Goal: Task Accomplishment & Management: Manage account settings

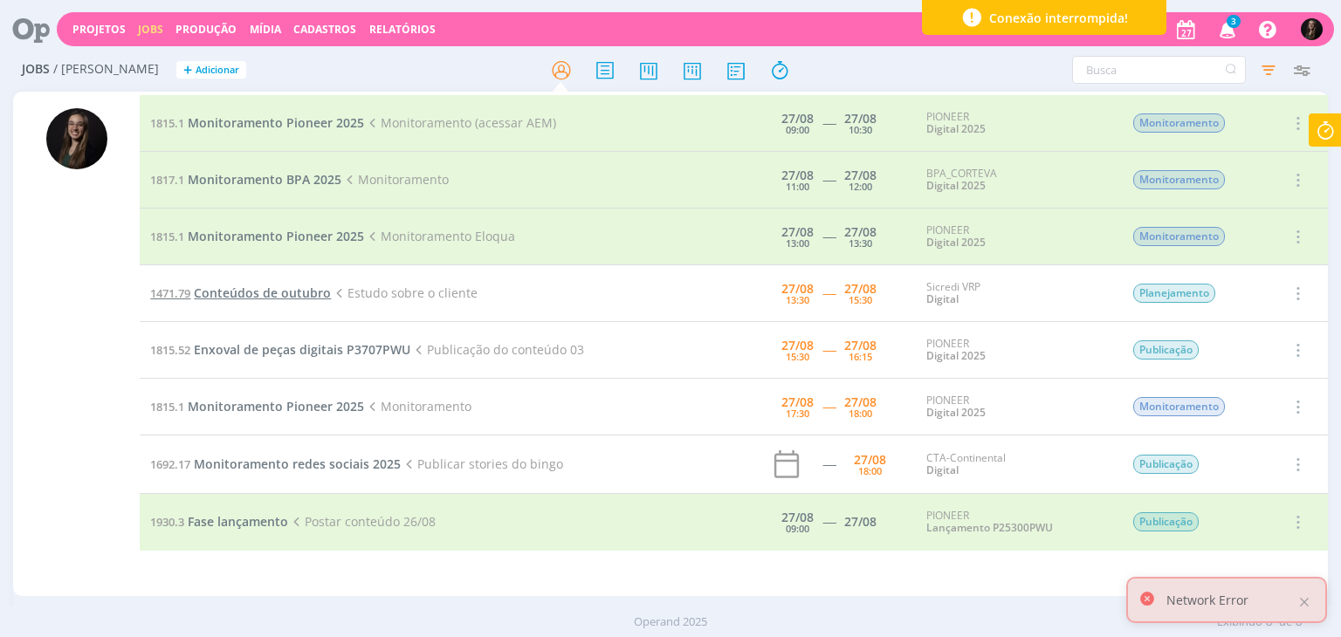
click at [323, 292] on span "Conteúdos de outubro" at bounding box center [262, 293] width 137 height 17
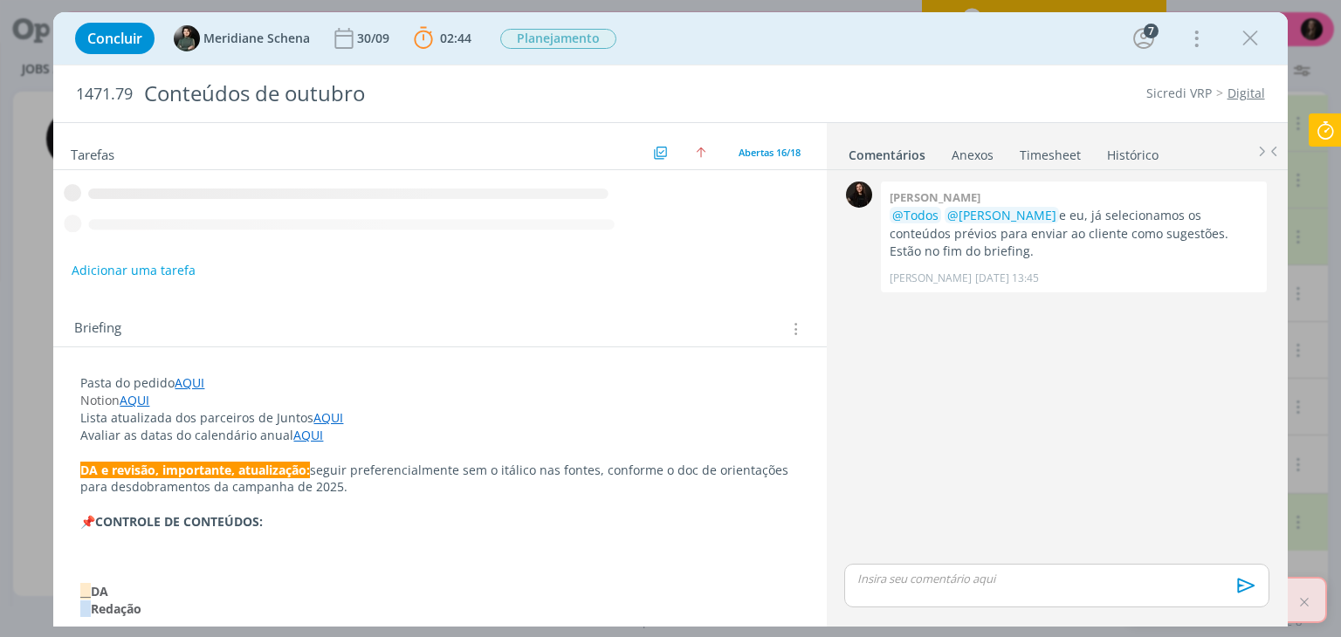
click at [1330, 121] on icon at bounding box center [1325, 130] width 31 height 34
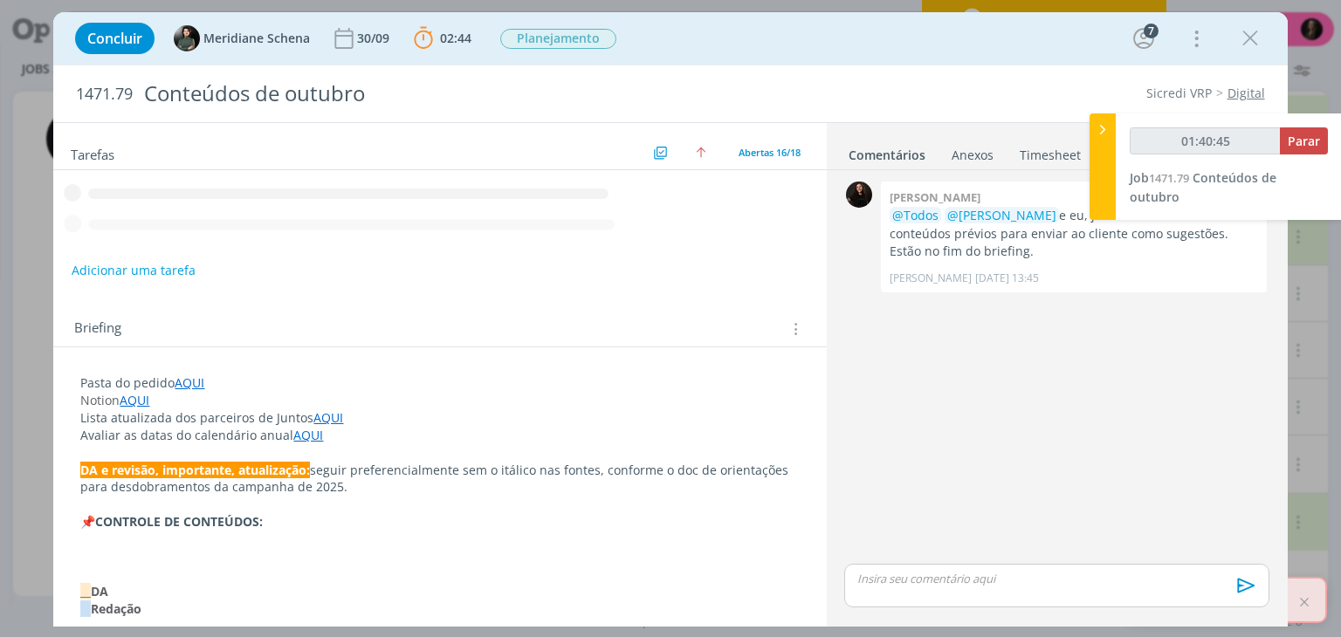
type input "01:40:46"
click at [1099, 126] on icon at bounding box center [1102, 129] width 17 height 18
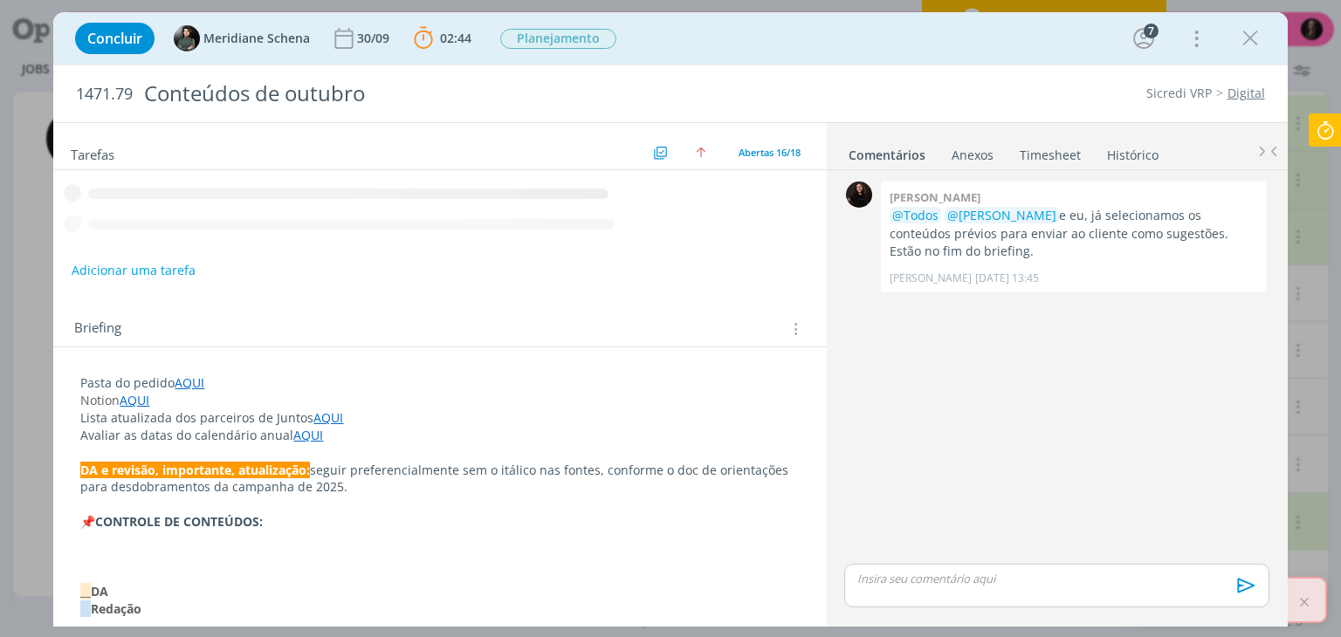
drag, startPoint x: 1254, startPoint y: 31, endPoint x: 1241, endPoint y: 61, distance: 32.1
click at [1254, 31] on icon "dialog" at bounding box center [1250, 38] width 26 height 26
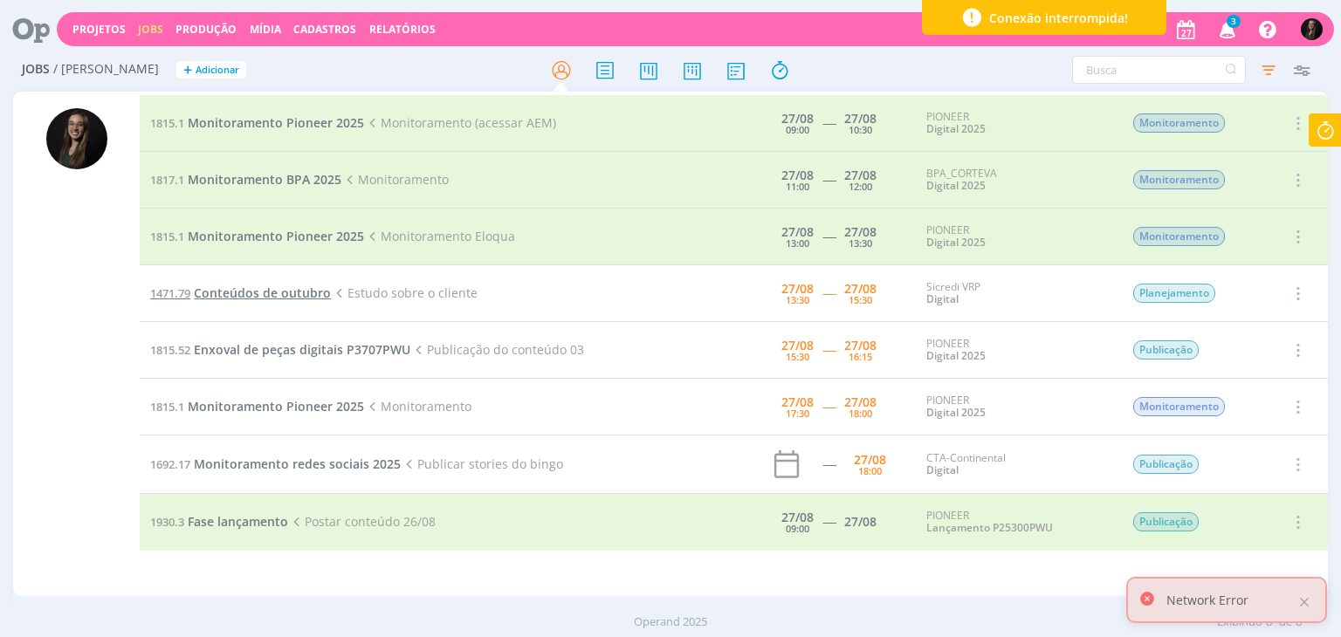
click at [306, 294] on span "Conteúdos de outubro" at bounding box center [262, 293] width 137 height 17
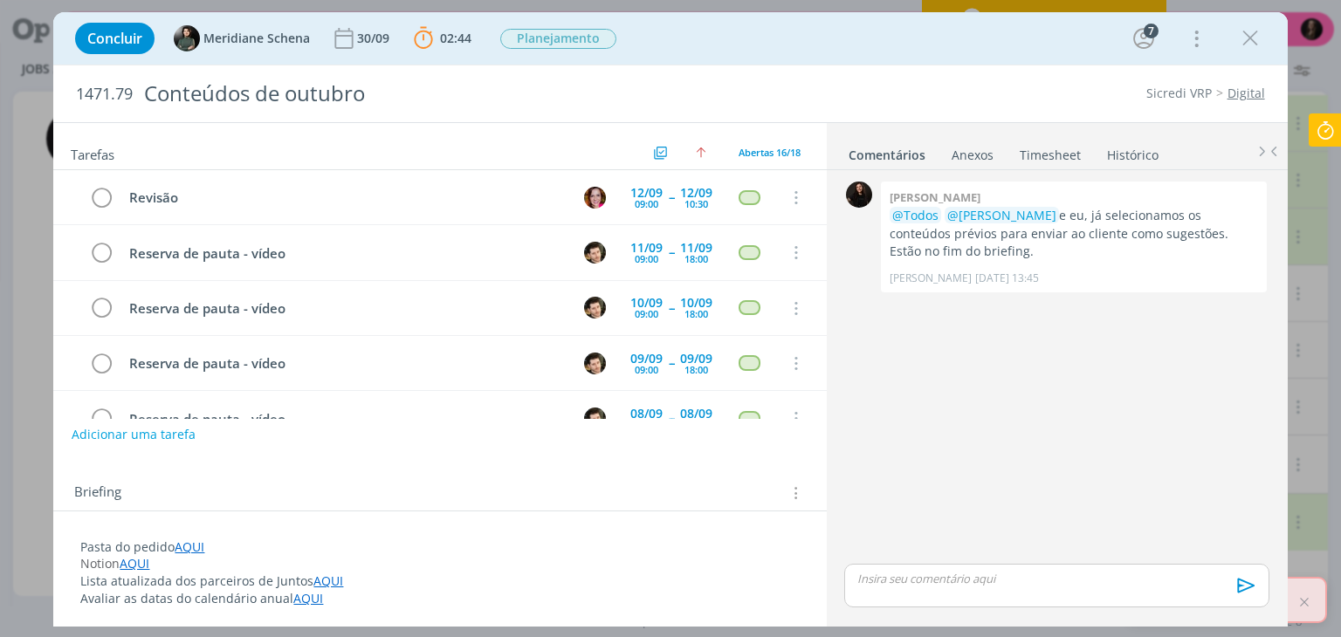
scroll to position [677, 0]
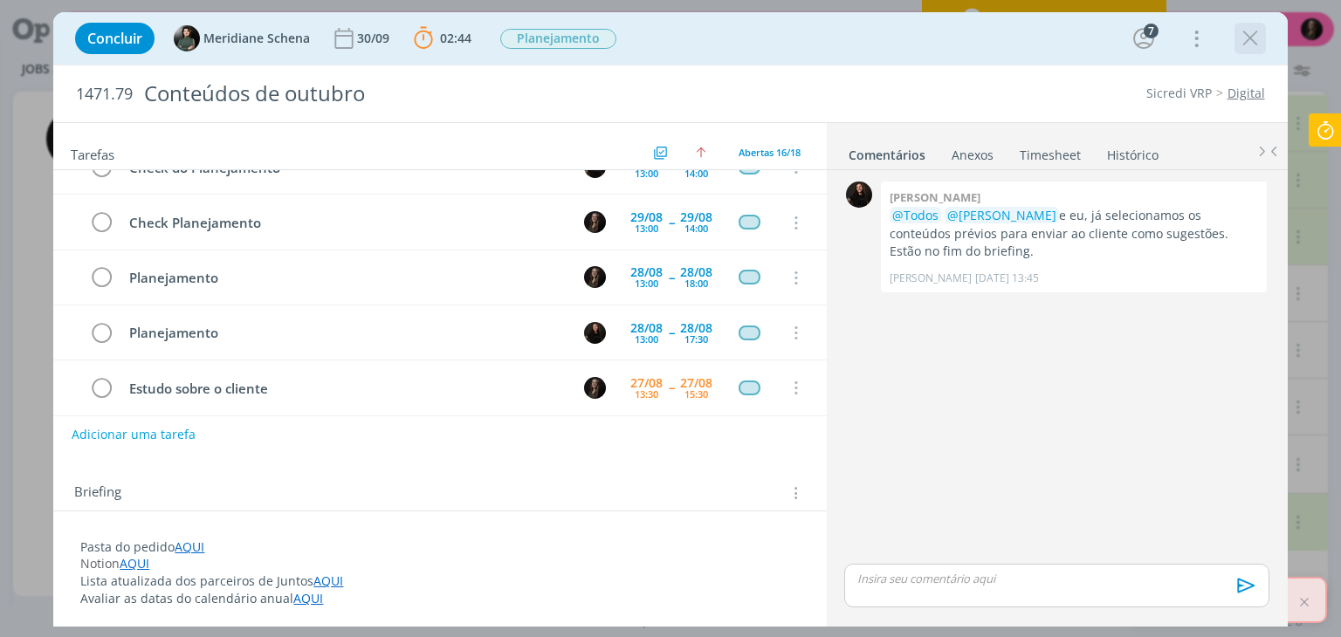
click at [1248, 36] on icon "dialog" at bounding box center [1250, 38] width 26 height 26
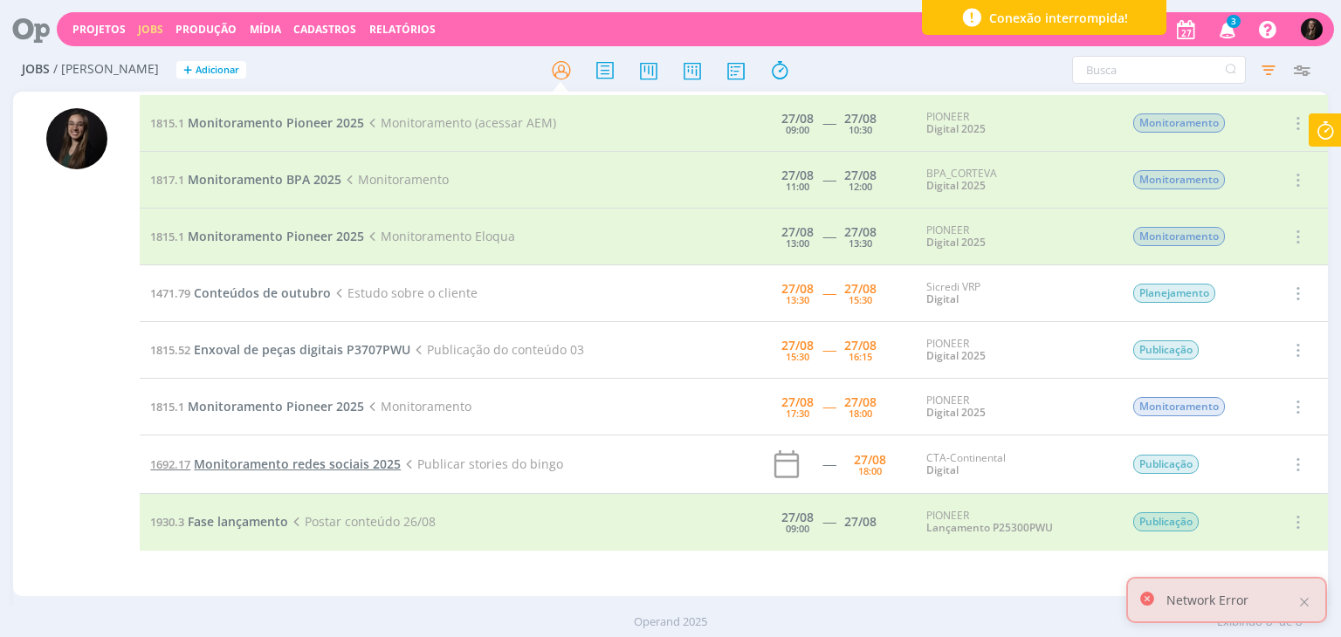
click at [337, 462] on span "Monitoramento redes sociais 2025" at bounding box center [297, 464] width 207 height 17
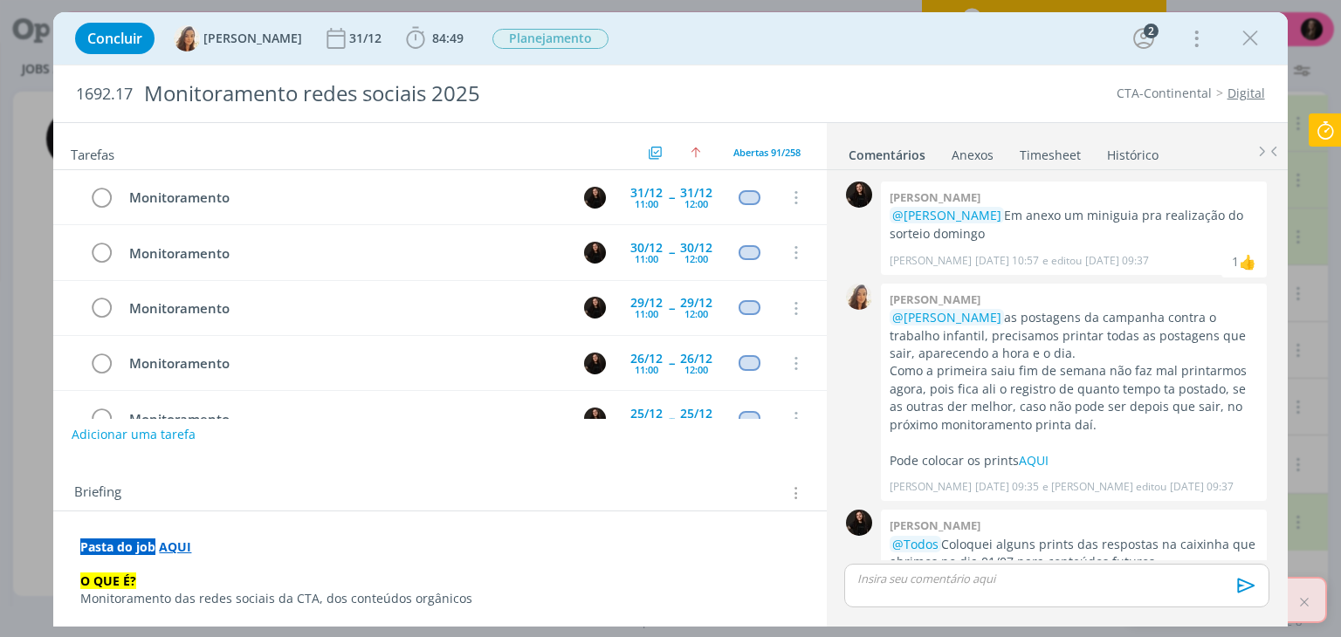
scroll to position [4730, 0]
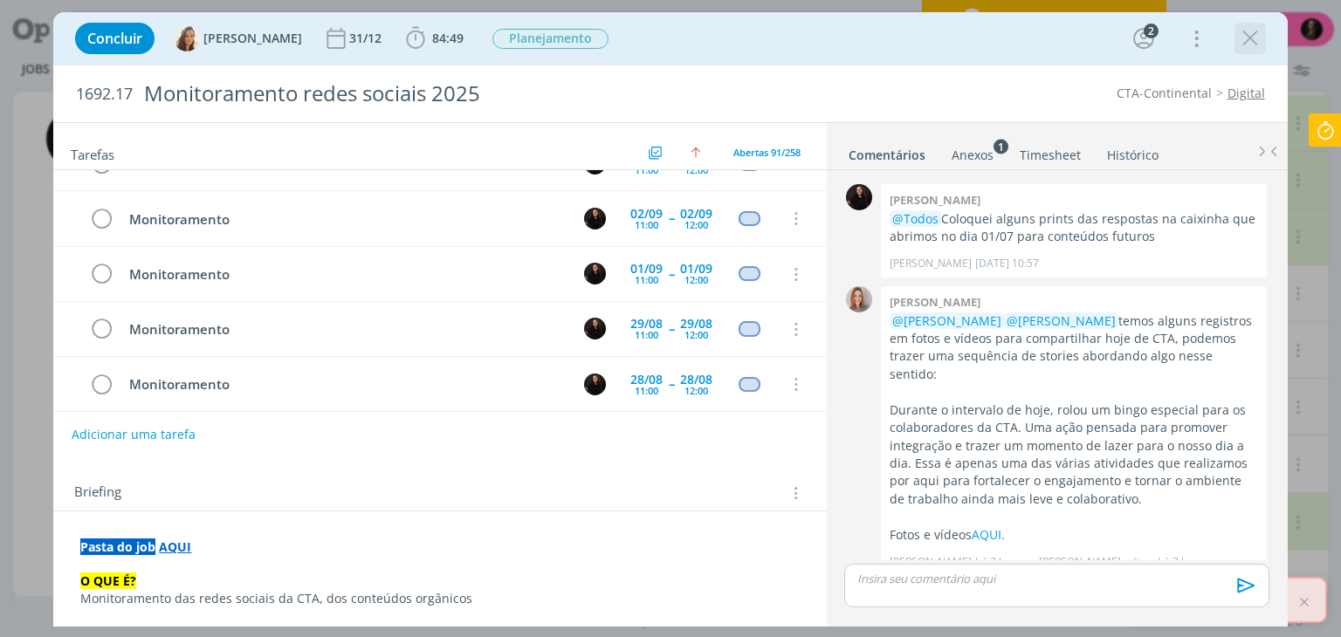
click at [1254, 37] on icon "dialog" at bounding box center [1250, 38] width 26 height 26
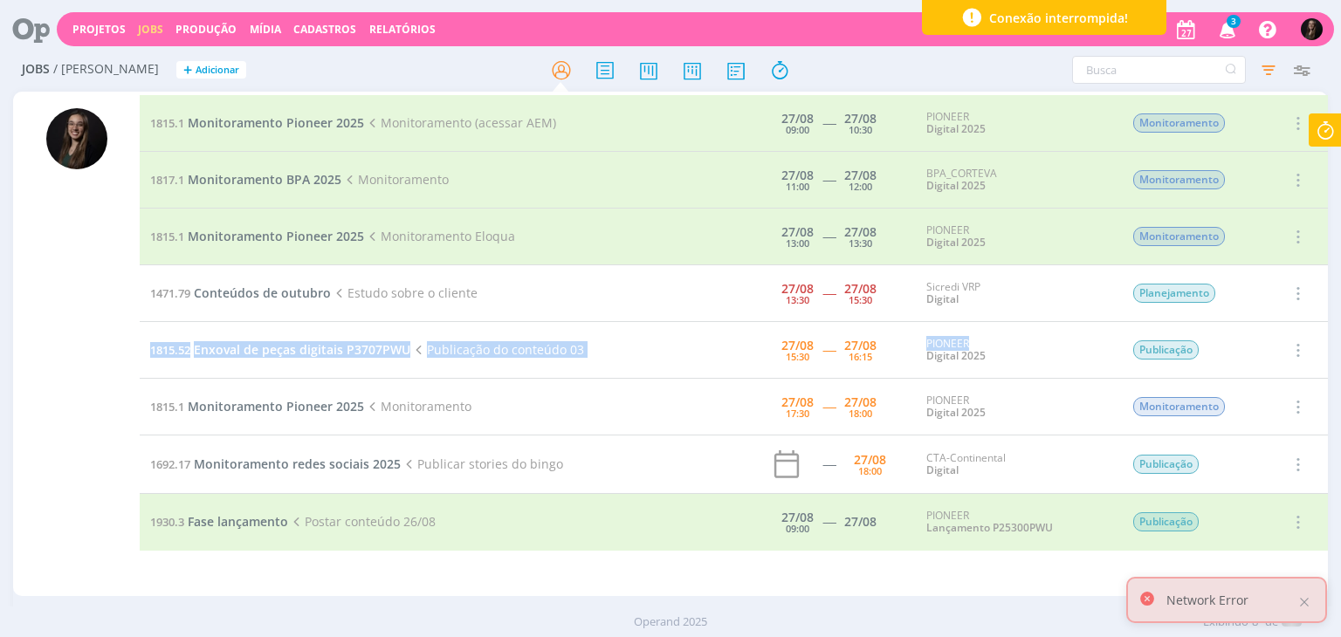
drag, startPoint x: 1100, startPoint y: 320, endPoint x: 1093, endPoint y: 367, distance: 47.7
click at [1100, 359] on table "1815.1 Monitoramento Pioneer 2025 Monitoramento (acessar AEM) [DATE] 09:00 ----…" at bounding box center [733, 323] width 1187 height 456
click at [330, 466] on span "Monitoramento redes sociais 2025" at bounding box center [297, 464] width 207 height 17
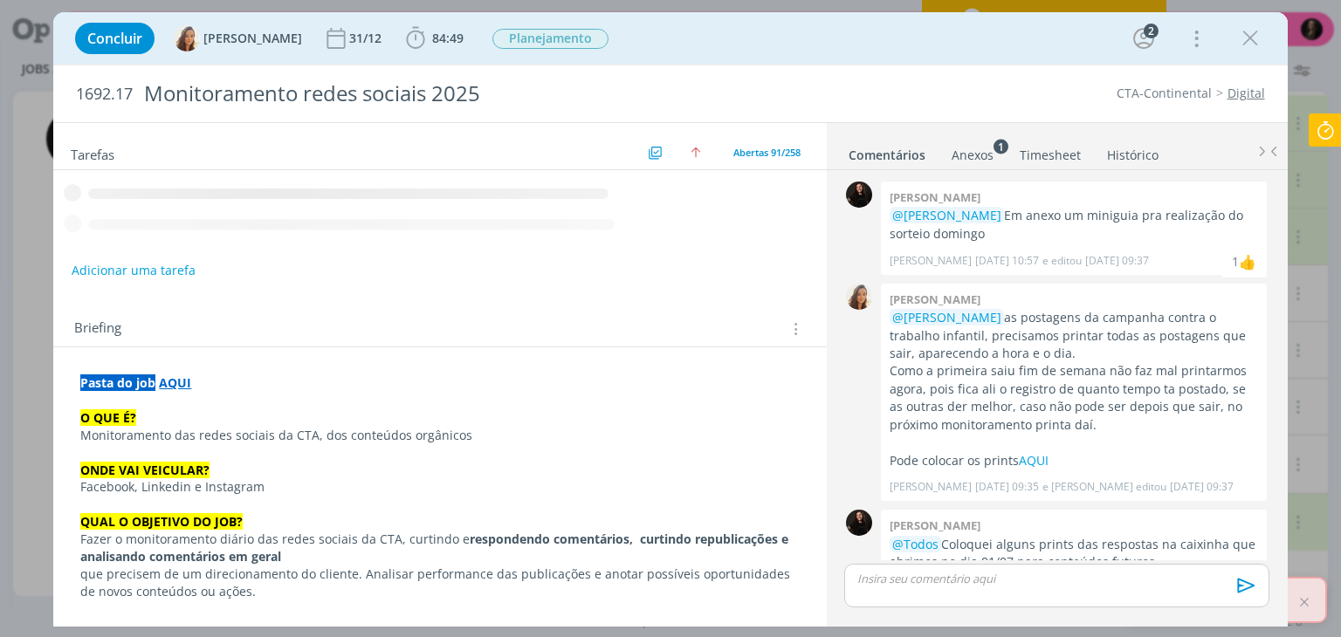
scroll to position [326, 0]
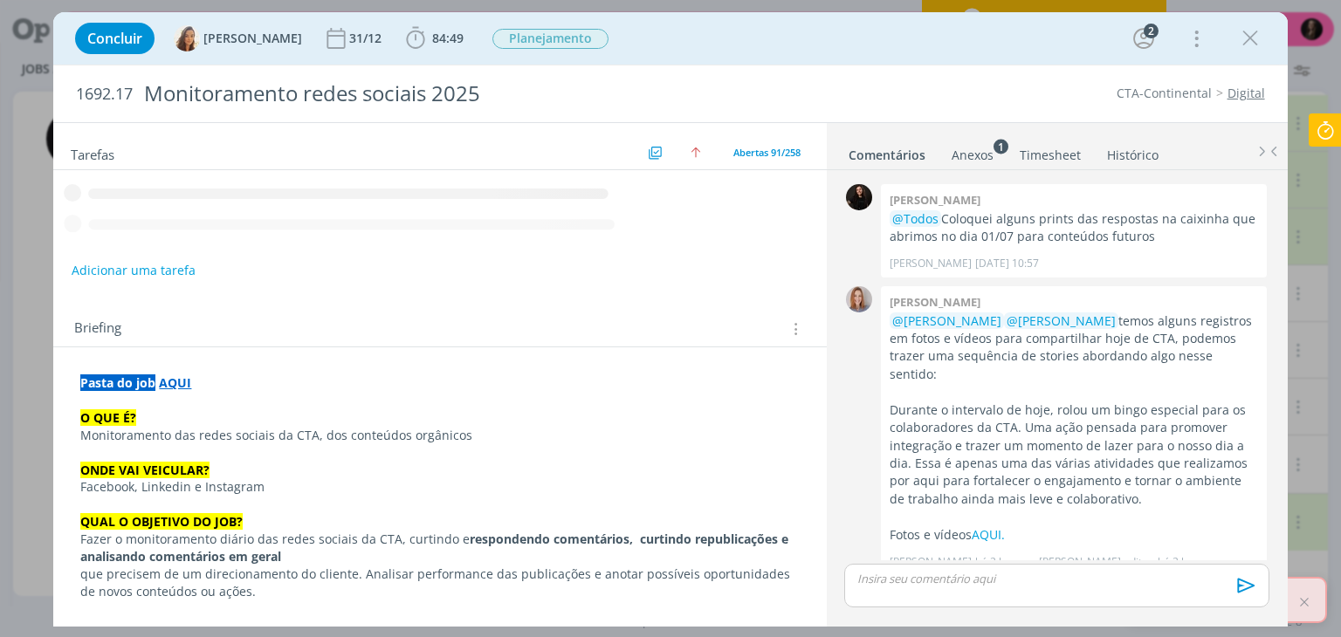
click at [1325, 138] on icon at bounding box center [1325, 130] width 31 height 34
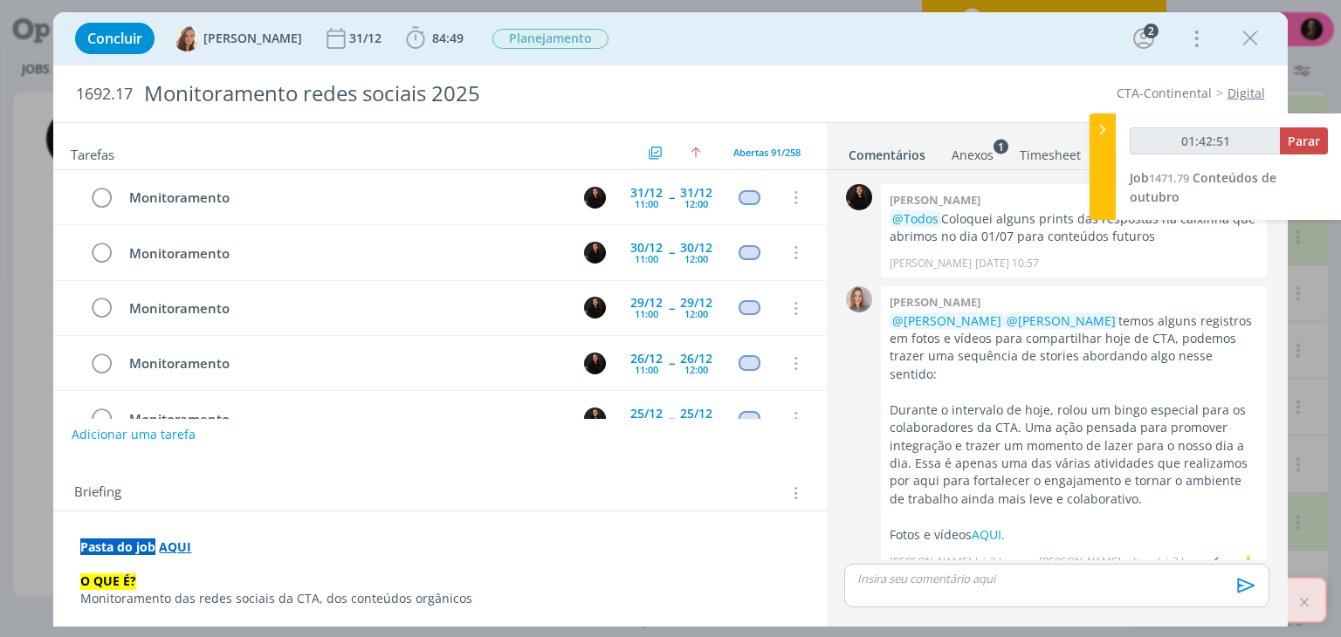
click at [1110, 382] on div "@[PERSON_NAME] @[PERSON_NAME] temos alguns registros em fotos e vídeos para com…" at bounding box center [1074, 429] width 368 height 232
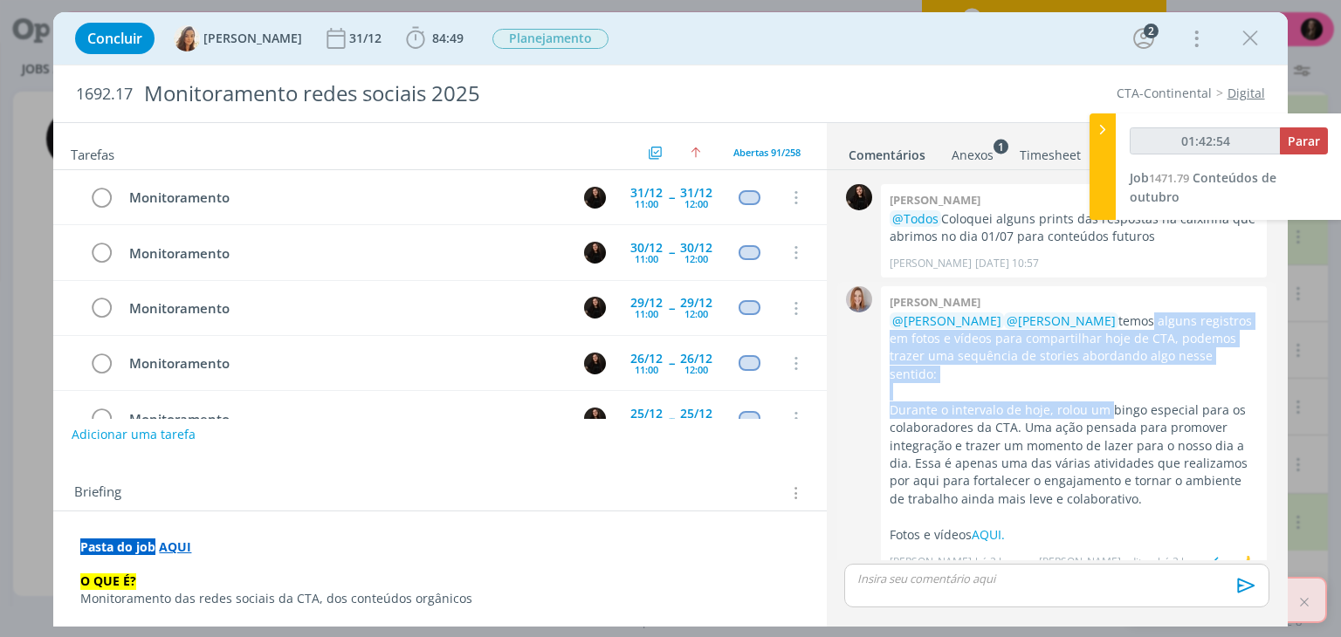
scroll to position [4730, 0]
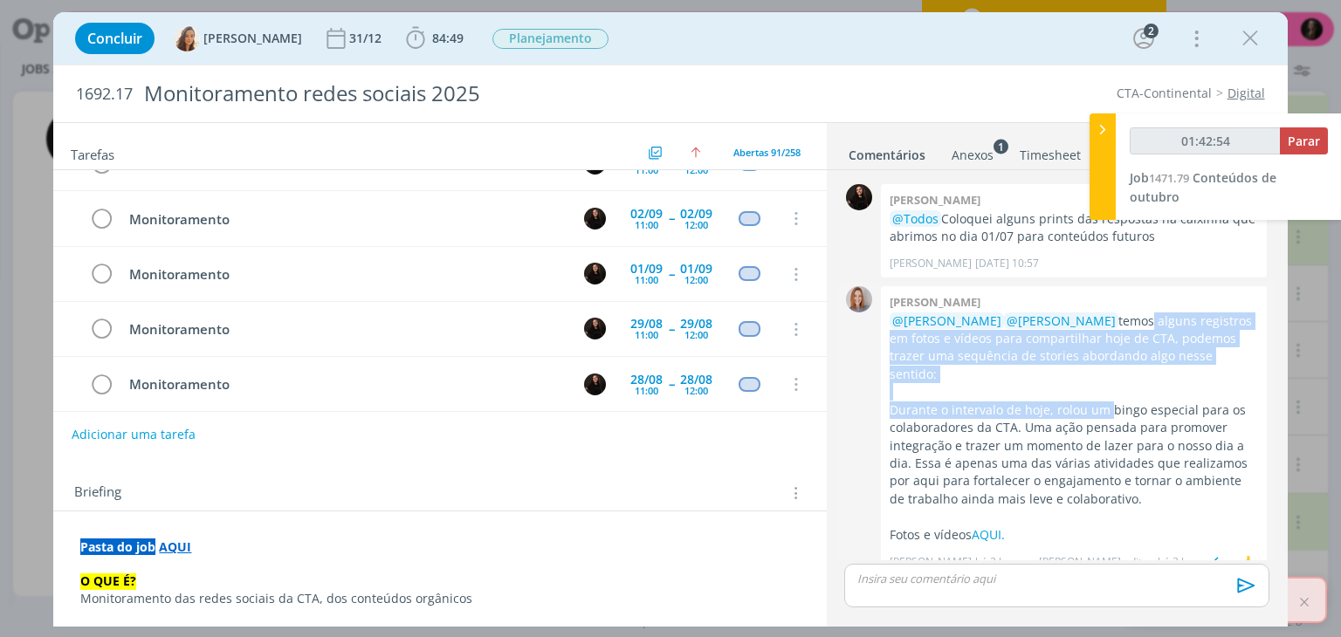
click at [1171, 358] on p "@[PERSON_NAME] @[PERSON_NAME] temos alguns registros em fotos e vídeos para com…" at bounding box center [1074, 349] width 368 height 72
drag, startPoint x: 1203, startPoint y: 350, endPoint x: 1132, endPoint y: 333, distance: 72.8
click at [1135, 320] on p "@[PERSON_NAME] @[PERSON_NAME] temos alguns registros em fotos e vídeos para com…" at bounding box center [1074, 349] width 368 height 72
click at [1132, 333] on p "@[PERSON_NAME] @[PERSON_NAME] temos alguns registros em fotos e vídeos para com…" at bounding box center [1074, 349] width 368 height 72
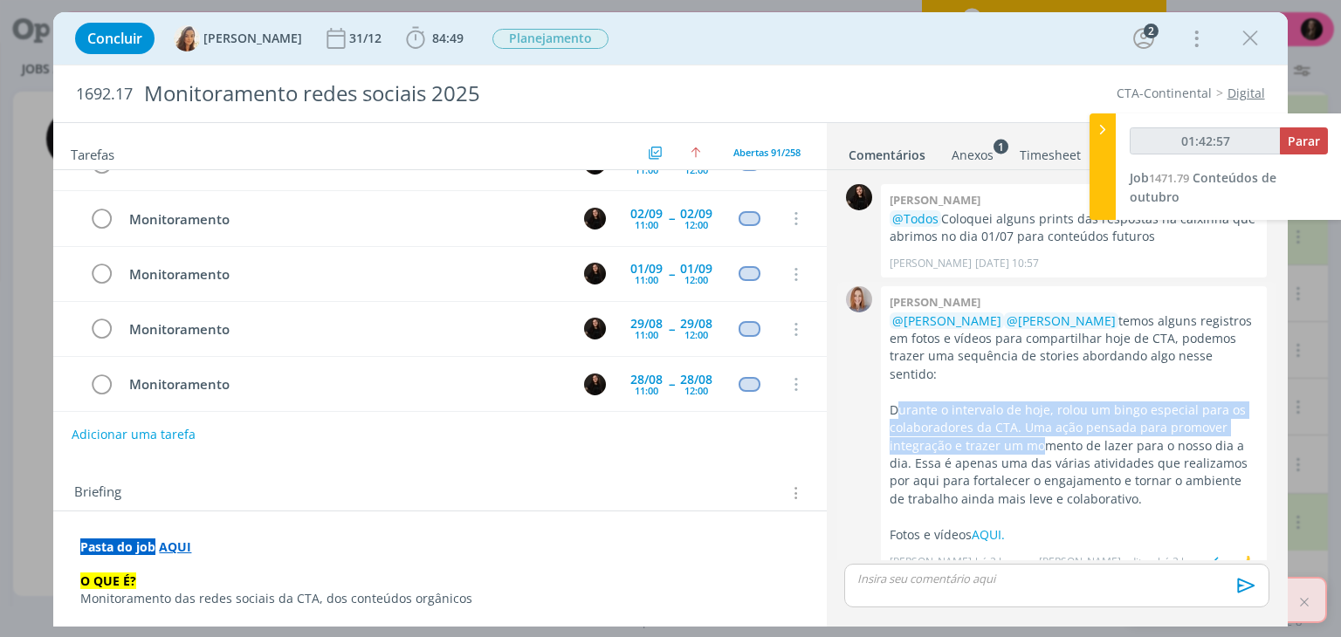
drag, startPoint x: 895, startPoint y: 393, endPoint x: 1021, endPoint y: 428, distance: 130.5
click at [1021, 428] on p "Durante o intervalo de hoje, rolou um bingo especial para os colaboradores da C…" at bounding box center [1074, 455] width 368 height 107
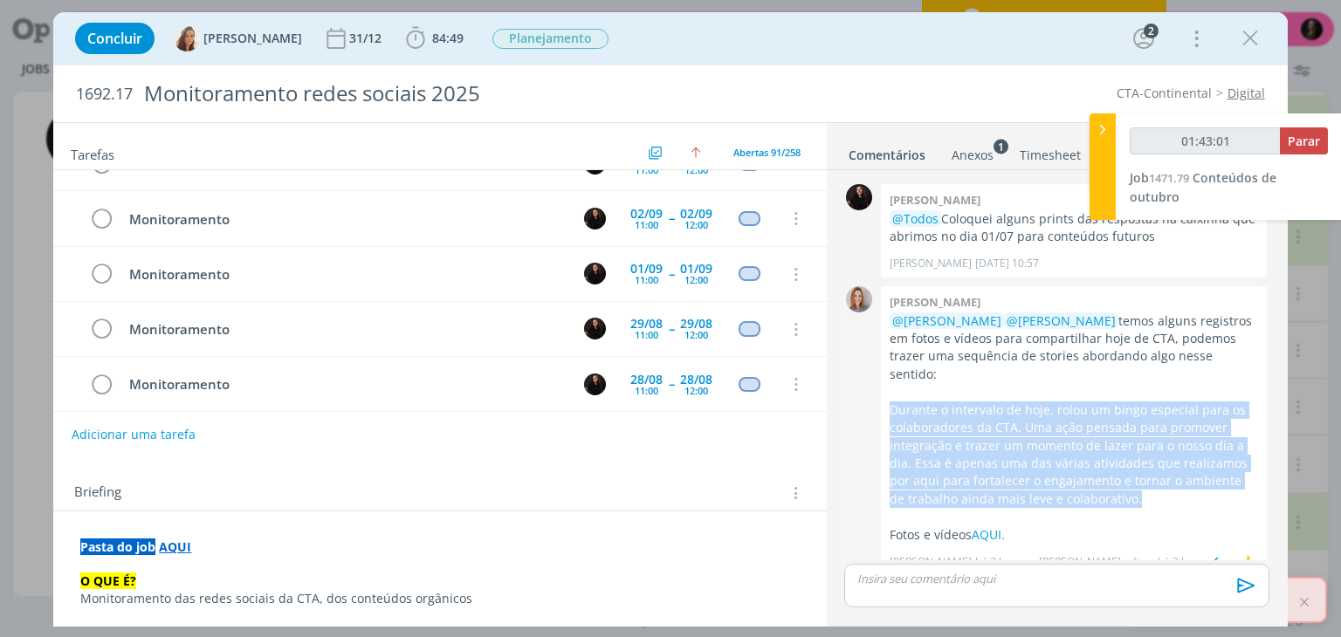
drag, startPoint x: 883, startPoint y: 390, endPoint x: 1114, endPoint y: 481, distance: 247.7
click at [1114, 481] on div "[PERSON_NAME] @[PERSON_NAME] @[PERSON_NAME] temos alguns registros em fotos e v…" at bounding box center [1074, 430] width 386 height 289
click at [1114, 479] on p "Durante o intervalo de hoje, rolou um bingo especial para os colaboradores da C…" at bounding box center [1074, 455] width 368 height 107
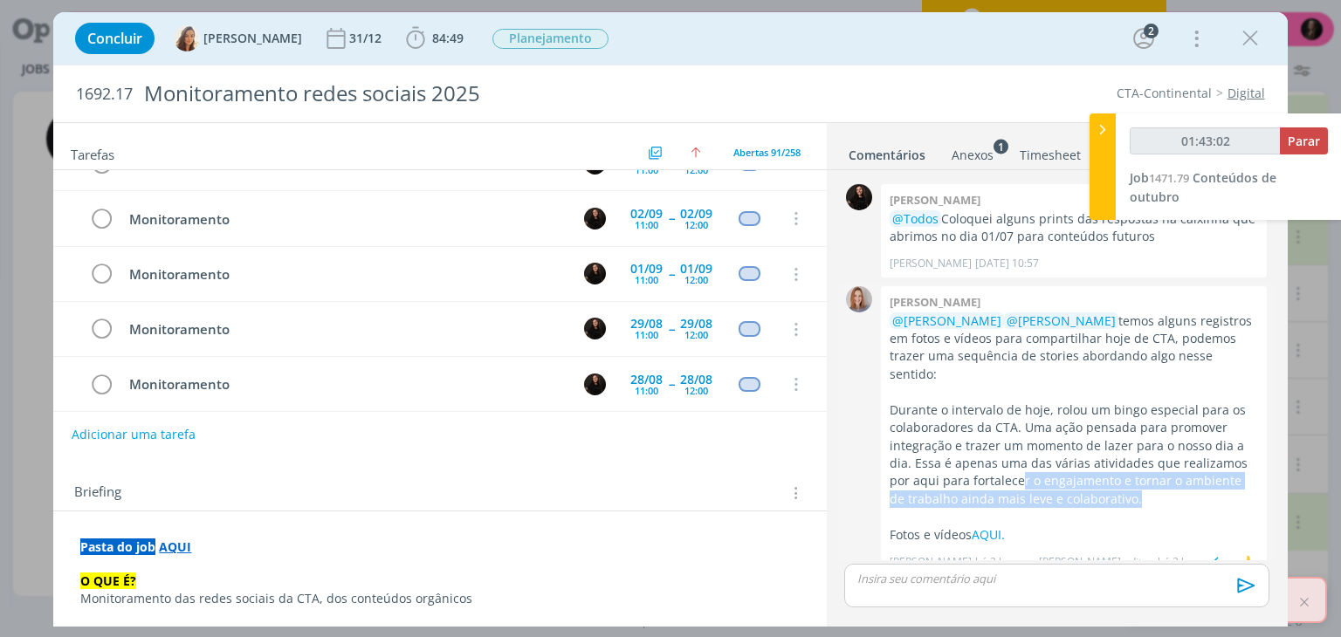
drag, startPoint x: 1130, startPoint y: 481, endPoint x: 999, endPoint y: 456, distance: 133.4
click at [999, 456] on p "Durante o intervalo de hoje, rolou um bingo especial para os colaboradores da C…" at bounding box center [1074, 455] width 368 height 107
click at [989, 526] on link "AQUI." at bounding box center [988, 534] width 33 height 17
click at [1304, 138] on span "Parar" at bounding box center [1304, 141] width 32 height 17
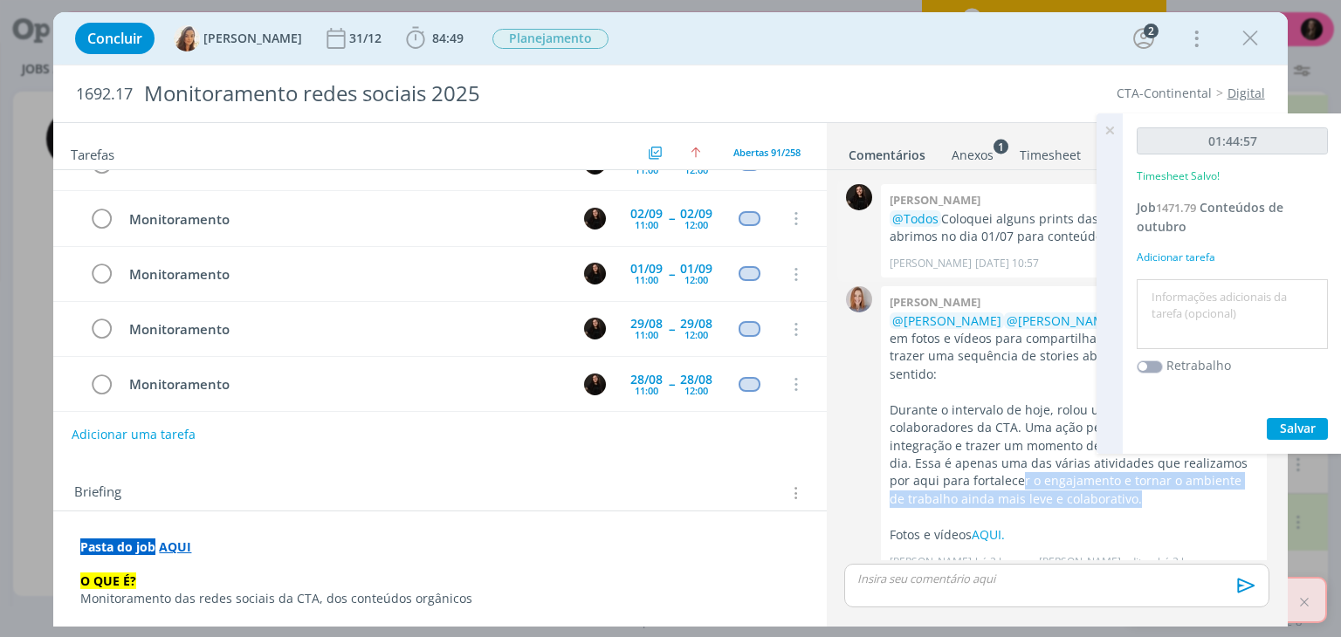
type input "01:45:00"
click at [1198, 294] on textarea at bounding box center [1232, 315] width 182 height 62
type textarea "estudo sobre o cliente7"
click at [1282, 298] on textarea "estudo sobre o cliente7" at bounding box center [1232, 315] width 182 height 62
type textarea "estudo sobre o cliente"
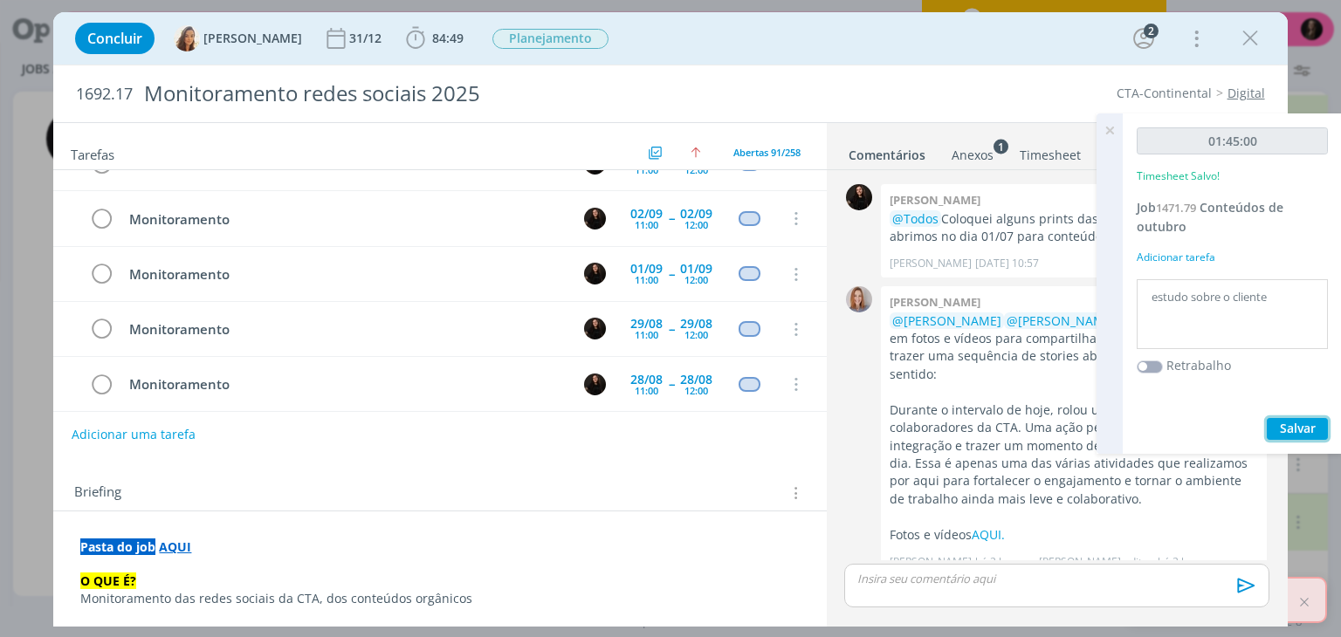
click at [1267, 418] on button "Salvar" at bounding box center [1297, 429] width 61 height 22
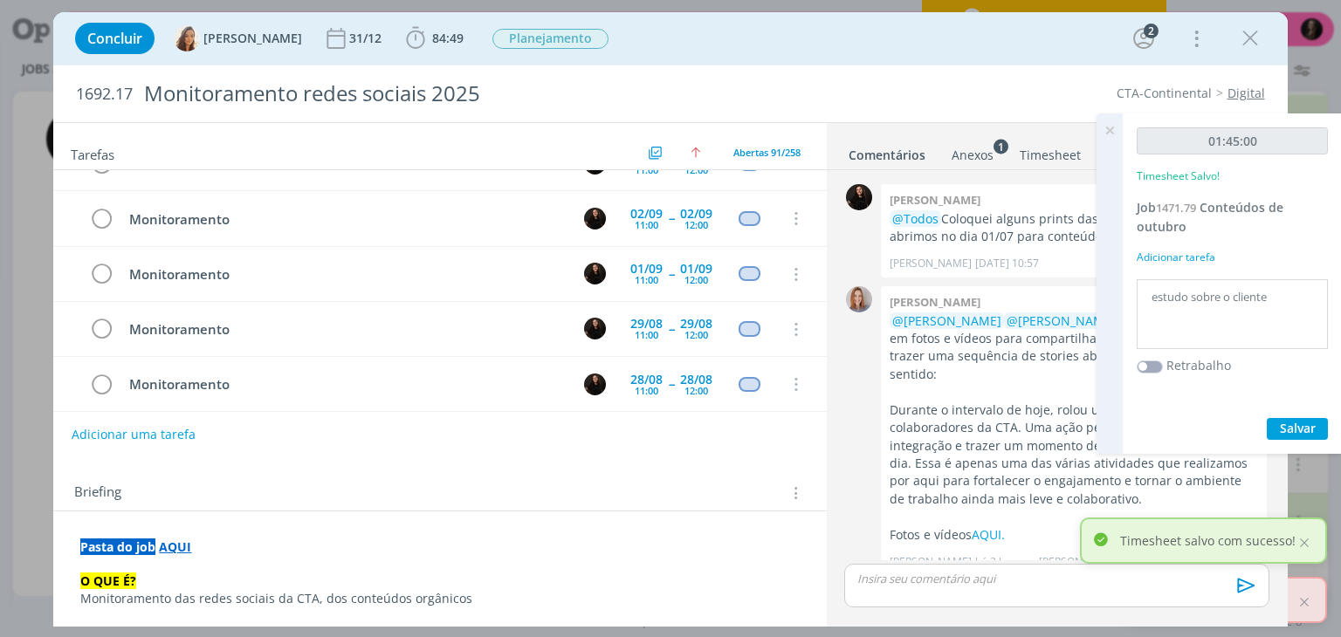
click at [1105, 129] on icon at bounding box center [1109, 130] width 31 height 34
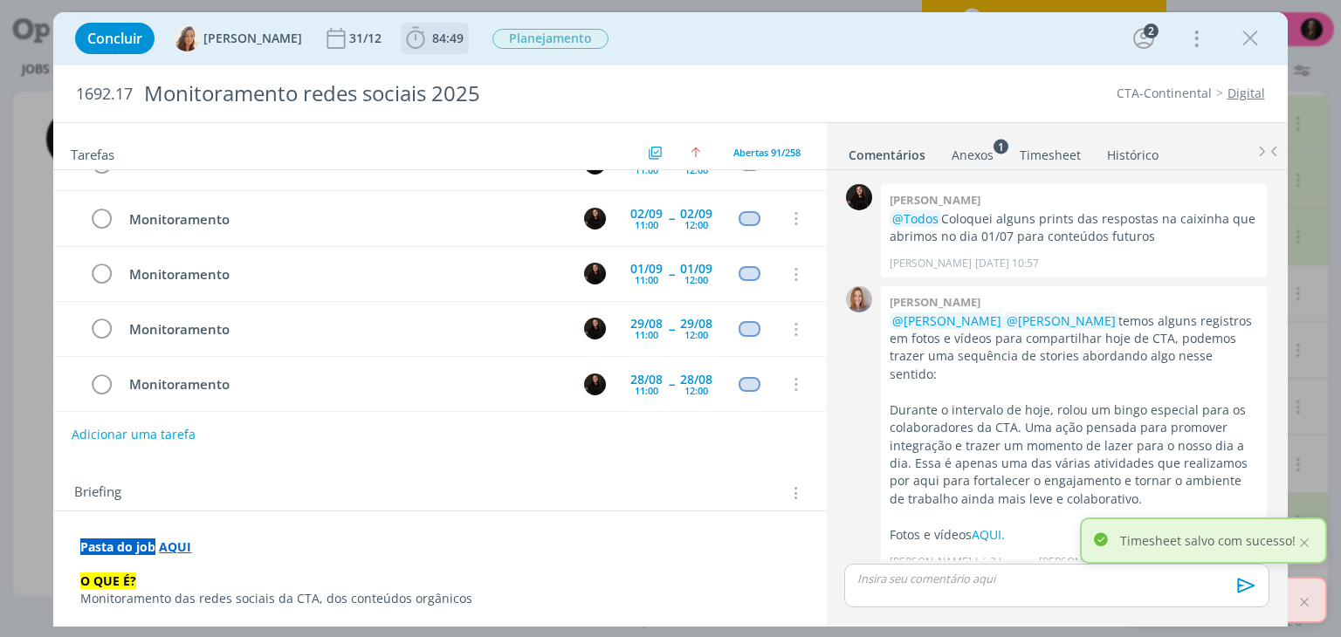
click at [432, 43] on span "84:49" at bounding box center [447, 38] width 31 height 17
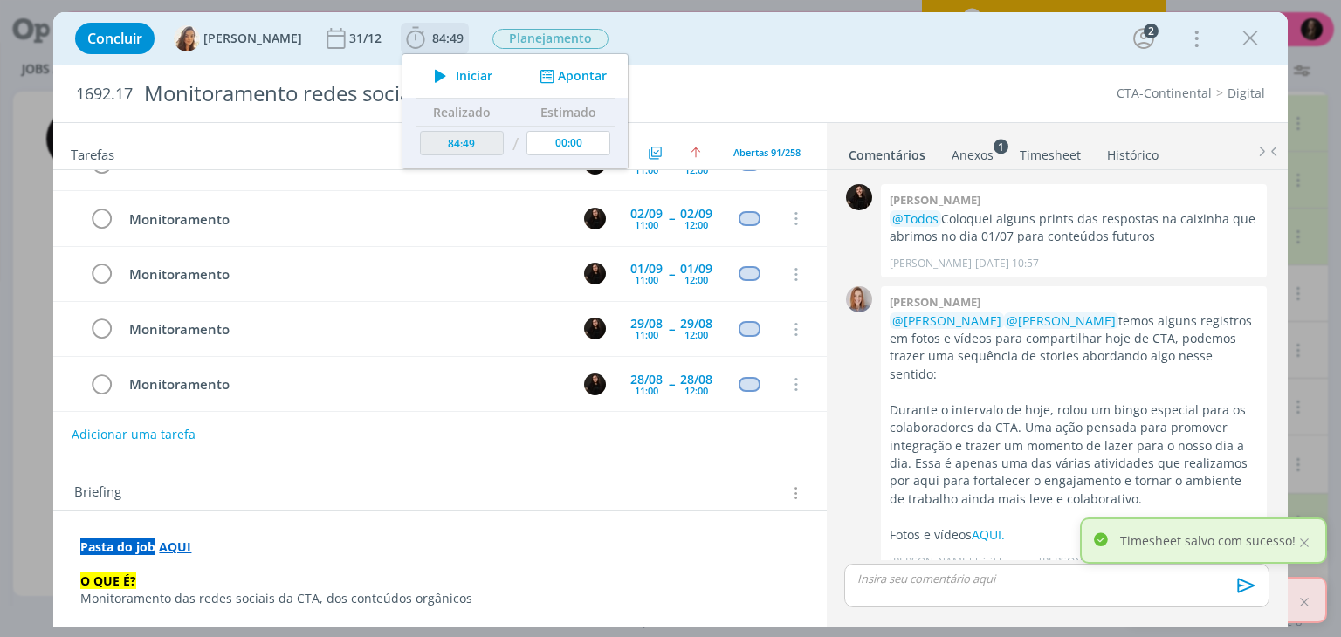
click at [443, 76] on icon "dialog" at bounding box center [440, 76] width 31 height 23
click at [911, 45] on div "Concluir [PERSON_NAME] 31/12 84:49 Iniciar Apontar Data * [DATE] Horas * 00:00 …" at bounding box center [669, 38] width 1207 height 42
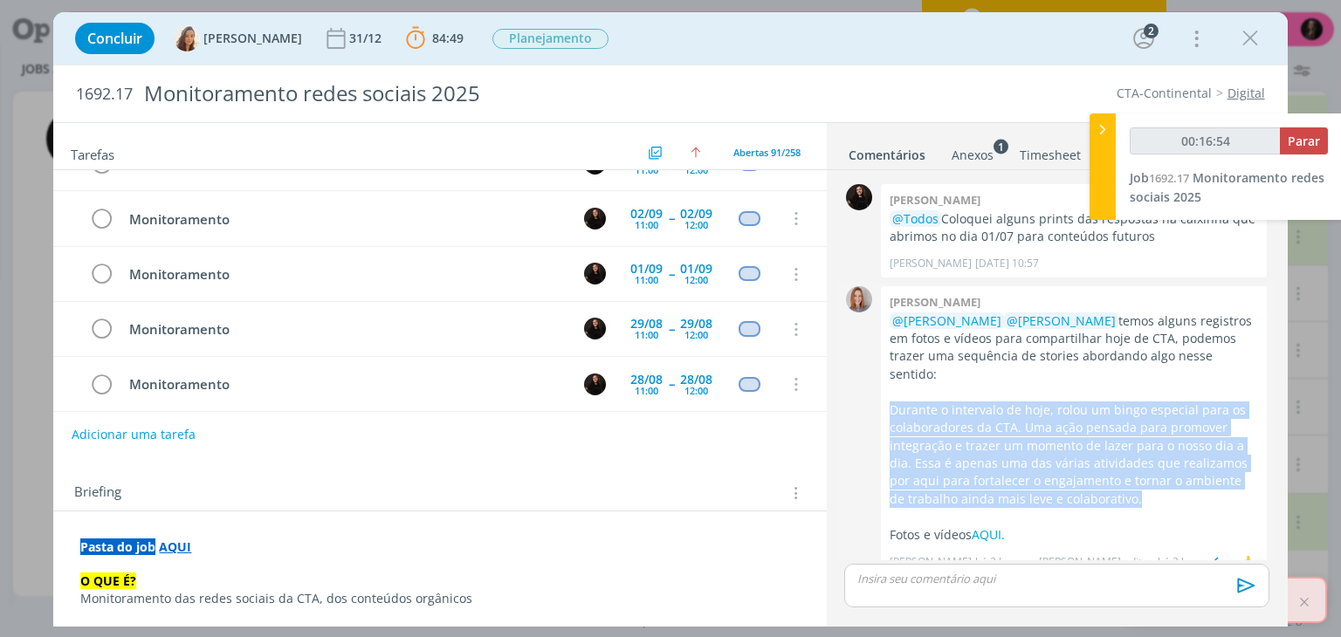
drag, startPoint x: 888, startPoint y: 389, endPoint x: 1107, endPoint y: 474, distance: 234.9
click at [1107, 474] on div "[PERSON_NAME] @[PERSON_NAME] @[PERSON_NAME] temos alguns registros em fotos e v…" at bounding box center [1074, 430] width 386 height 289
copy p "Durante o intervalo de hoje, rolou um bingo especial para os colaboradores da C…"
click at [1035, 454] on p "Durante o intervalo de hoje, rolou um bingo especial para os colaboradores da C…" at bounding box center [1074, 455] width 368 height 107
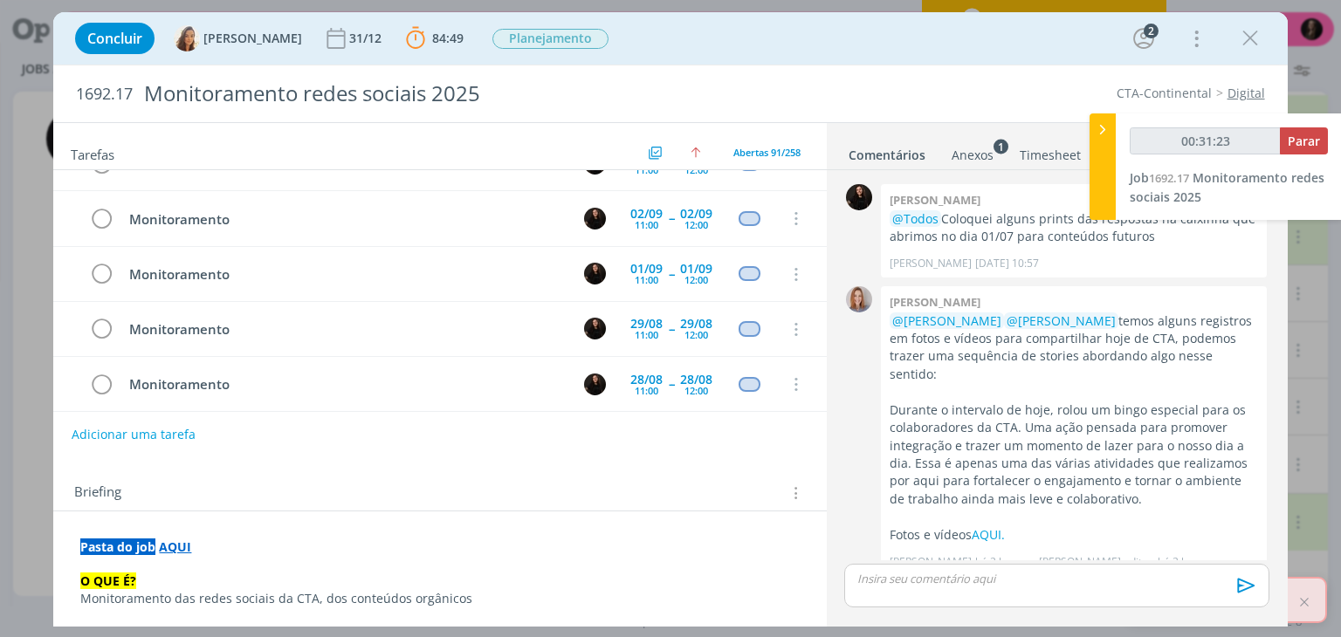
type input "00:31:24"
click at [1110, 136] on div at bounding box center [1103, 166] width 26 height 107
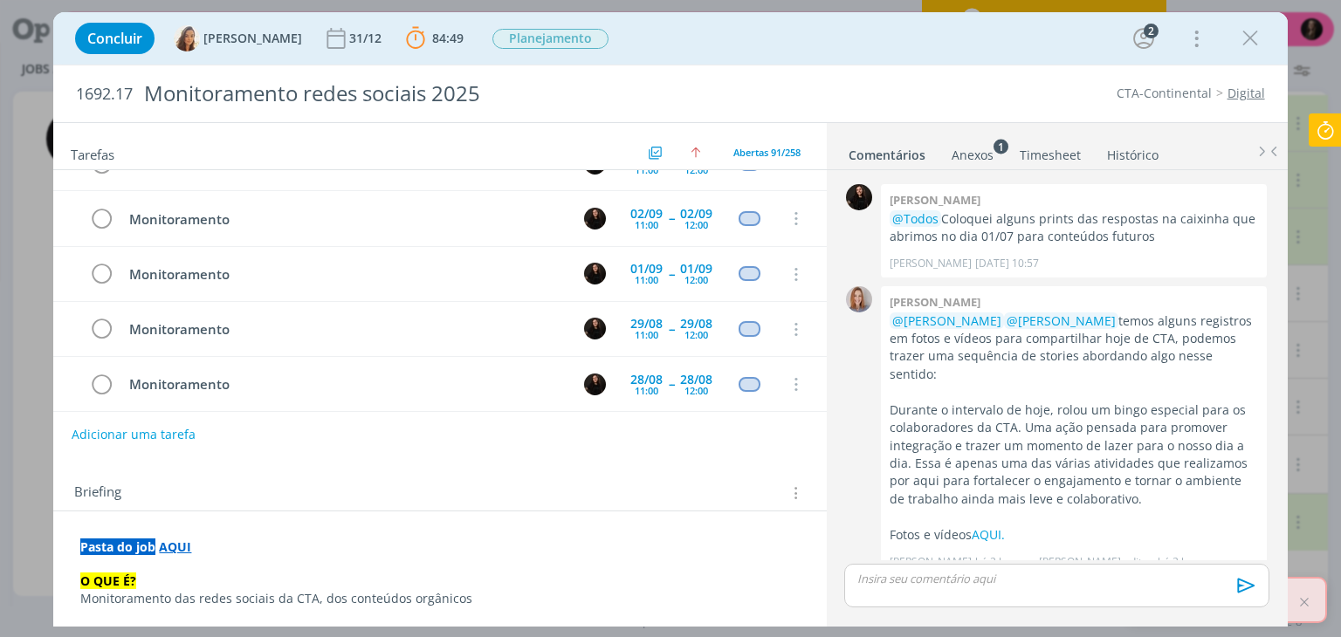
click at [1323, 131] on icon at bounding box center [1325, 130] width 31 height 34
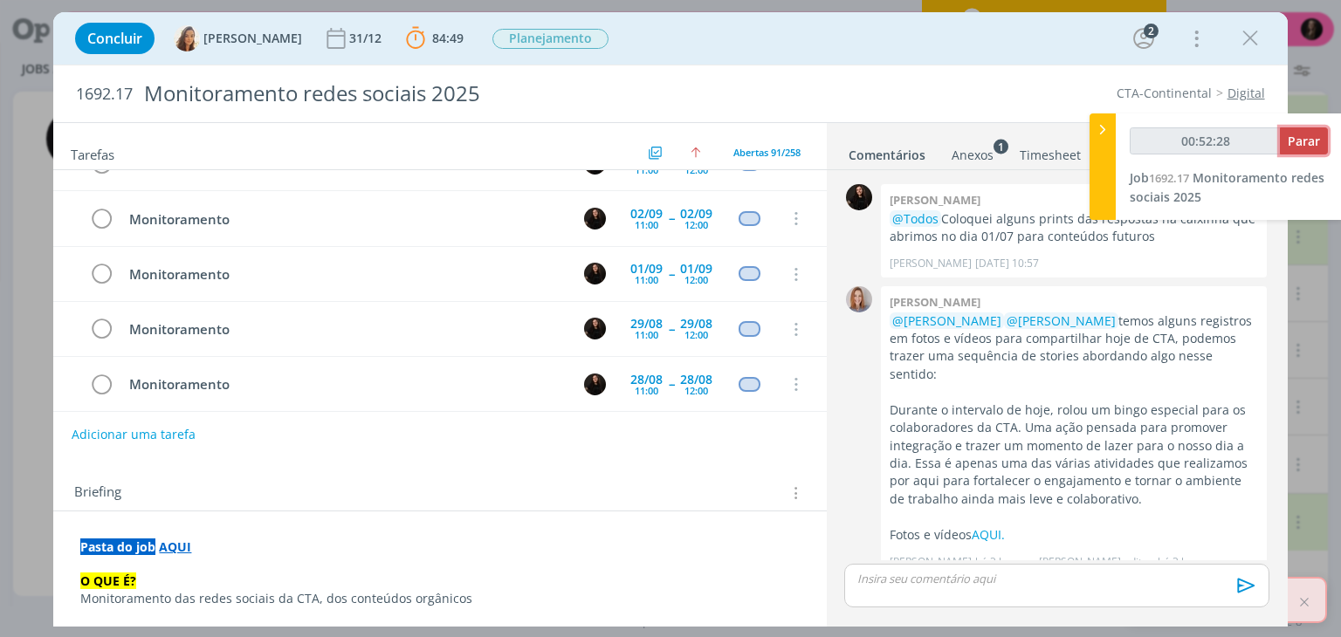
type input "00:52:29"
click at [1316, 144] on span "Parar" at bounding box center [1304, 141] width 32 height 17
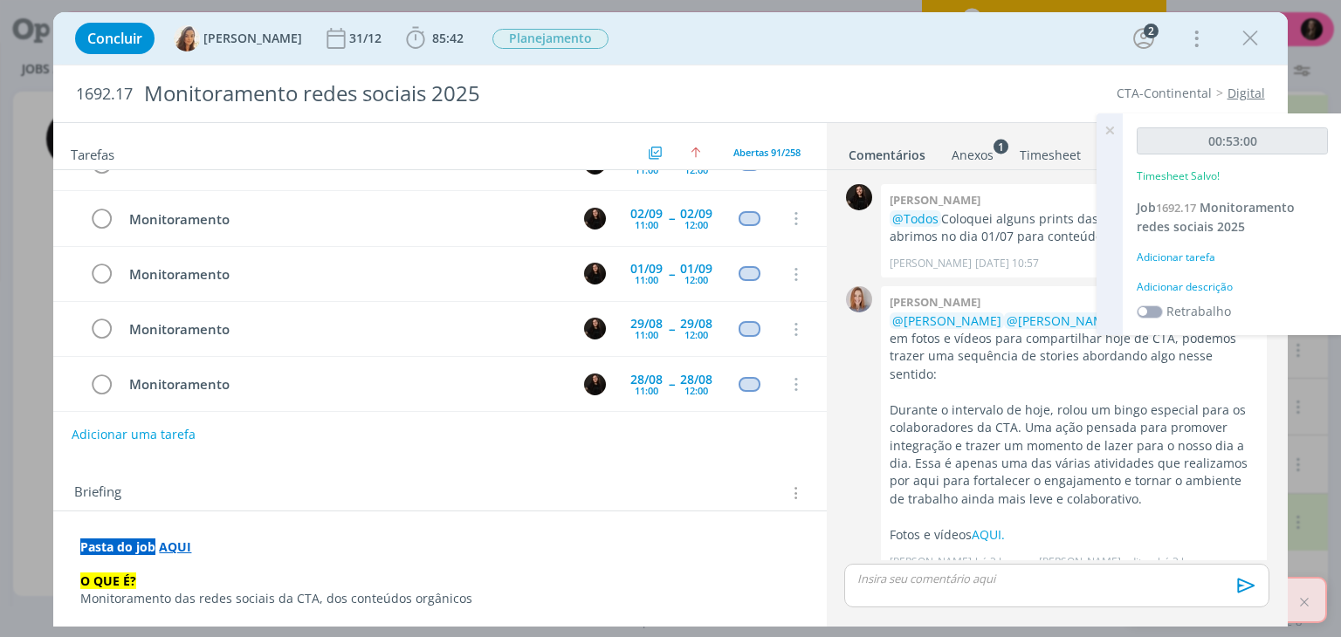
click at [1176, 270] on div "00:53:00 Timesheet Salvo! Job 1692.17 Monitoramento redes sociais 2025 Adiciona…" at bounding box center [1232, 224] width 219 height 222
click at [1177, 291] on div "Adicionar descrição" at bounding box center [1232, 287] width 191 height 16
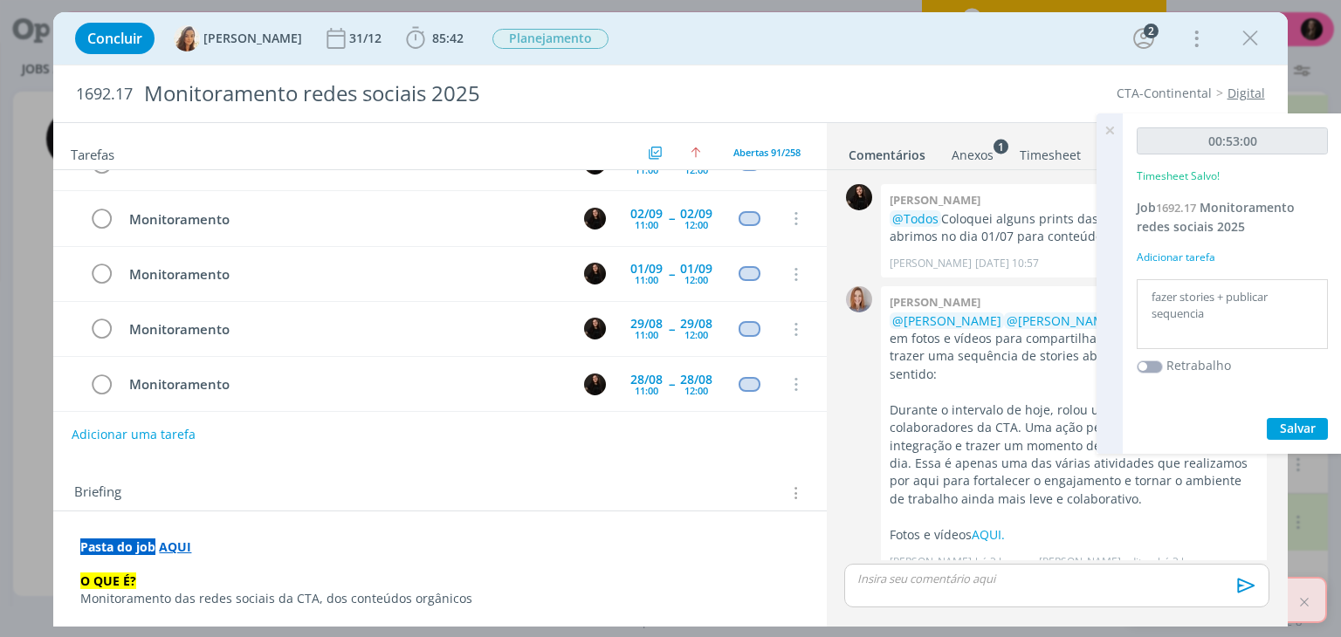
drag, startPoint x: 1227, startPoint y: 290, endPoint x: 1288, endPoint y: 298, distance: 60.7
click at [1288, 298] on textarea "fazer stories + publicar sequencia" at bounding box center [1232, 315] width 182 height 62
drag, startPoint x: 1218, startPoint y: 298, endPoint x: 1180, endPoint y: 298, distance: 37.5
click at [1180, 298] on textarea "fazer stories + publicar sequencia" at bounding box center [1232, 315] width 182 height 62
click at [1209, 318] on textarea "fazer video de takes + publicar sequencia" at bounding box center [1232, 315] width 182 height 62
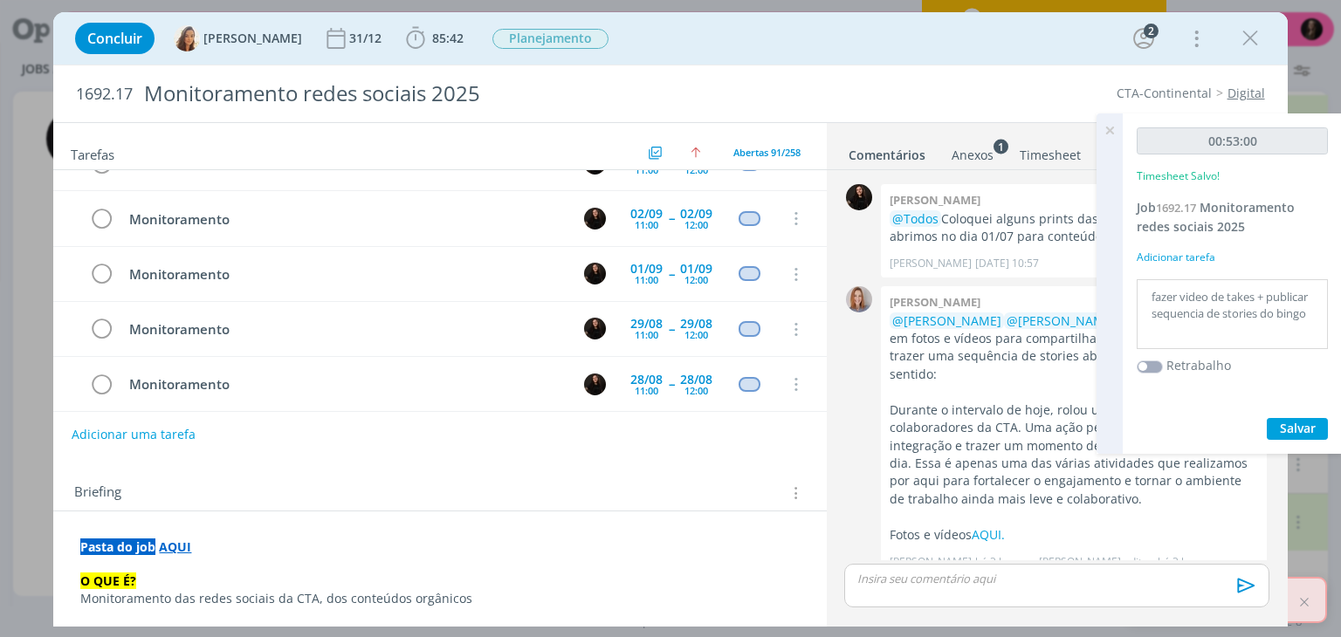
type textarea "fazer video de takes + publicar sequencia de stories do bingo"
click at [1267, 418] on button "Salvar" at bounding box center [1297, 429] width 61 height 22
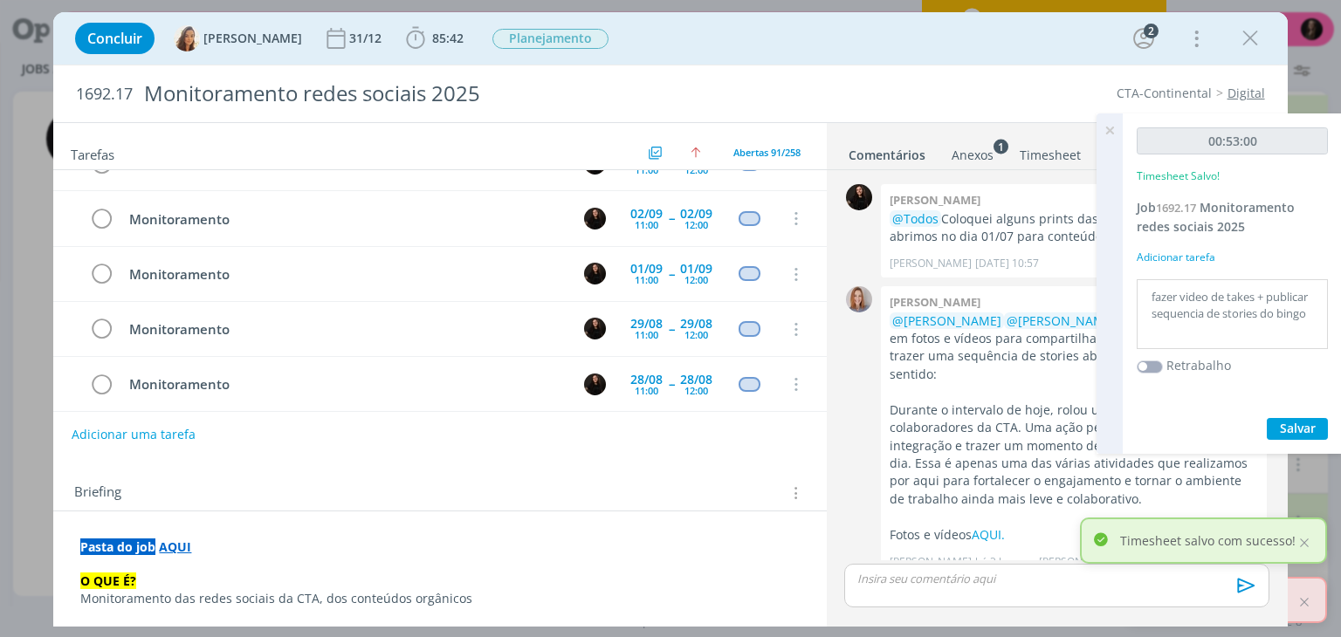
click at [1116, 130] on icon at bounding box center [1109, 130] width 31 height 34
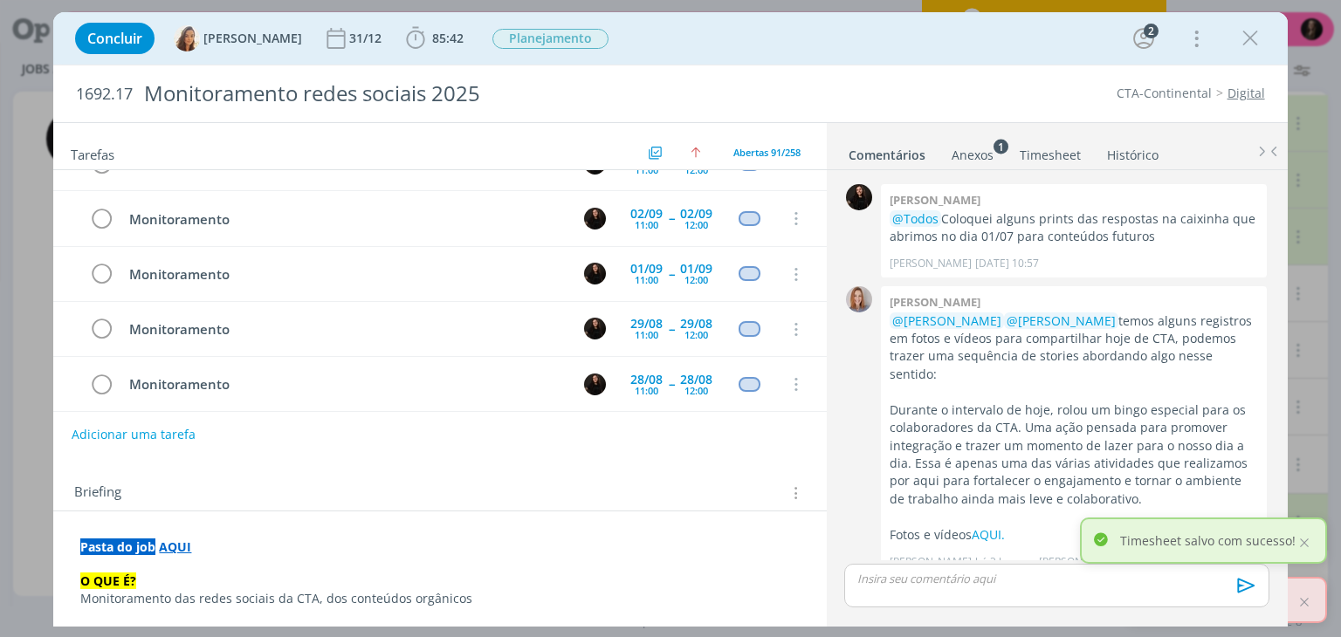
drag, startPoint x: 1011, startPoint y: 556, endPoint x: 995, endPoint y: 576, distance: 25.5
click at [1011, 557] on div "0 [PERSON_NAME] @[PERSON_NAME] @[PERSON_NAME] temos alguns registros em fotos e…" at bounding box center [1056, 431] width 438 height 298
click at [978, 585] on p "dialog" at bounding box center [1056, 579] width 396 height 16
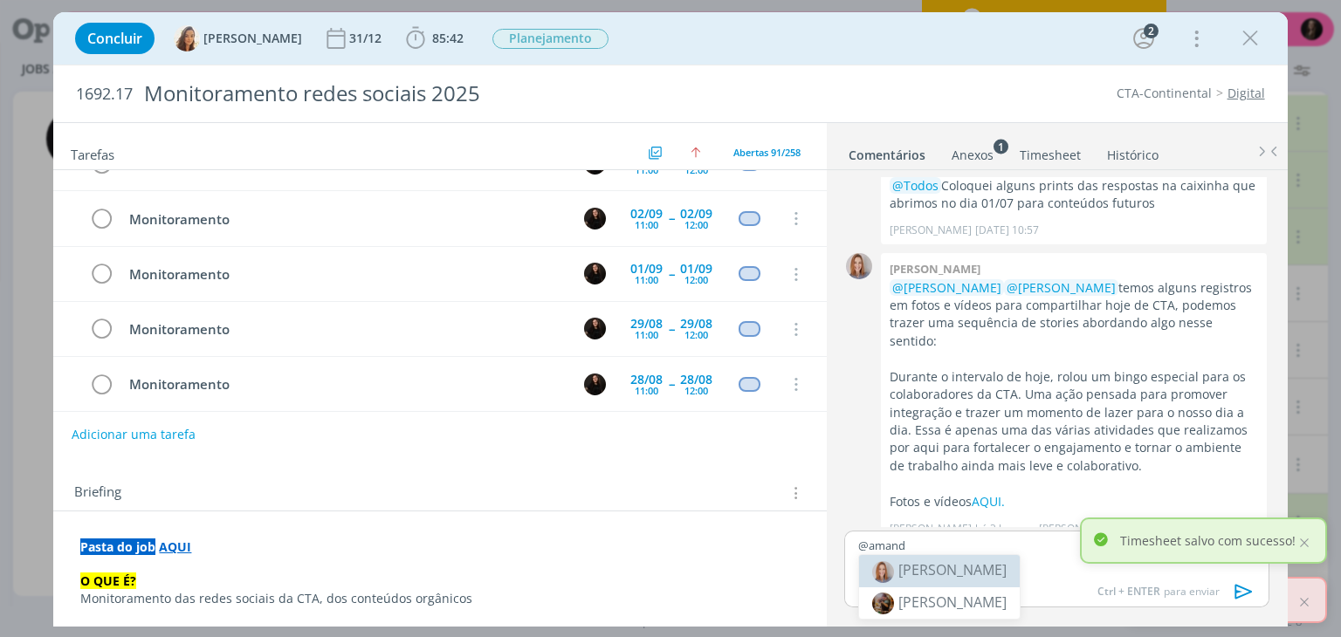
click at [985, 574] on span "[PERSON_NAME]" at bounding box center [952, 569] width 108 height 19
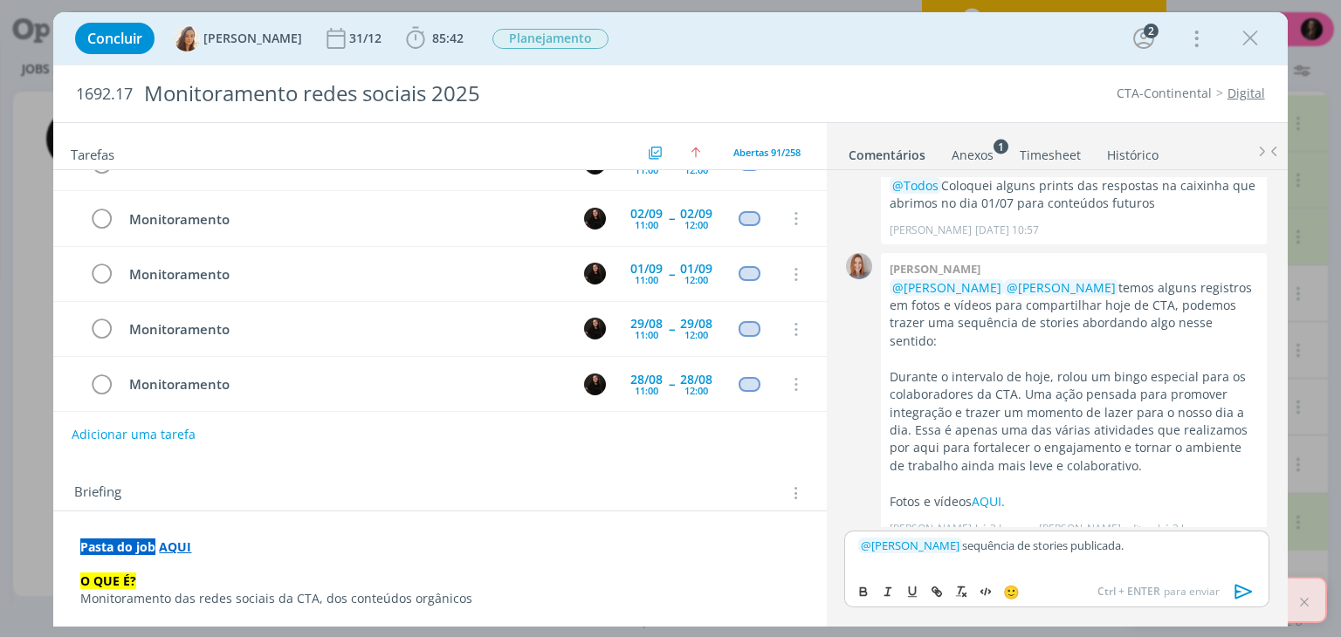
click at [1226, 595] on div "Ctrl + ENTER para enviar" at bounding box center [1179, 591] width 164 height 21
click at [1236, 596] on icon "dialog" at bounding box center [1244, 592] width 26 height 26
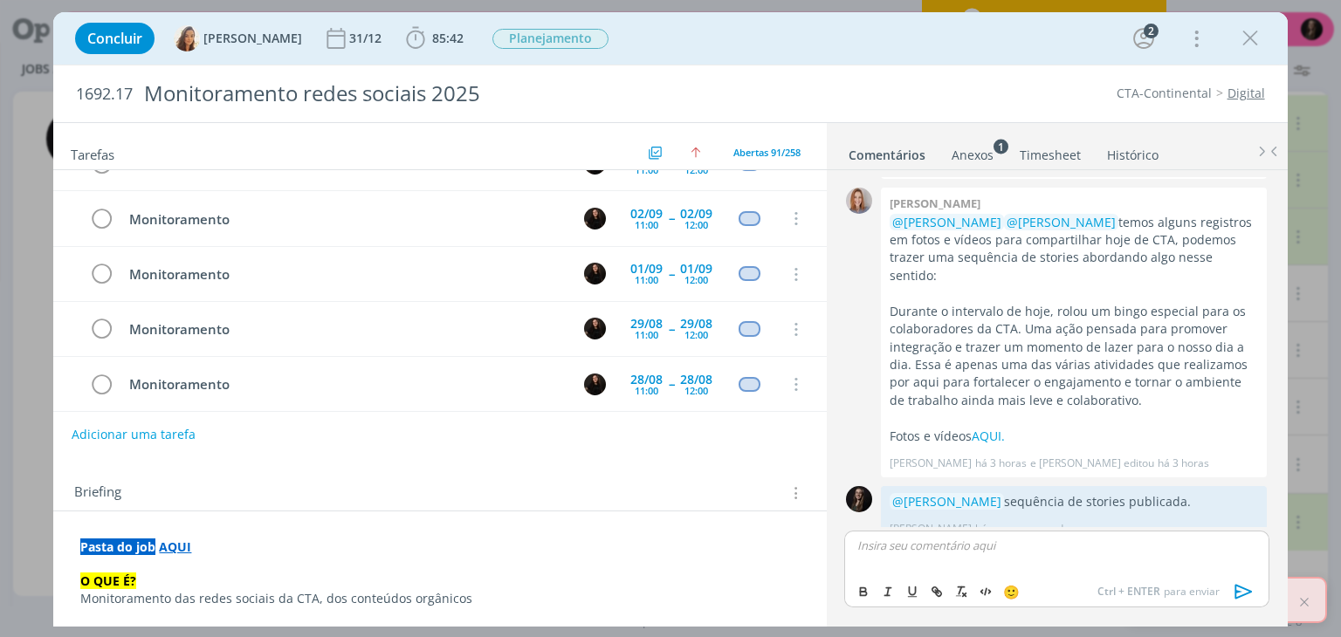
click at [102, 428] on icon "dialog" at bounding box center [101, 441] width 24 height 26
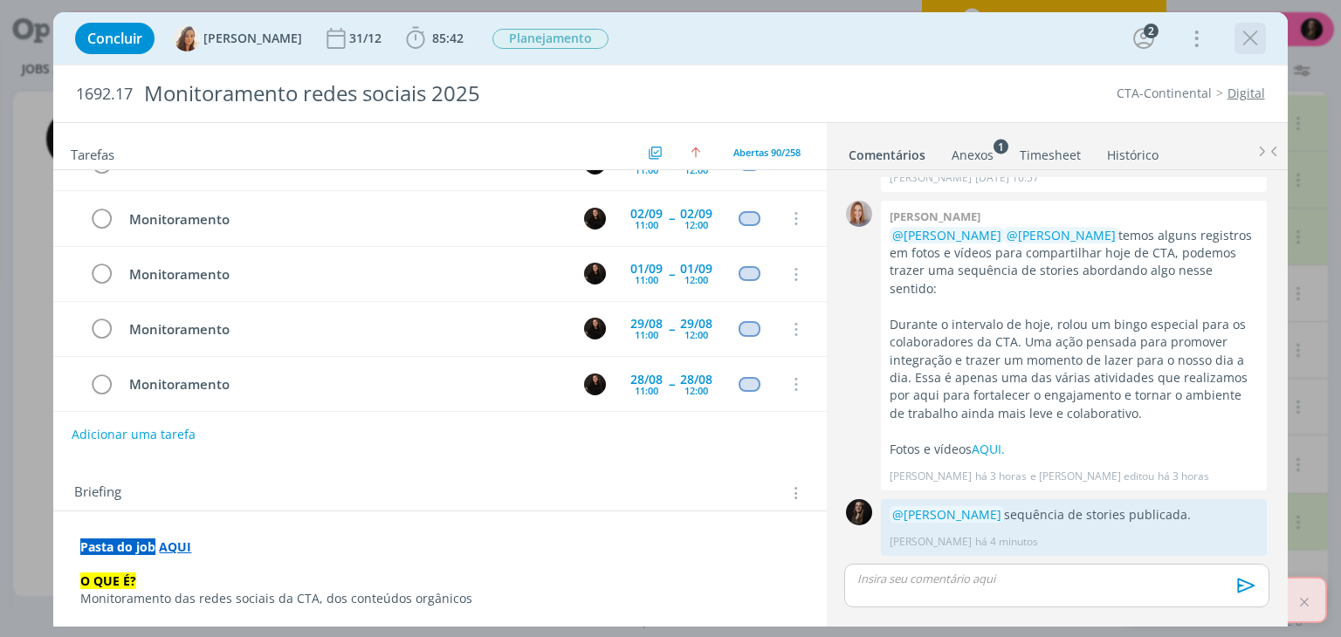
click at [1243, 35] on icon "dialog" at bounding box center [1250, 38] width 26 height 26
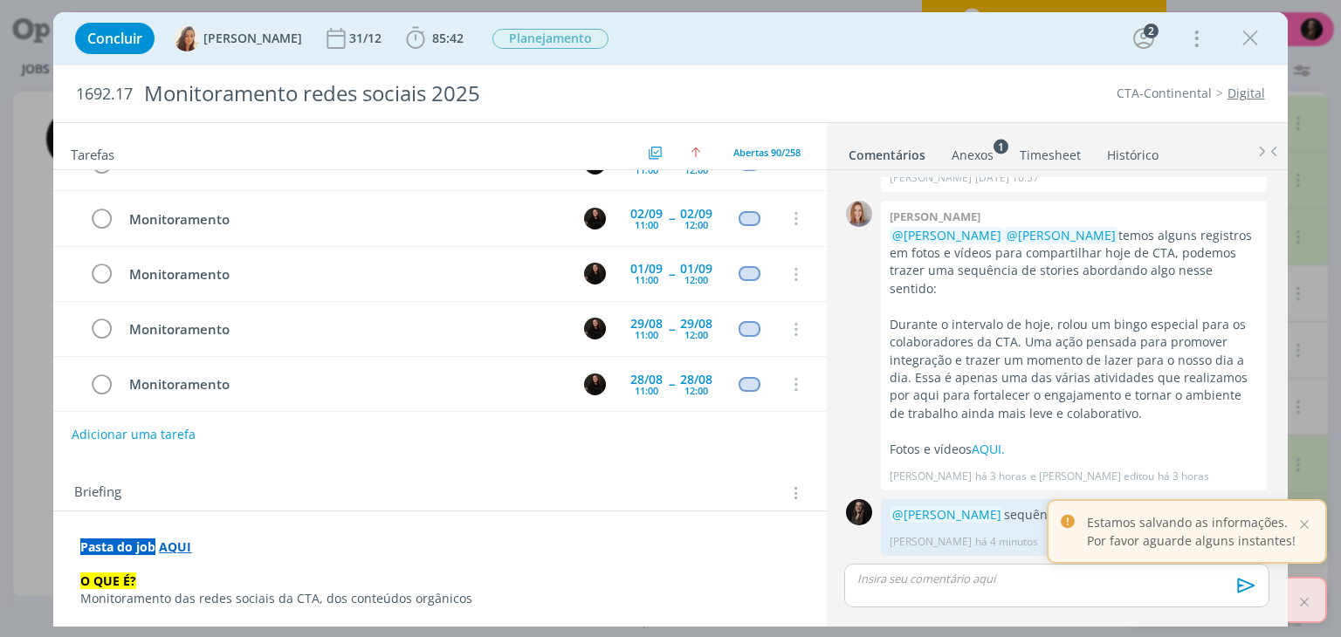
scroll to position [4730, 0]
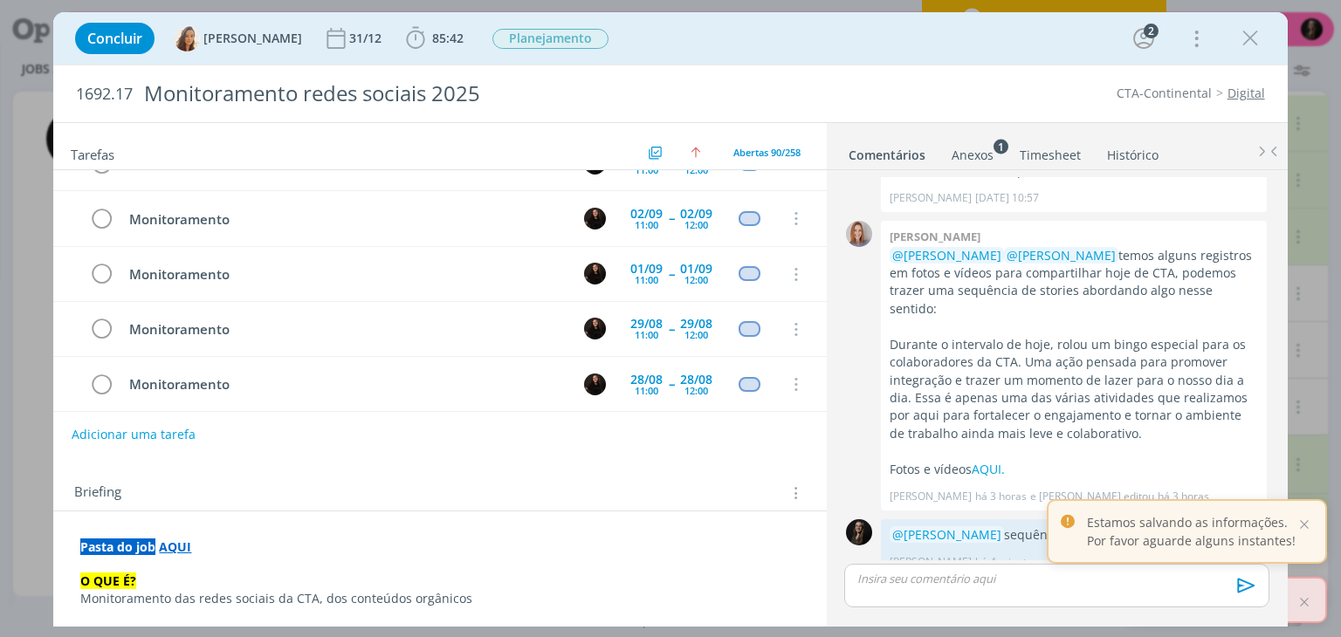
click at [1241, 39] on div at bounding box center [670, 318] width 1341 height 637
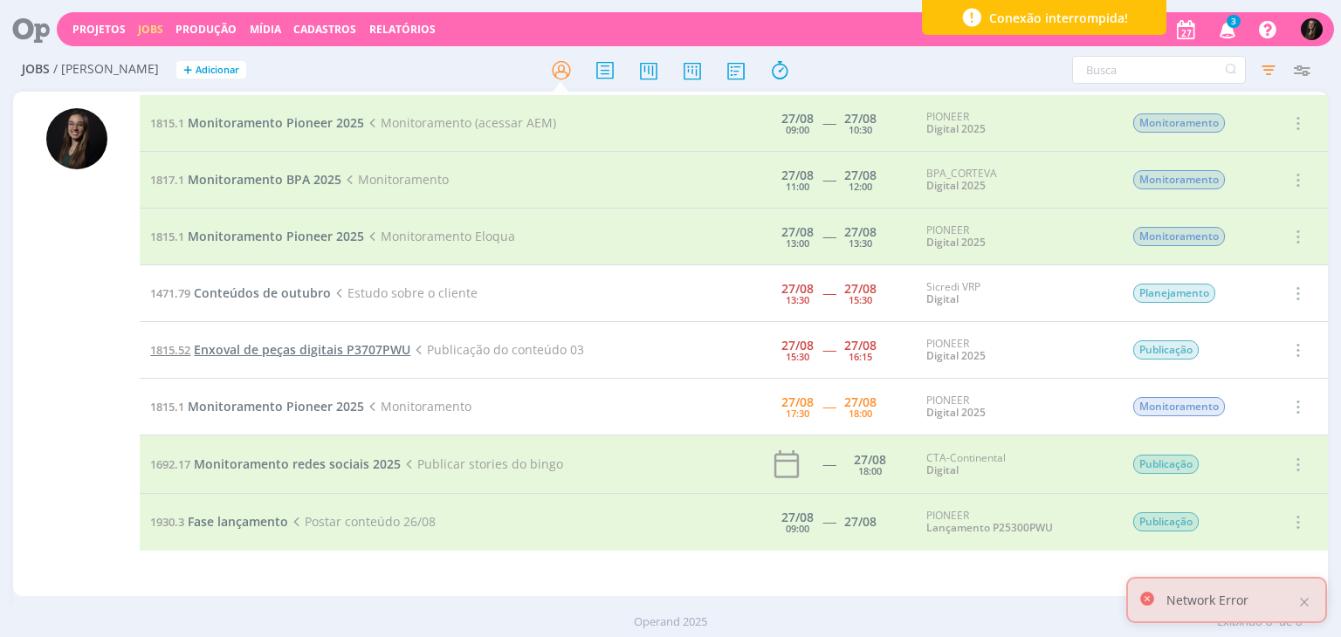
click at [314, 354] on span "Enxoval de peças digitais P3707PWU" at bounding box center [302, 349] width 217 height 17
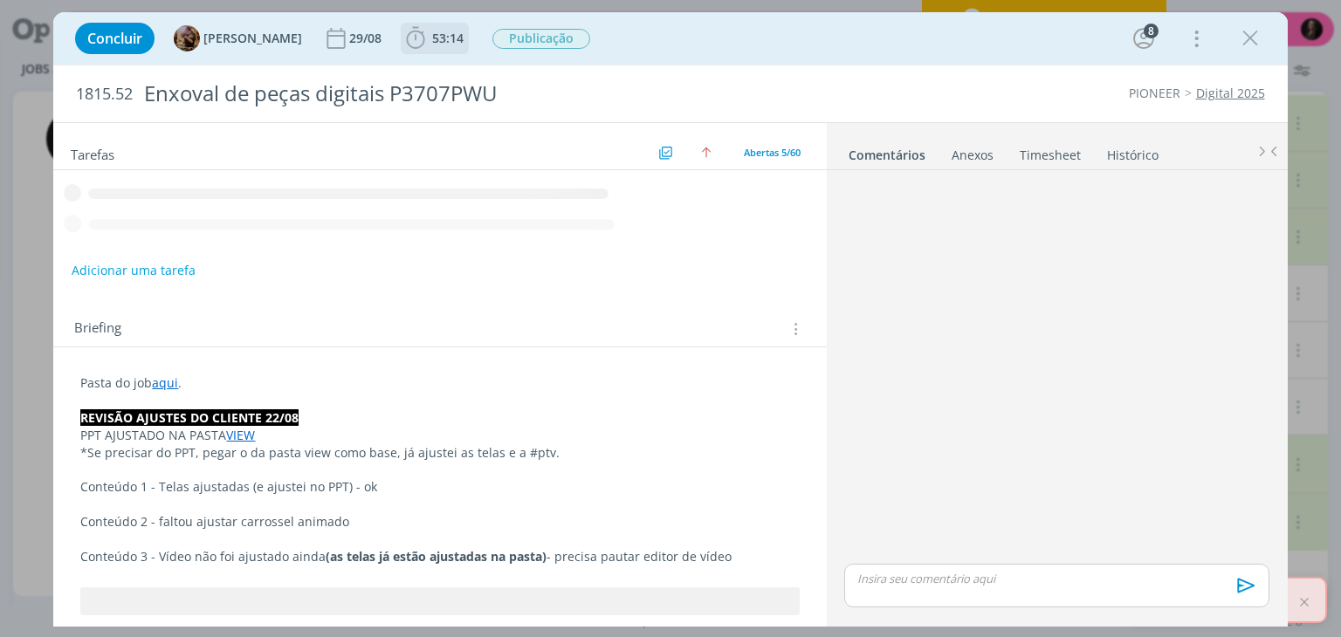
click at [444, 38] on b "53:14" at bounding box center [448, 38] width 38 height 12
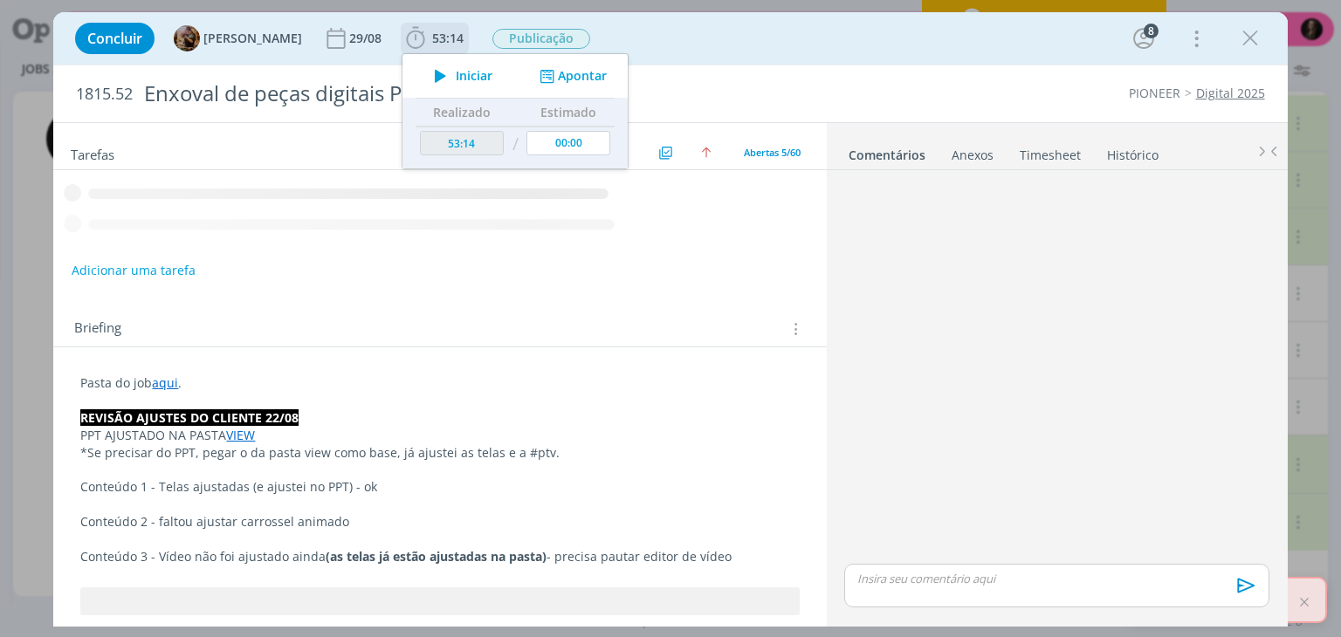
click at [474, 78] on span "Iniciar" at bounding box center [474, 76] width 37 height 12
click at [827, 62] on div "Concluir [PERSON_NAME] 29/08 53:14 Iniciar Apontar Data * [DATE] Horas * 00:00 …" at bounding box center [670, 38] width 1234 height 52
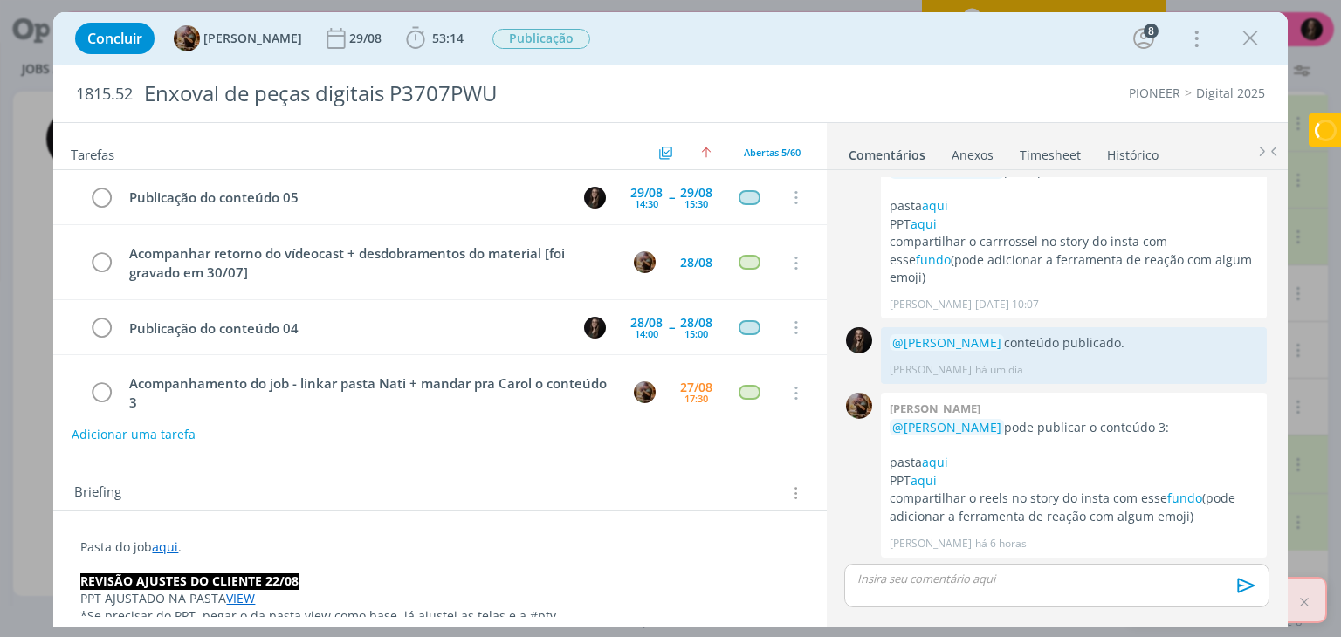
scroll to position [77, 0]
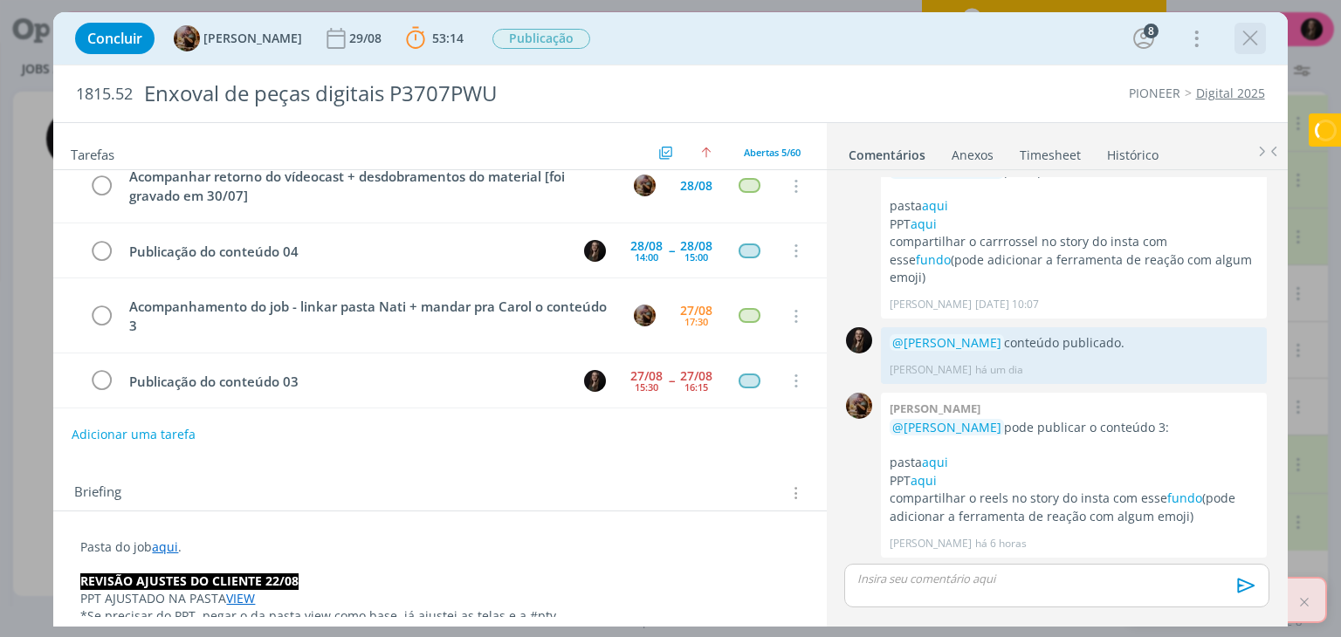
click at [1247, 43] on icon "dialog" at bounding box center [1250, 38] width 26 height 26
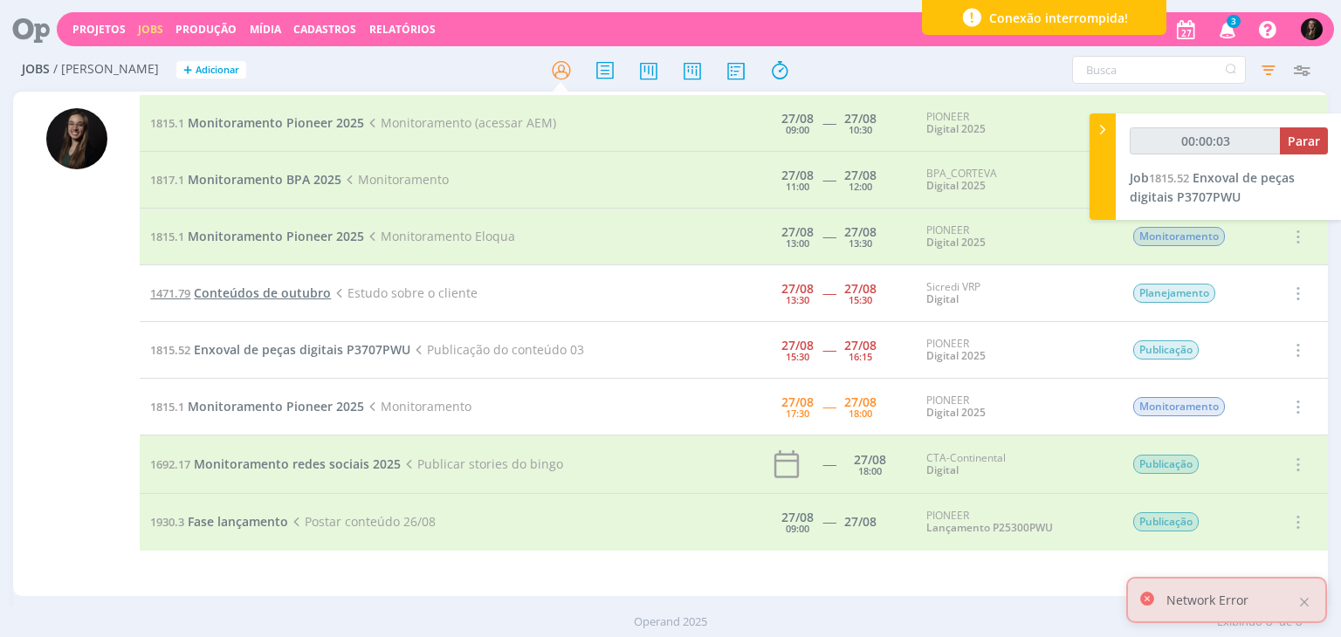
click at [299, 295] on span "Conteúdos de outubro" at bounding box center [262, 293] width 137 height 17
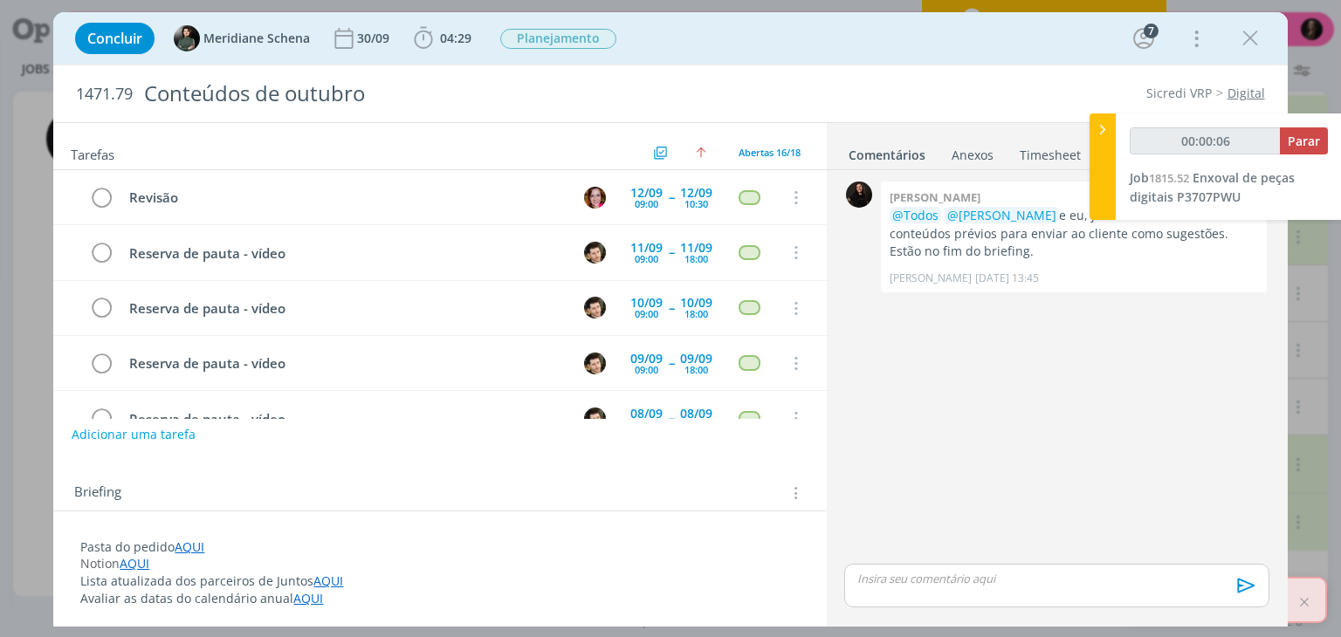
scroll to position [677, 0]
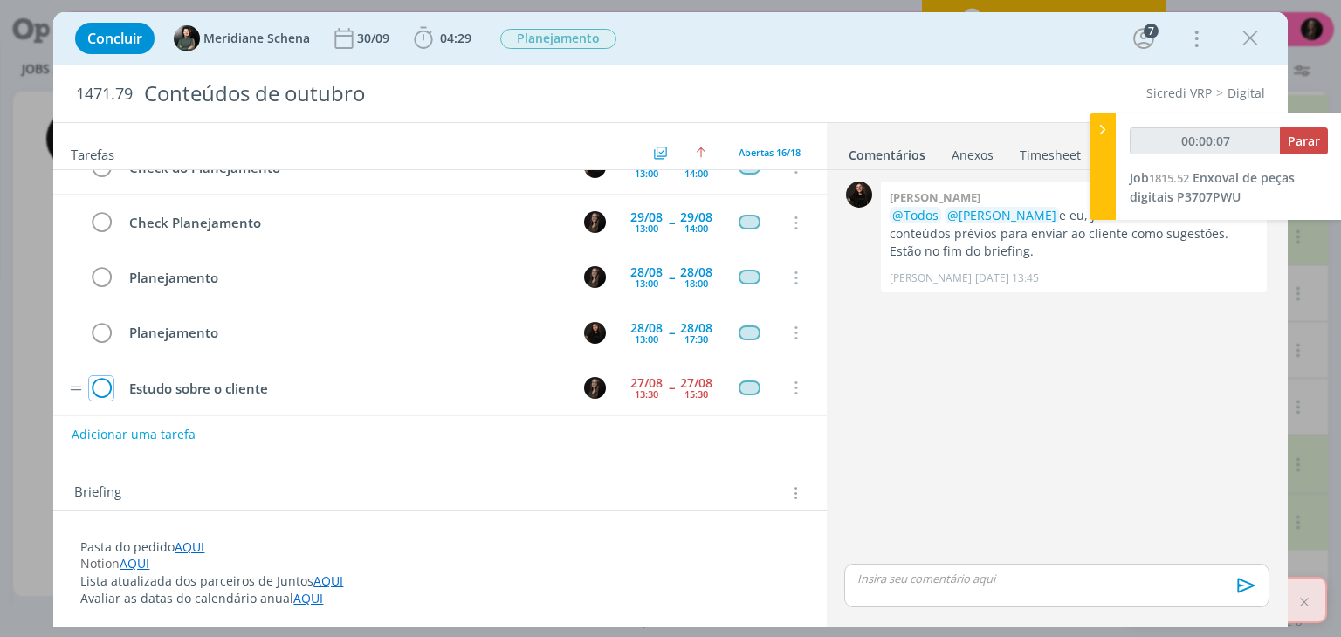
click at [104, 378] on icon "dialog" at bounding box center [101, 388] width 24 height 26
click at [1239, 37] on icon "dialog" at bounding box center [1250, 38] width 26 height 26
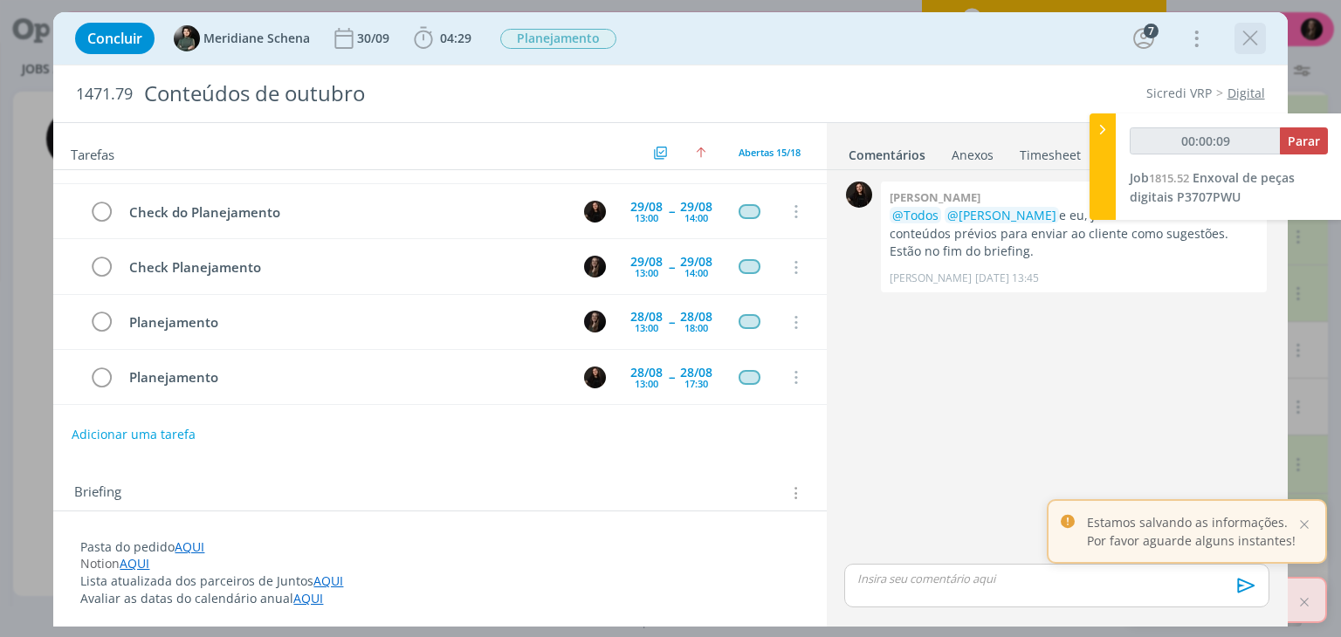
scroll to position [622, 0]
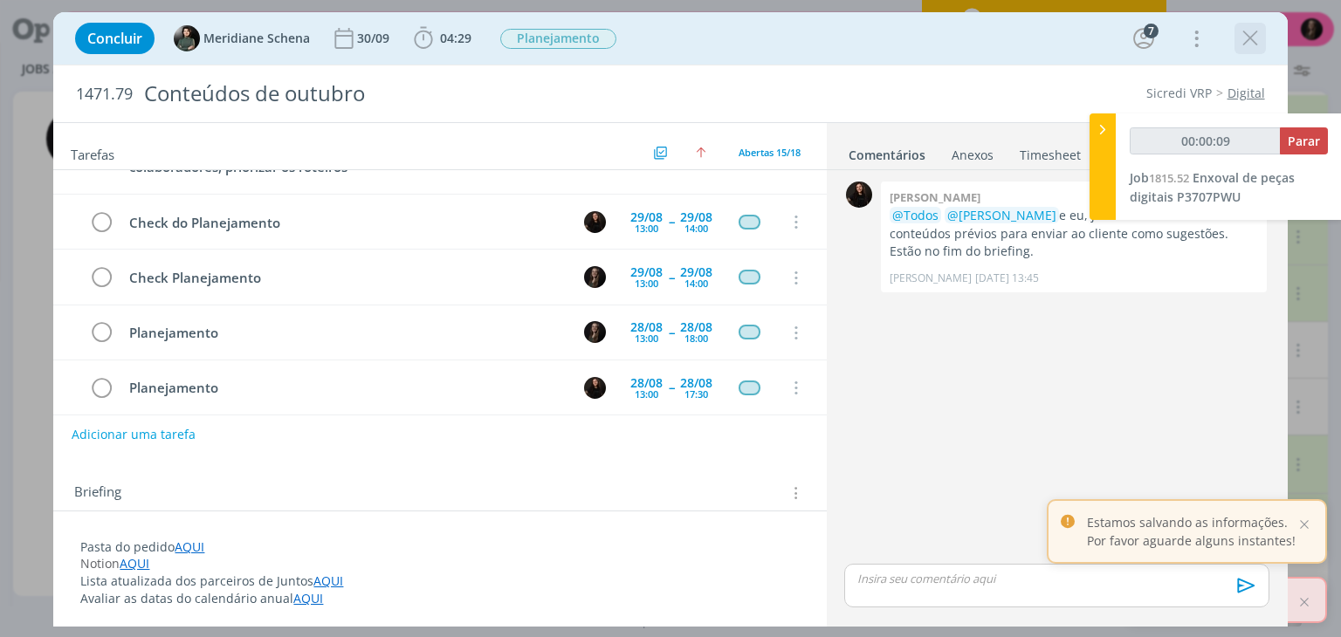
click at [1248, 37] on icon "dialog" at bounding box center [1250, 38] width 26 height 26
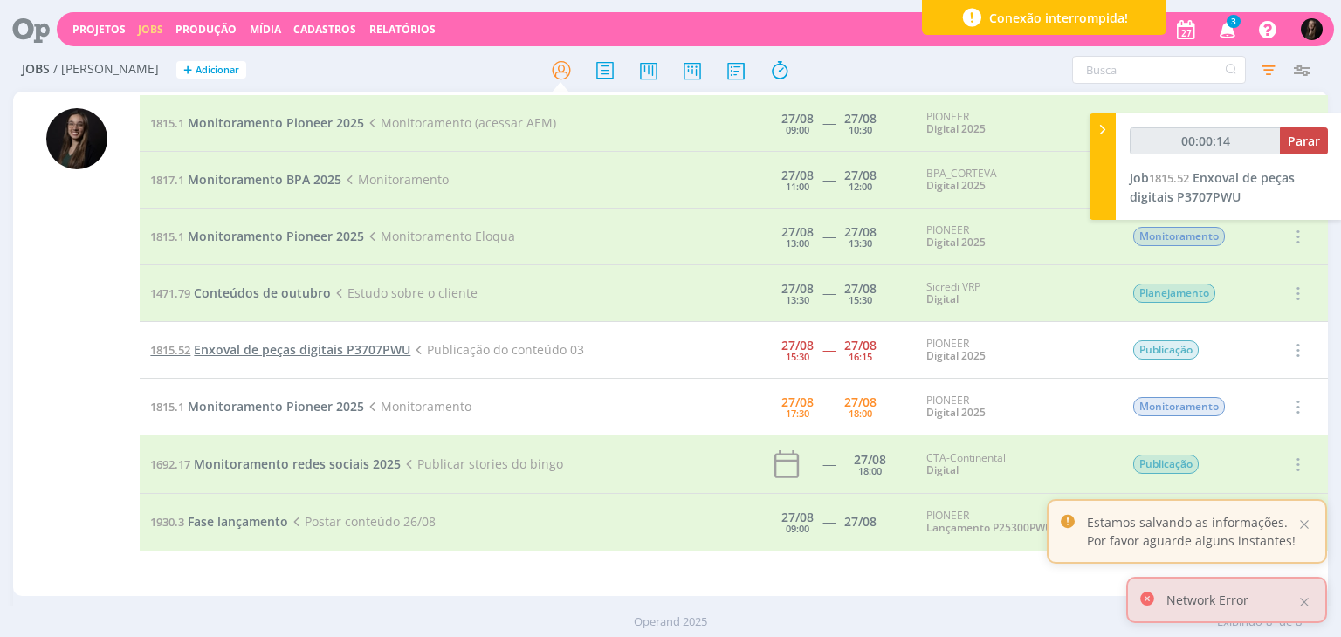
click at [307, 353] on span "Enxoval de peças digitais P3707PWU" at bounding box center [302, 349] width 217 height 17
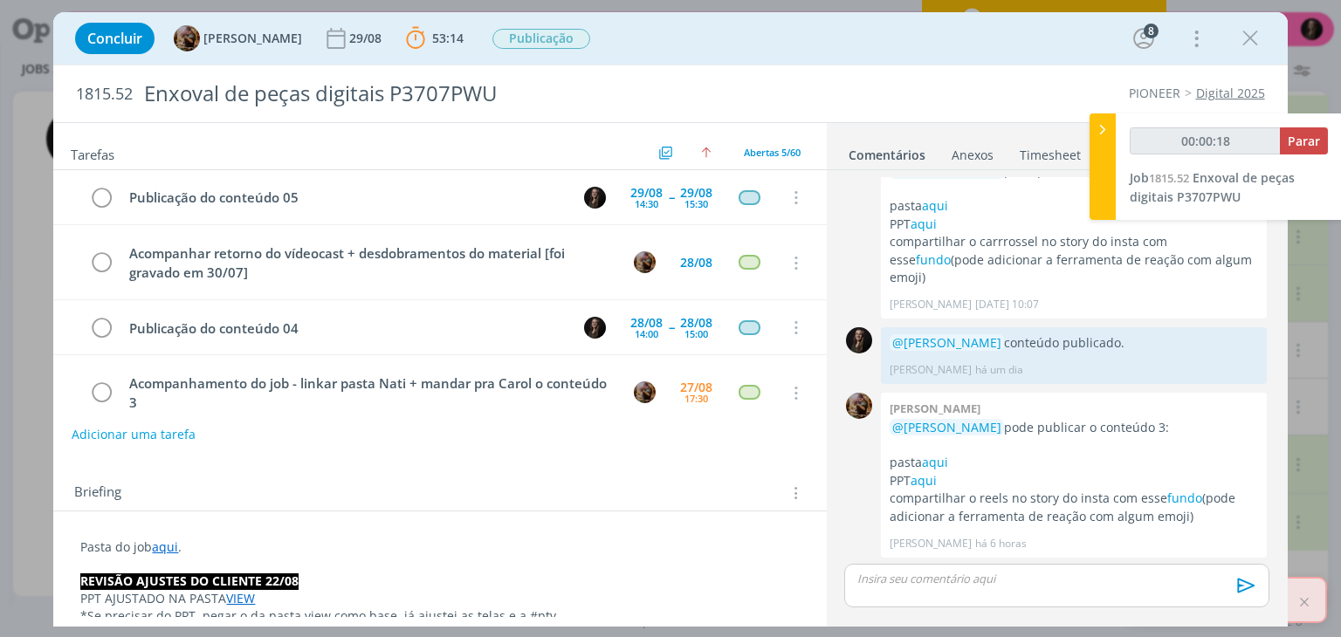
scroll to position [77, 0]
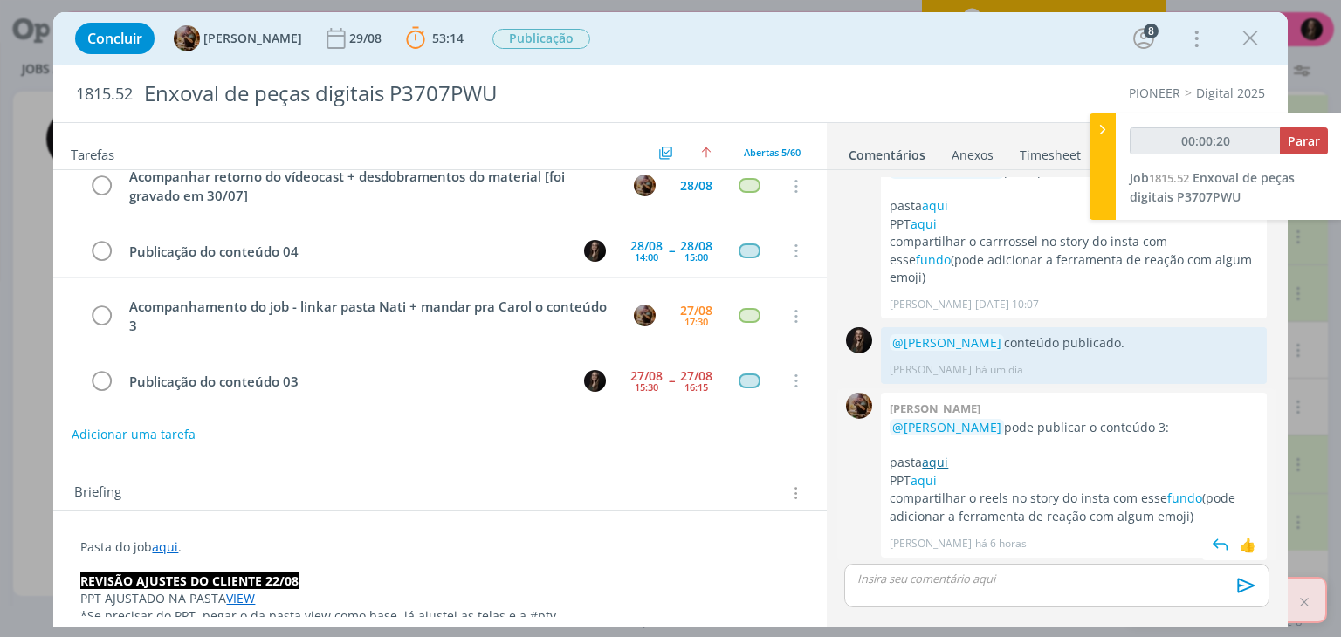
click at [943, 455] on link "aqui" at bounding box center [935, 462] width 26 height 17
click at [915, 479] on link "aqui" at bounding box center [924, 480] width 26 height 17
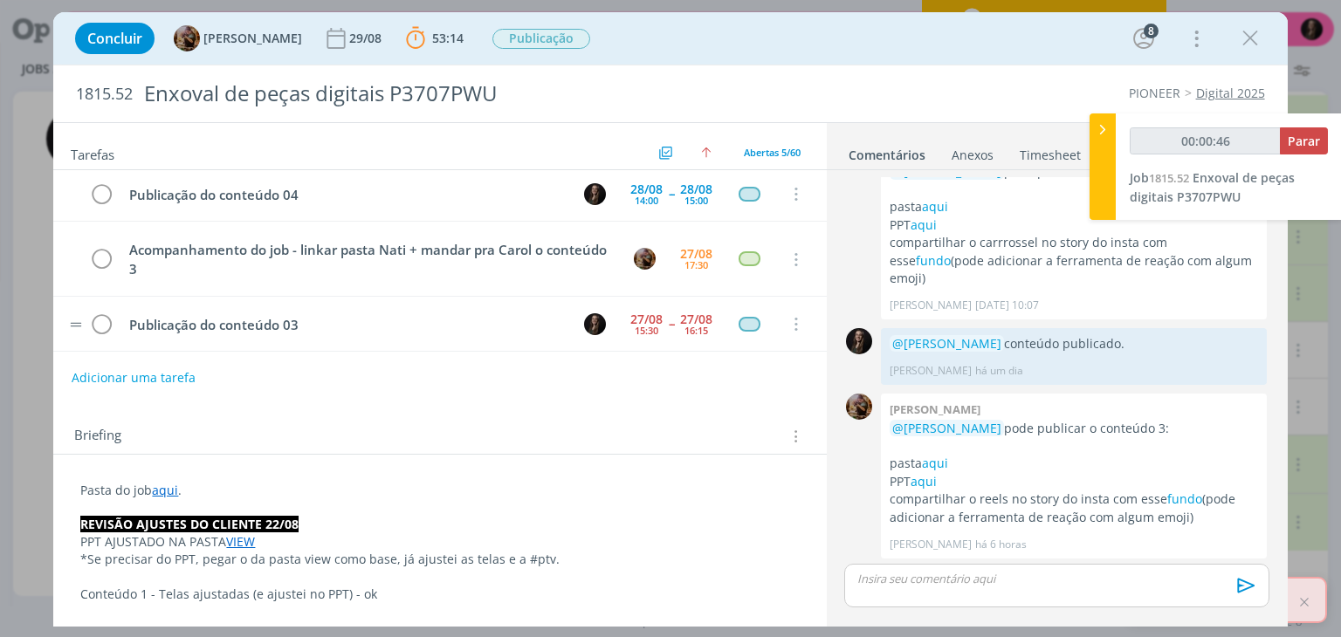
scroll to position [87, 0]
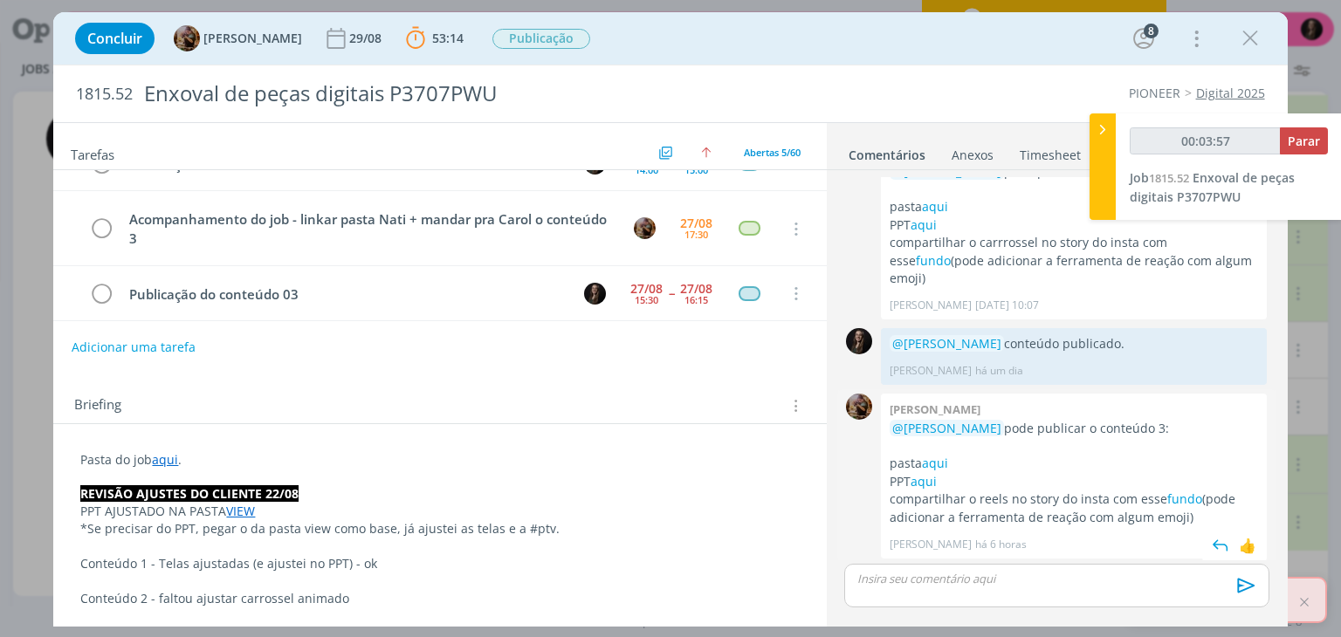
click at [1174, 486] on p "PPT aqui" at bounding box center [1074, 481] width 368 height 17
click at [1176, 491] on link "fundo" at bounding box center [1184, 499] width 35 height 17
drag, startPoint x: 1254, startPoint y: 35, endPoint x: 1117, endPoint y: 134, distance: 168.2
click at [1254, 35] on icon "dialog" at bounding box center [1250, 38] width 26 height 26
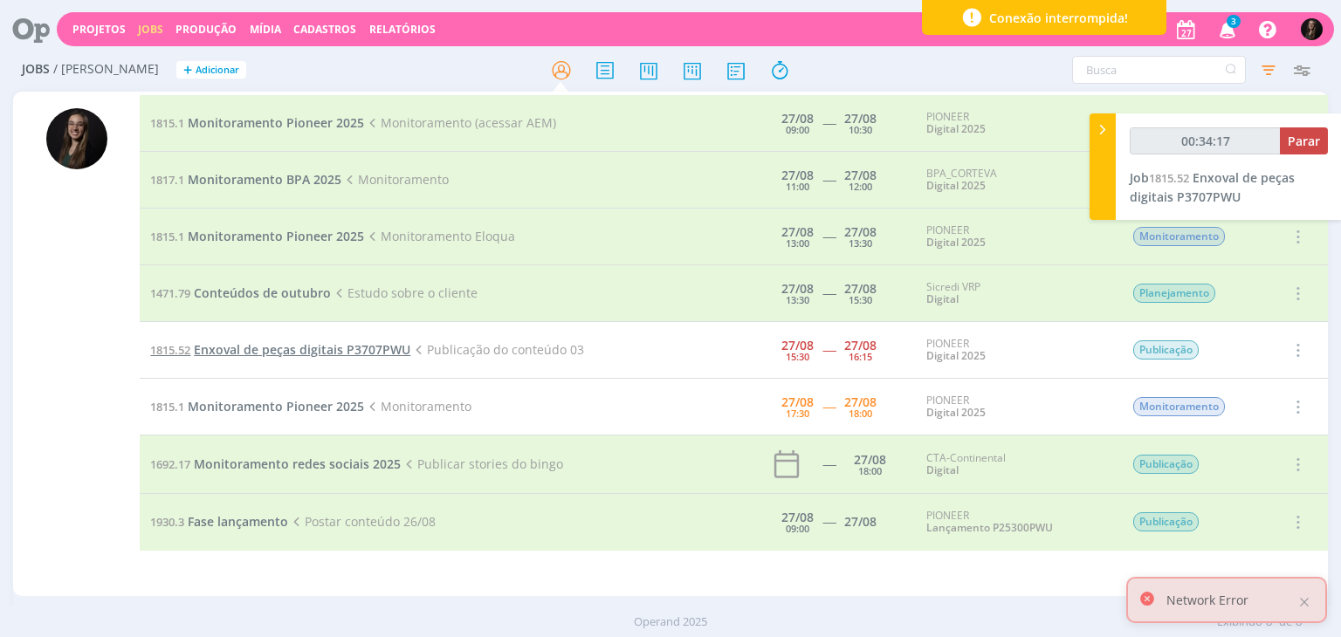
click at [371, 348] on span "Enxoval de peças digitais P3707PWU" at bounding box center [302, 349] width 217 height 17
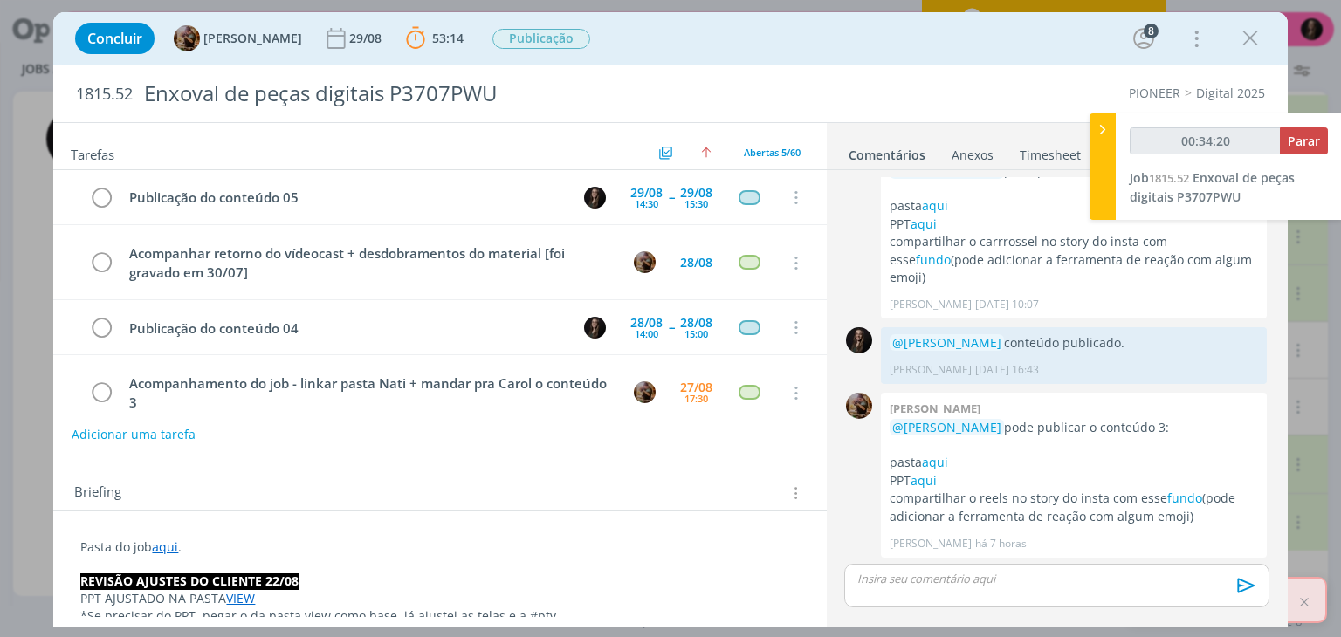
scroll to position [77, 0]
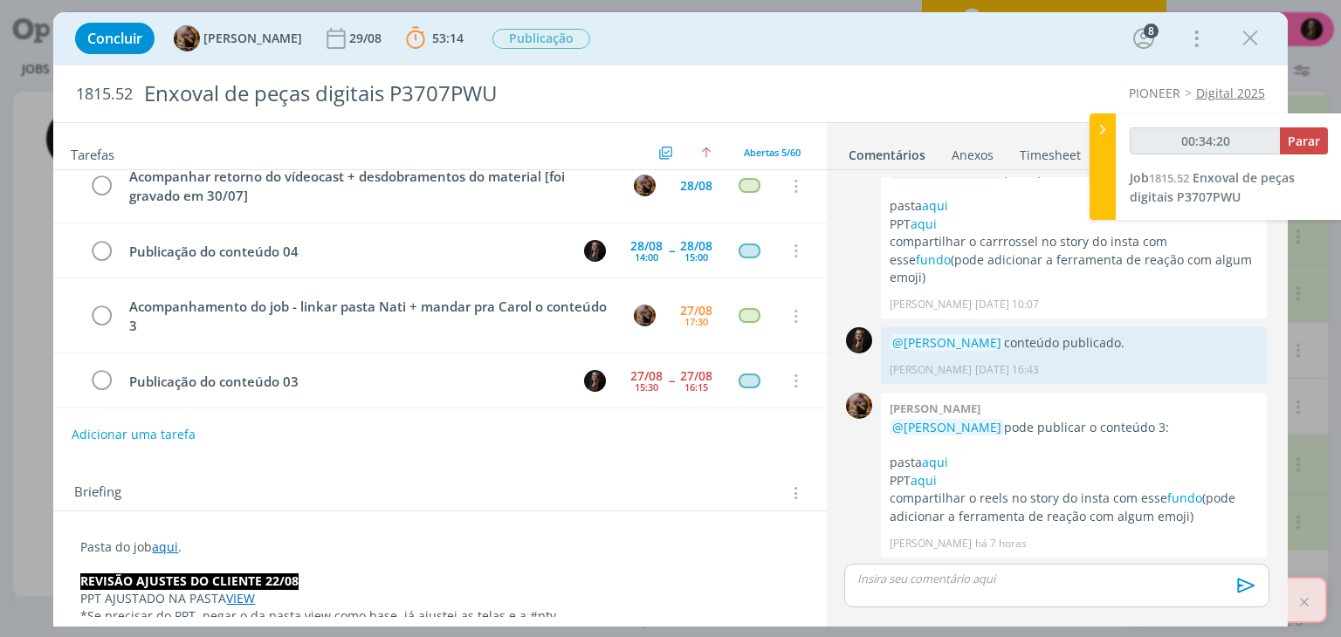
click at [910, 572] on p "dialog" at bounding box center [1056, 579] width 396 height 16
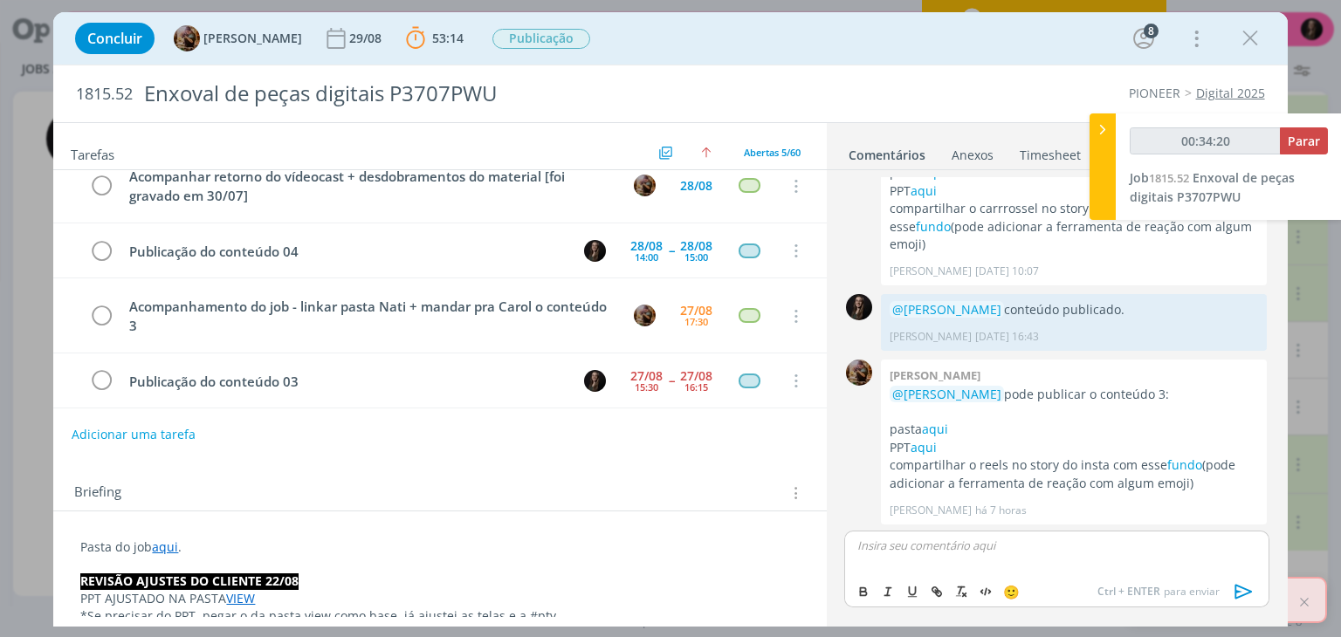
type input "00:34:21"
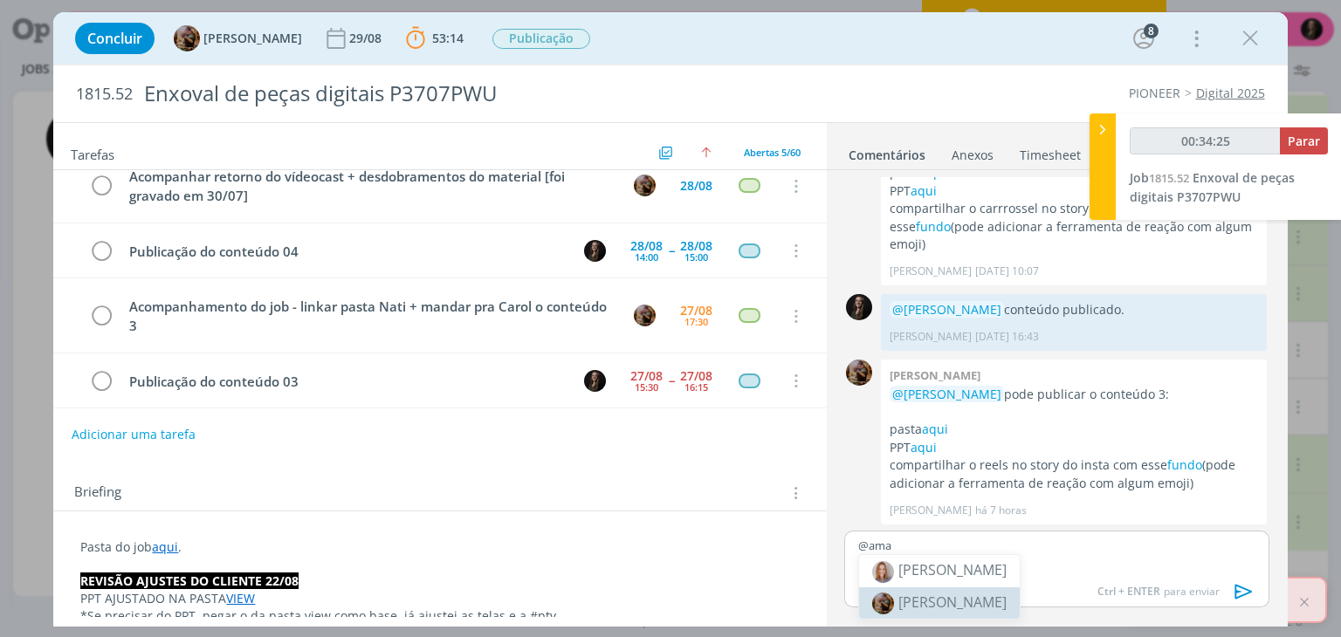
click at [936, 593] on span "[PERSON_NAME]" at bounding box center [952, 602] width 108 height 19
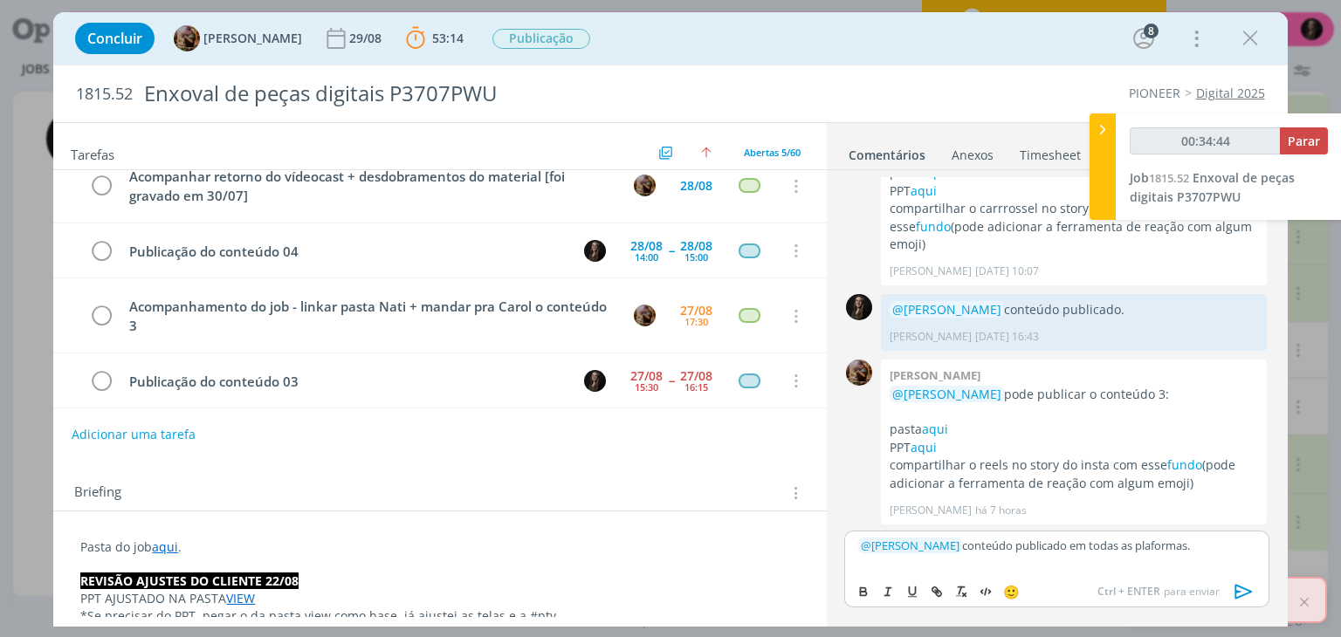
drag, startPoint x: 1175, startPoint y: 546, endPoint x: 1236, endPoint y: 561, distance: 63.1
click at [1236, 561] on div "﻿ @ [PERSON_NAME] ﻿ conteúdo publicado em todas as plaformas." at bounding box center [1056, 553] width 424 height 44
click at [1165, 547] on p "﻿ @ [PERSON_NAME] ﻿ conteúdo publicado em todas as plaformas." at bounding box center [1056, 546] width 396 height 16
click at [1238, 592] on icon "dialog" at bounding box center [1242, 592] width 17 height 15
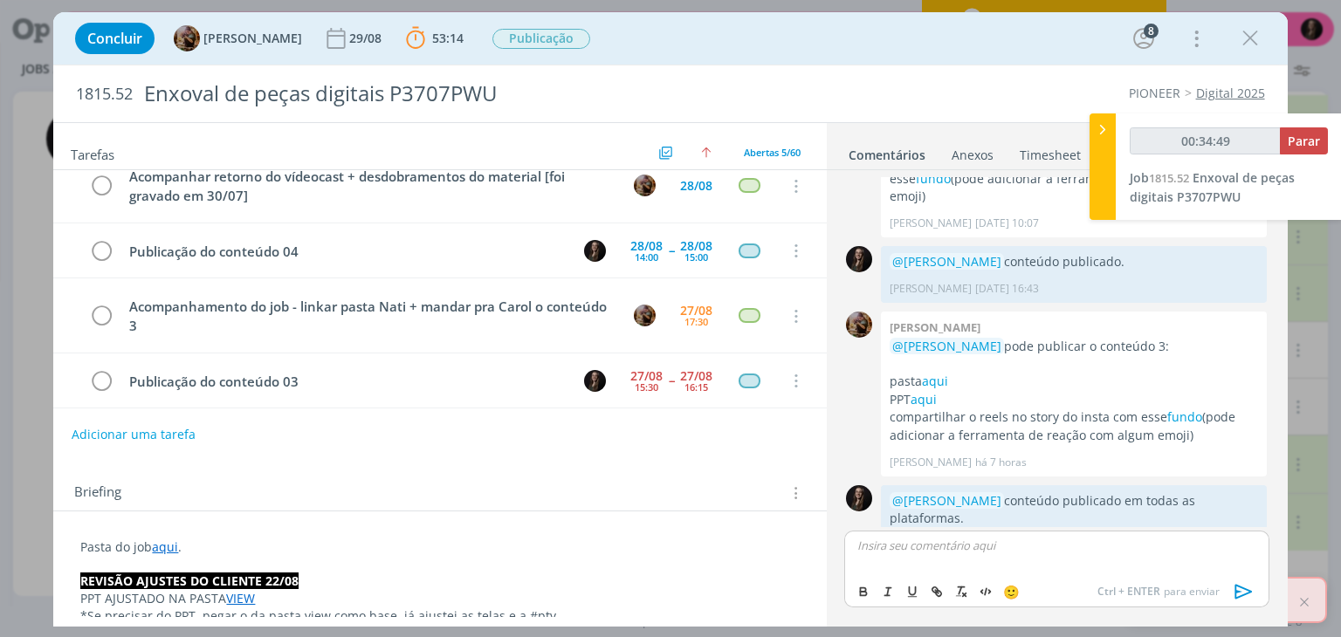
scroll to position [2196, 0]
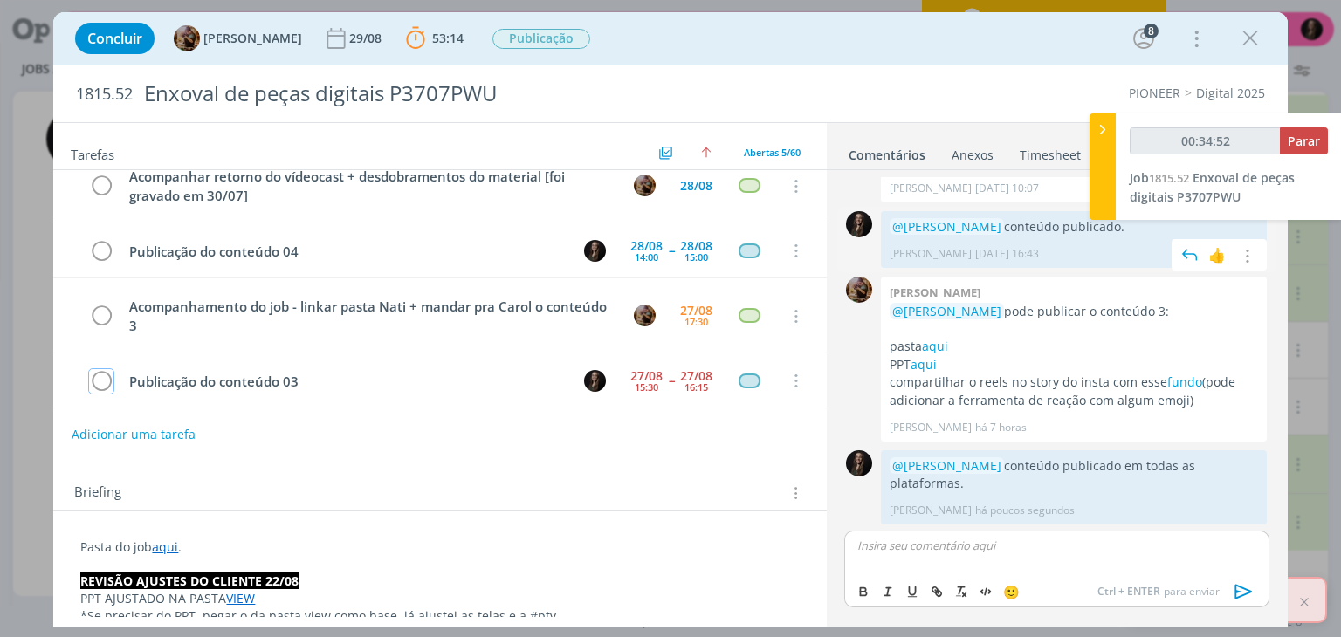
drag, startPoint x: 101, startPoint y: 381, endPoint x: 1143, endPoint y: 278, distance: 1046.5
click at [101, 381] on icon "dialog" at bounding box center [101, 381] width 24 height 26
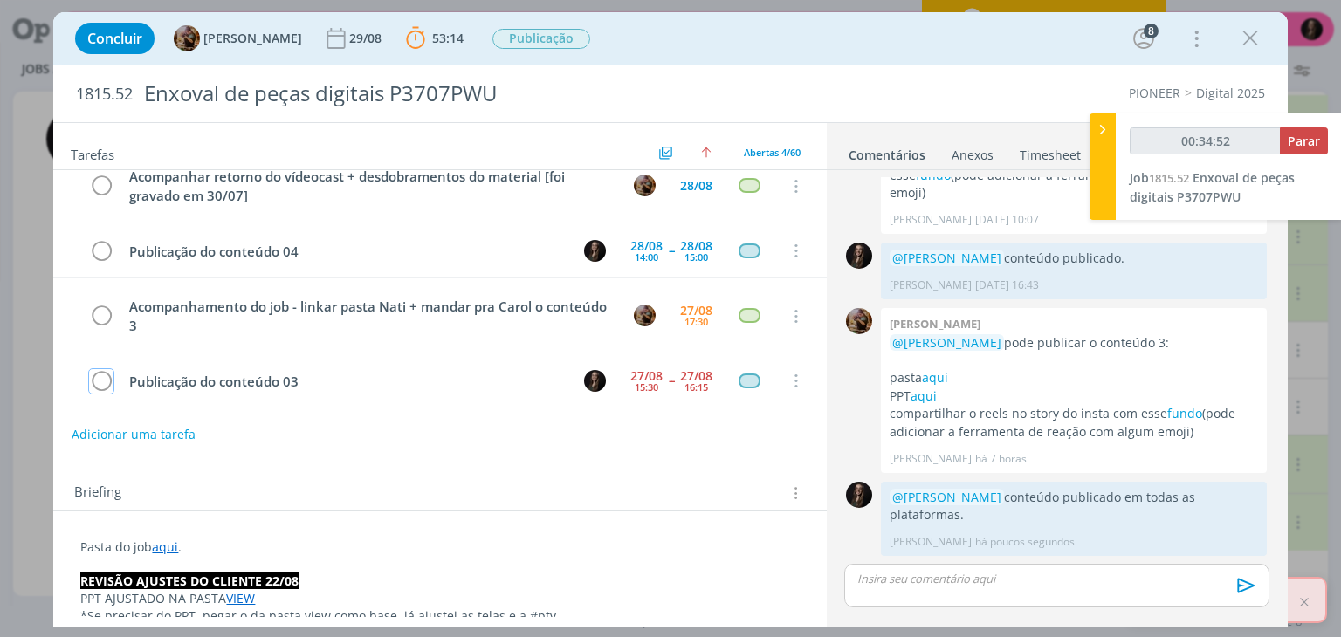
scroll to position [2162, 0]
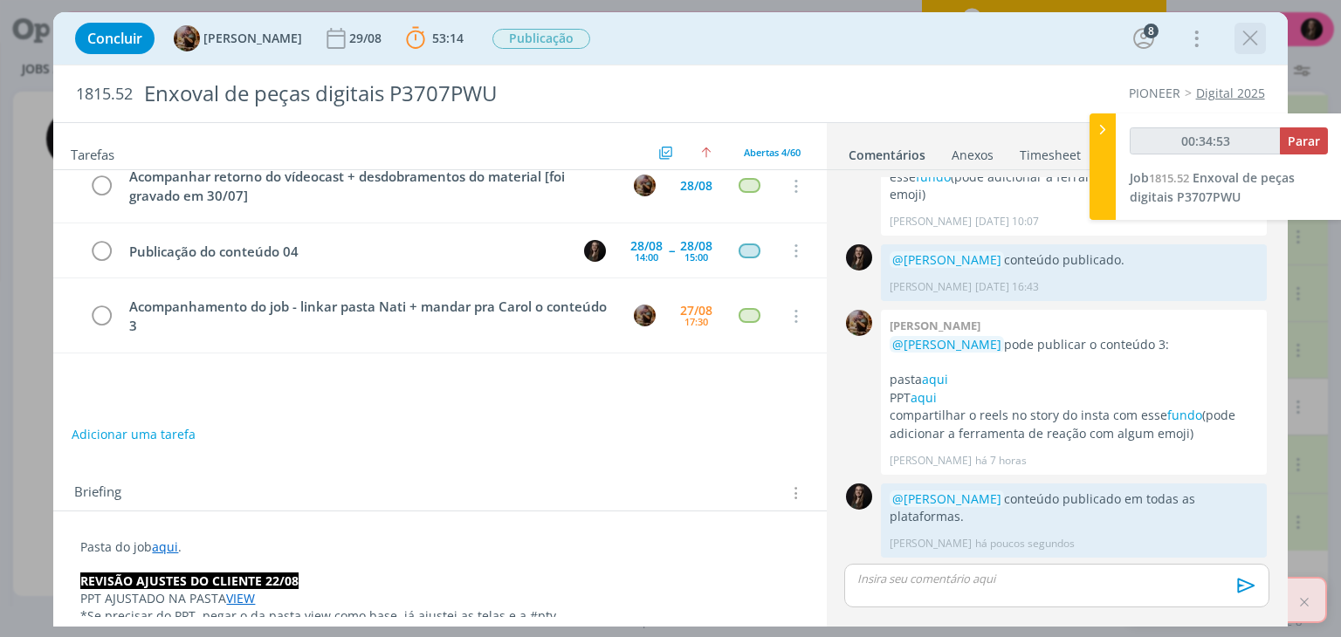
click at [1246, 40] on icon "dialog" at bounding box center [1250, 38] width 26 height 26
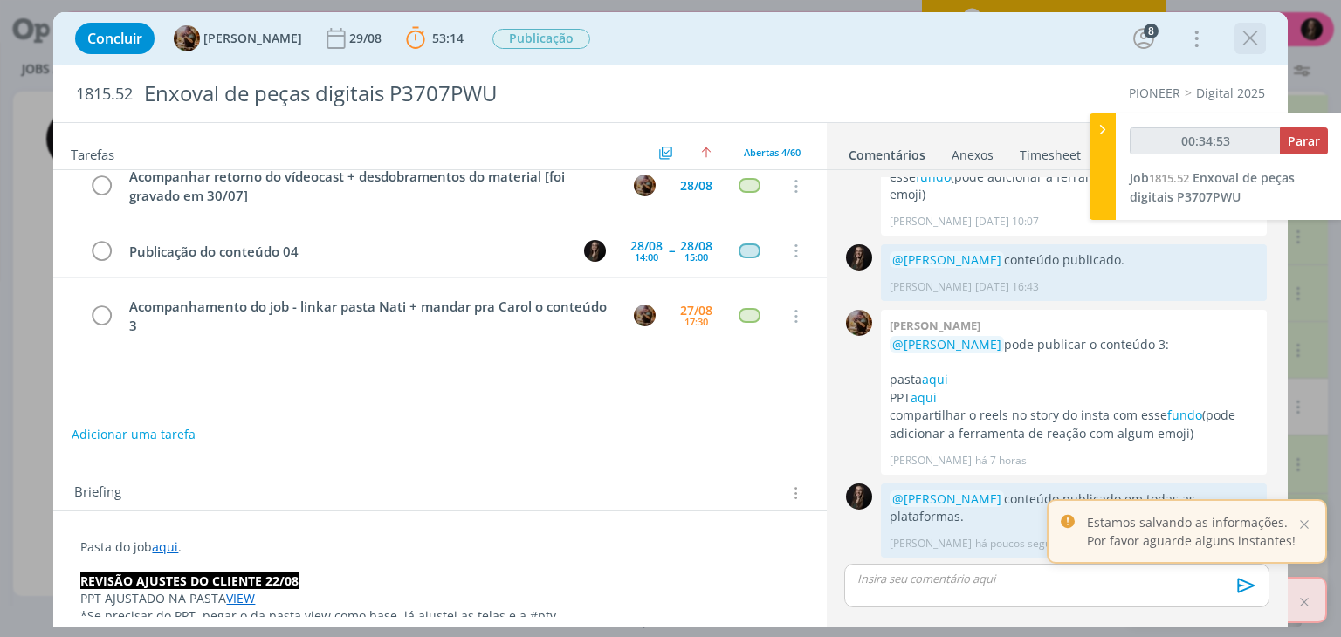
scroll to position [76, 0]
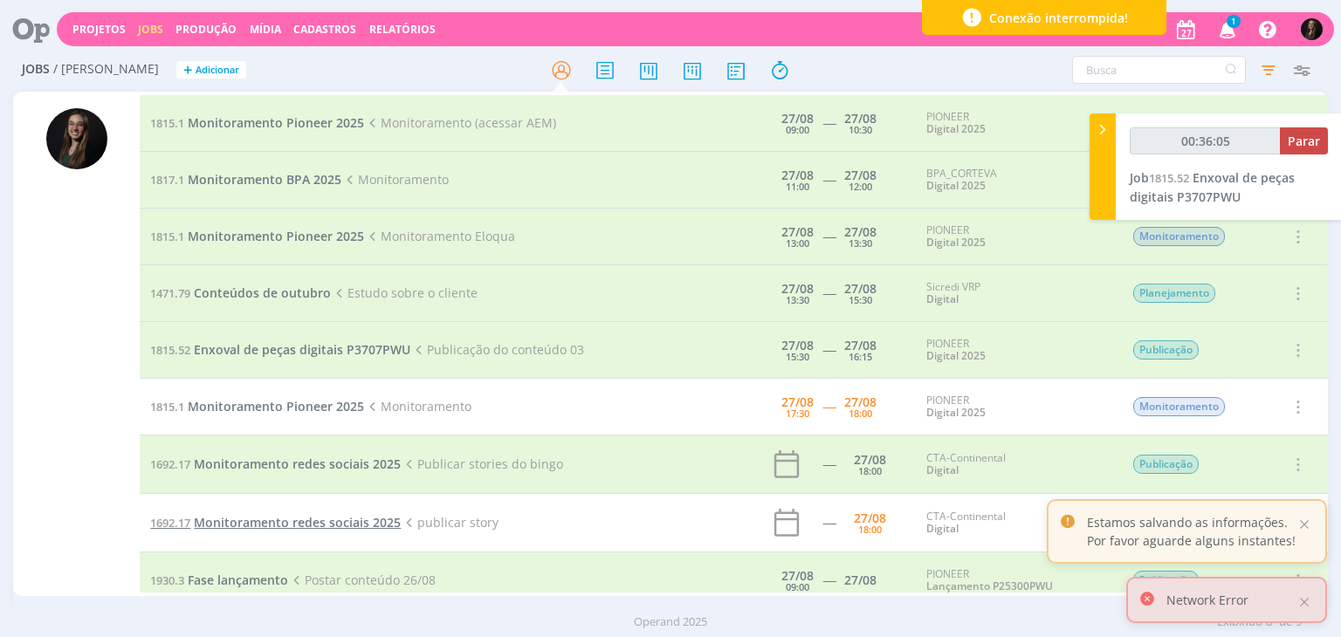
click at [317, 519] on span "Monitoramento redes sociais 2025" at bounding box center [297, 522] width 207 height 17
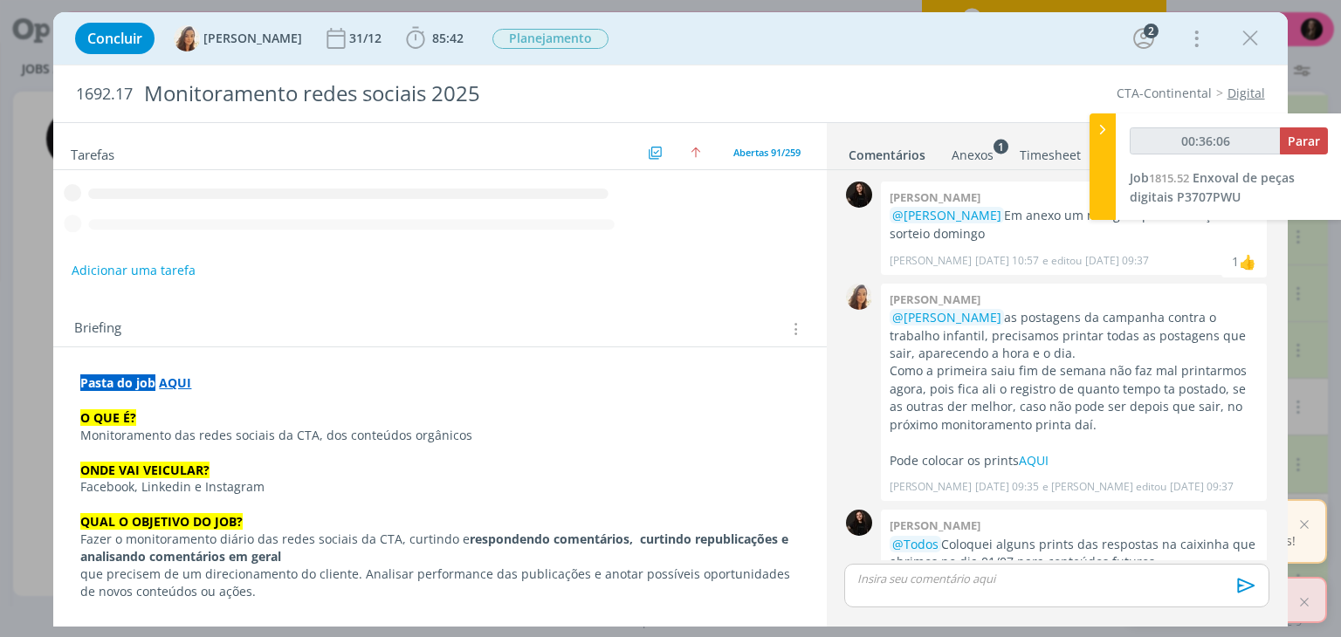
scroll to position [618, 0]
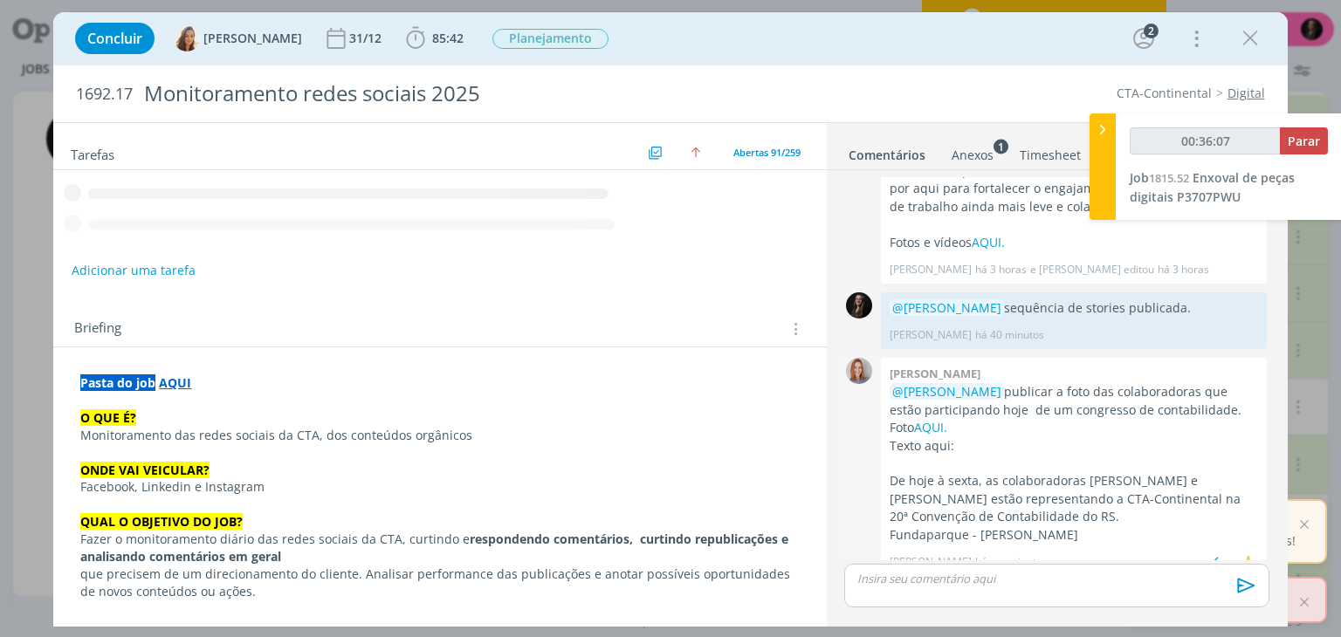
click at [1021, 383] on div "@[PERSON_NAME] publicar a foto das colaboradoras que estão participando hoje de…" at bounding box center [1074, 463] width 368 height 161
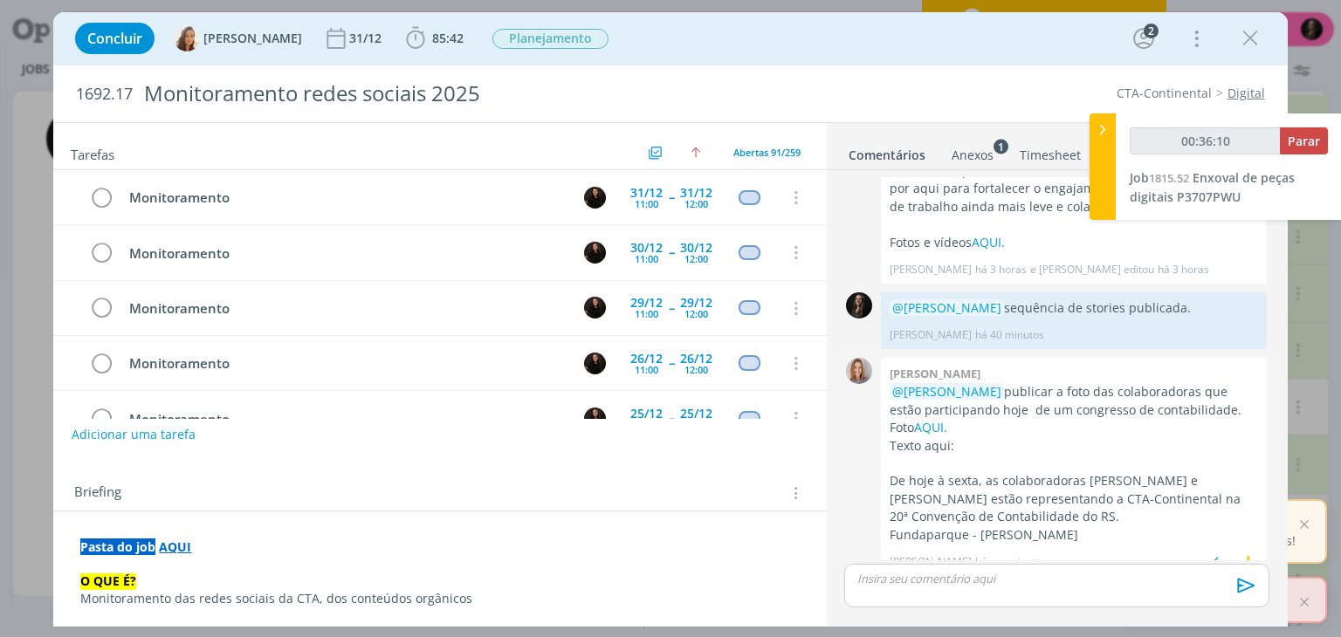
scroll to position [4730, 0]
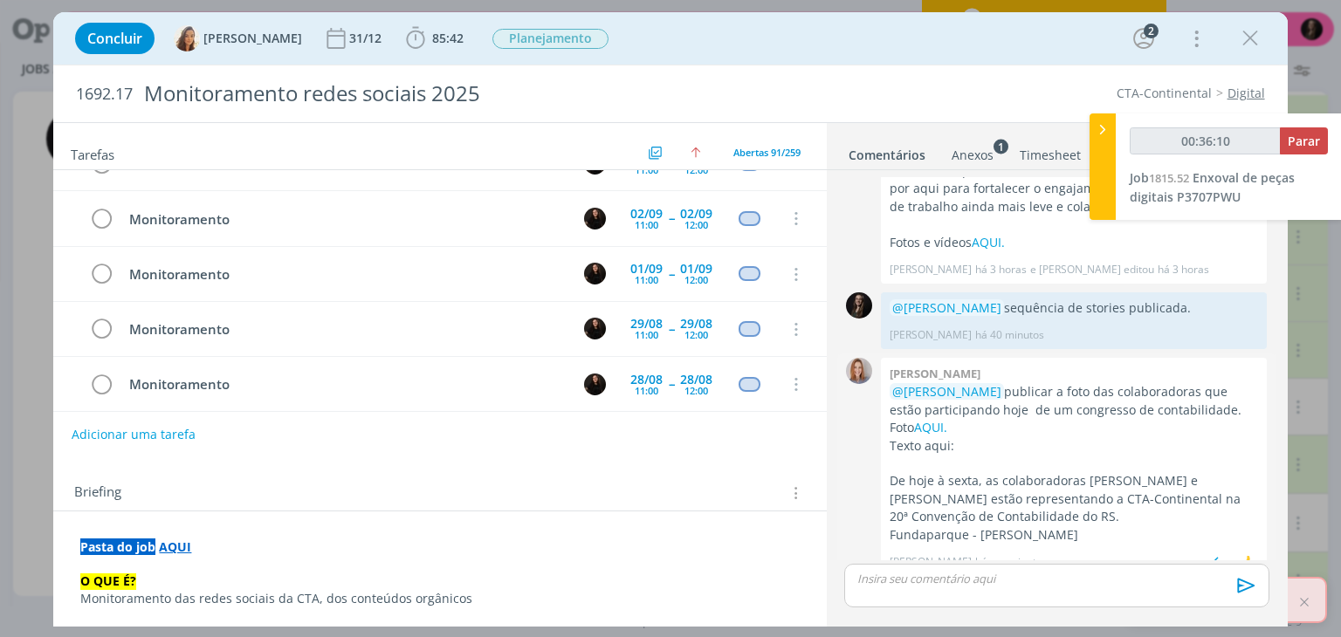
click at [941, 455] on p "dialog" at bounding box center [1074, 463] width 368 height 17
click at [914, 419] on link "AQUI." at bounding box center [930, 427] width 33 height 17
drag, startPoint x: 889, startPoint y: 463, endPoint x: 1103, endPoint y: 492, distance: 215.8
click at [1103, 492] on div "[PERSON_NAME] @[PERSON_NAME] publicar a foto das colaboradoras que estão partic…" at bounding box center [1074, 467] width 386 height 218
click at [1103, 492] on p "De hoje à sexta, as colaboradoras [PERSON_NAME] e [PERSON_NAME] estão represent…" at bounding box center [1074, 498] width 368 height 53
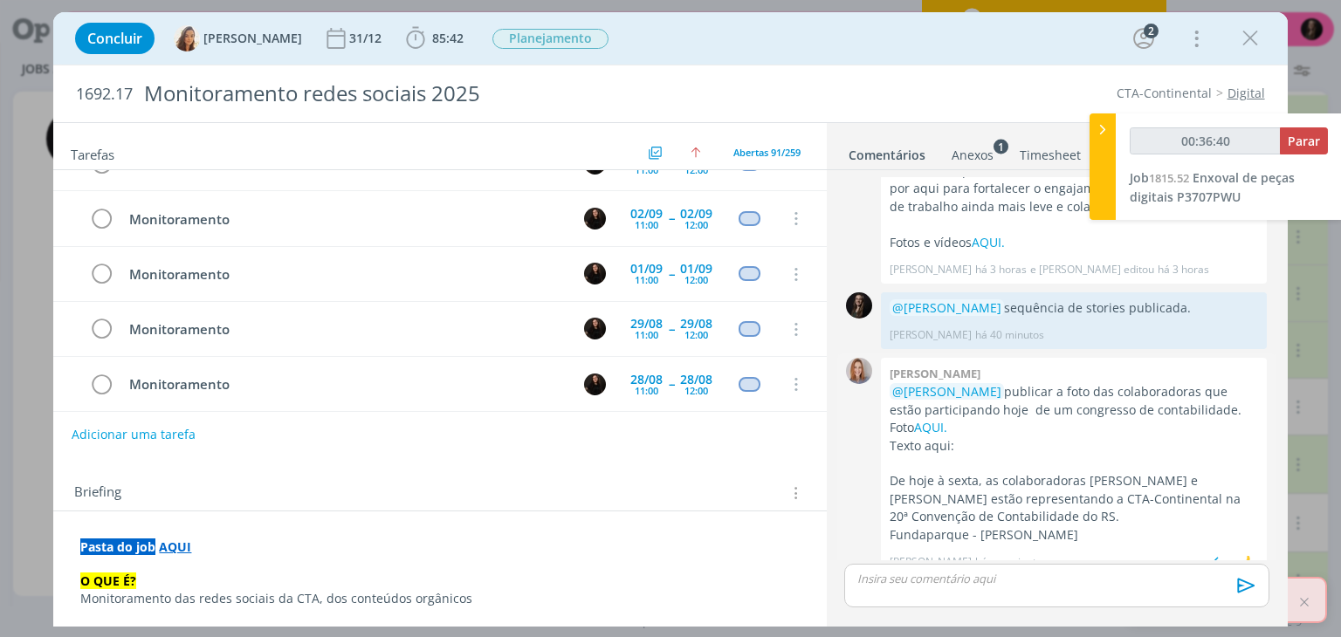
drag, startPoint x: 1103, startPoint y: 495, endPoint x: 889, endPoint y: 462, distance: 217.3
click at [889, 462] on div "[PERSON_NAME] @[PERSON_NAME] publicar a foto das colaboradoras que estão partic…" at bounding box center [1074, 467] width 386 height 218
click at [993, 485] on p "De hoje à sexta, as colaboradoras [PERSON_NAME] e [PERSON_NAME] estão represent…" at bounding box center [1074, 498] width 368 height 53
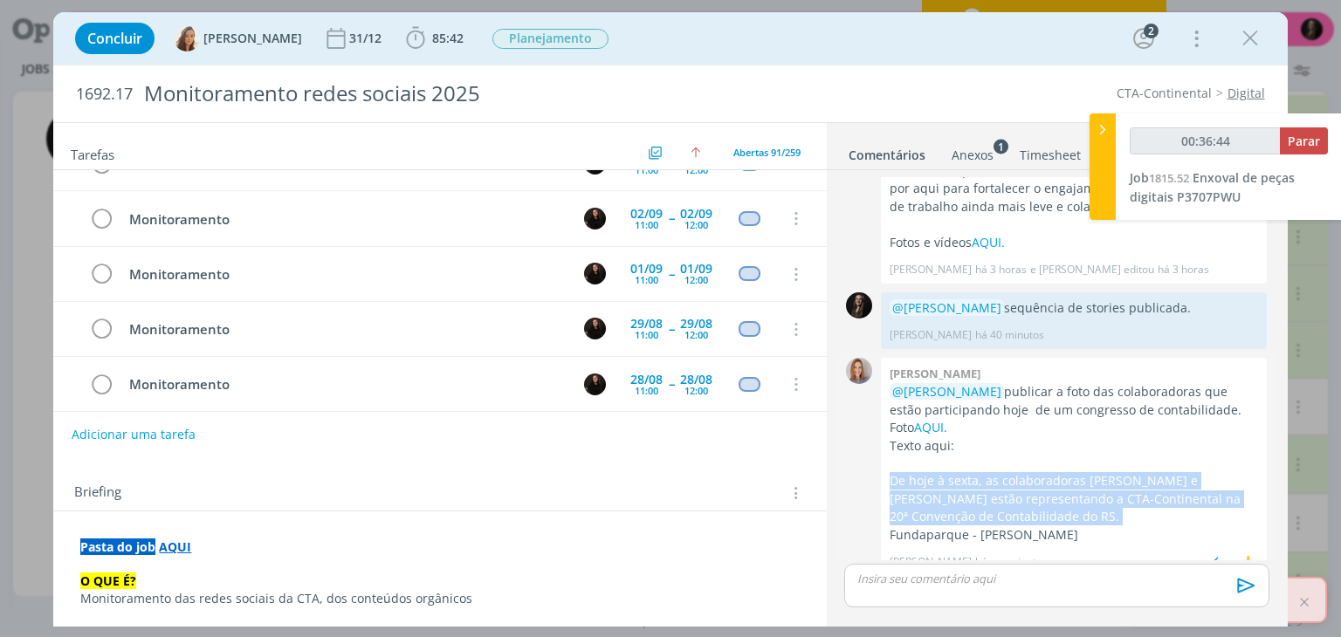
click at [1025, 472] on p "De hoje à sexta, as colaboradoras [PERSON_NAME] e [PERSON_NAME] estão represent…" at bounding box center [1074, 498] width 368 height 53
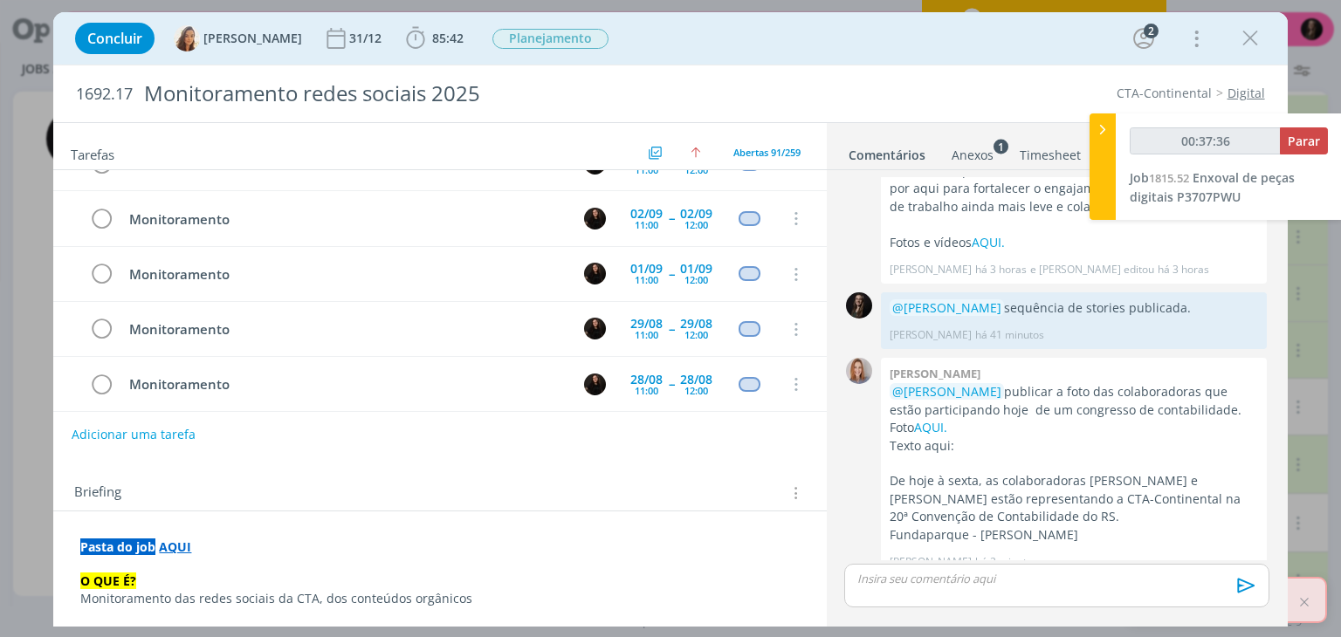
type input "00:37:37"
click at [1296, 143] on span "Parar" at bounding box center [1304, 141] width 32 height 17
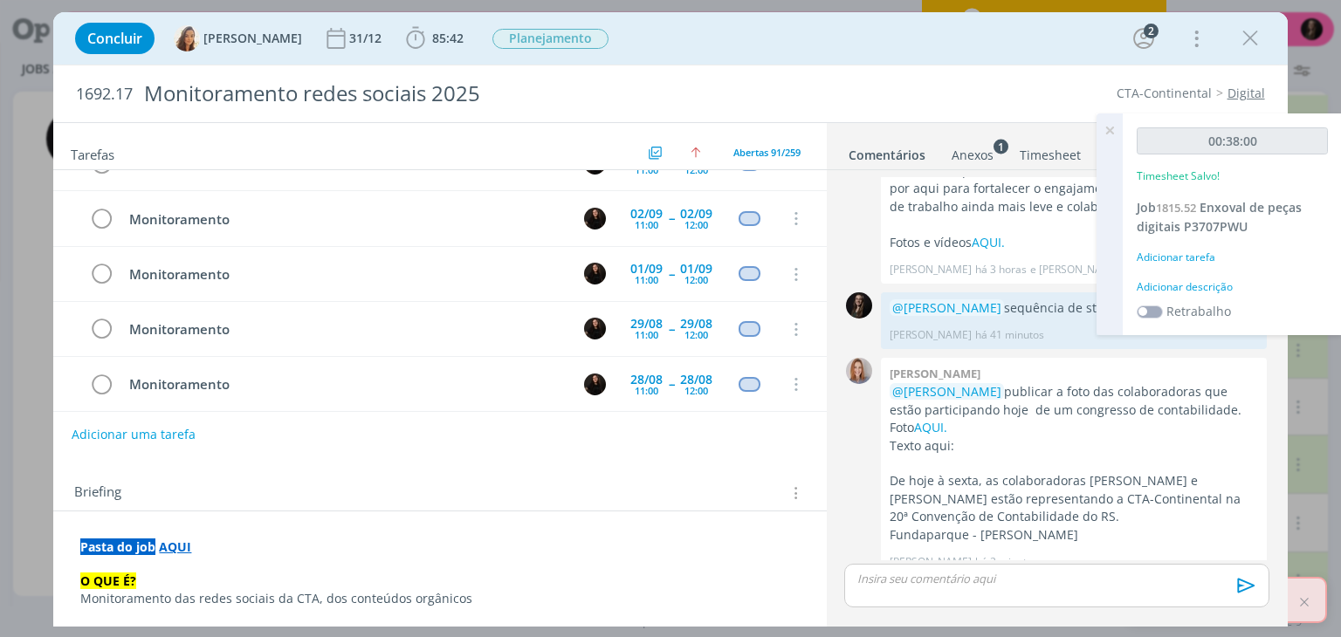
click at [1228, 284] on div "Adicionar descrição" at bounding box center [1232, 287] width 191 height 16
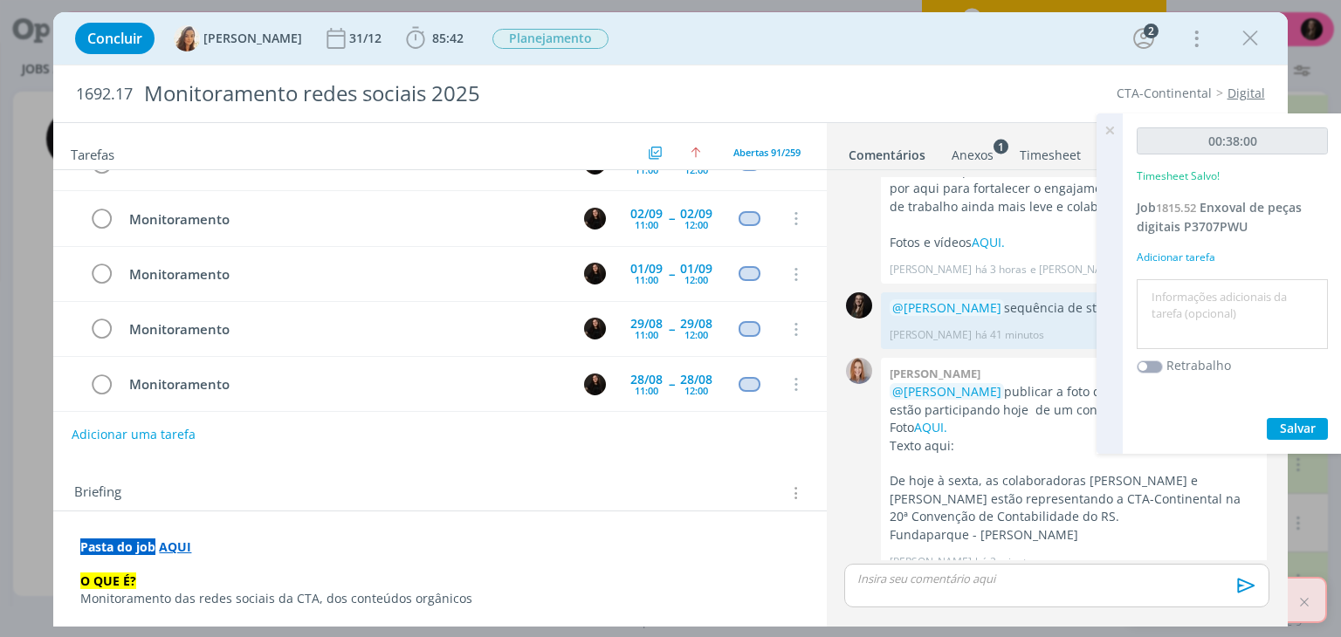
click at [1220, 287] on textarea at bounding box center [1232, 315] width 182 height 62
type textarea "publicar"
click at [1267, 418] on button "Salvar" at bounding box center [1297, 429] width 61 height 22
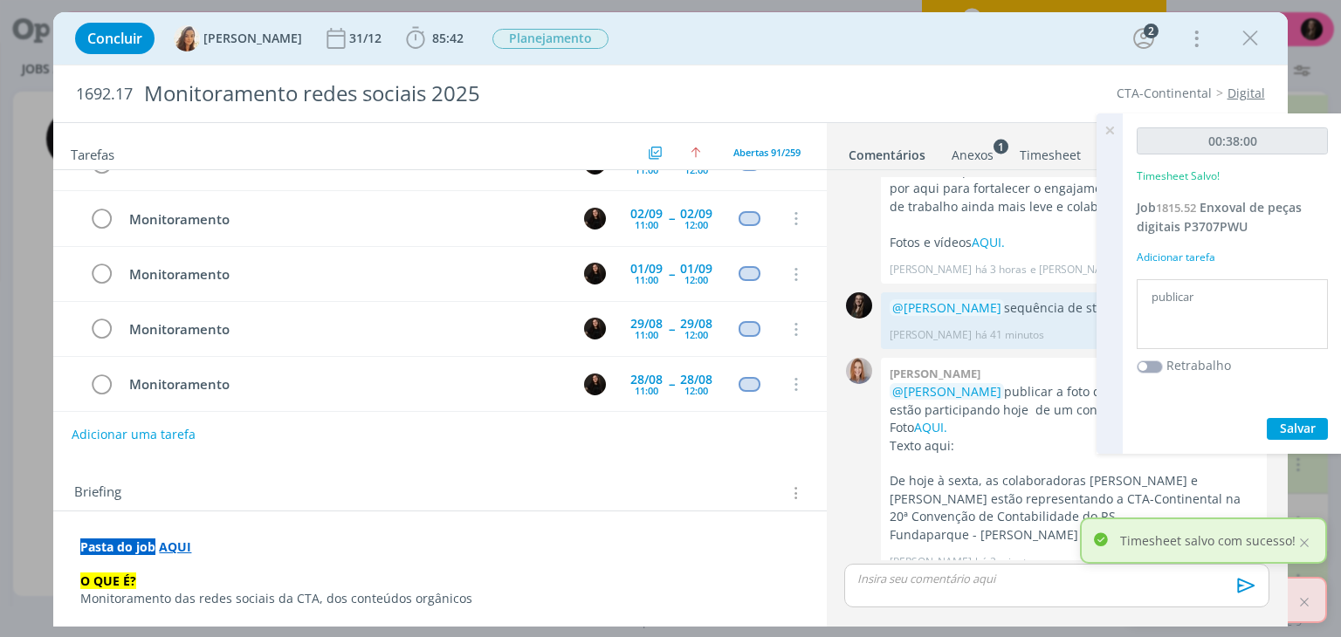
click at [1110, 131] on icon at bounding box center [1109, 130] width 31 height 34
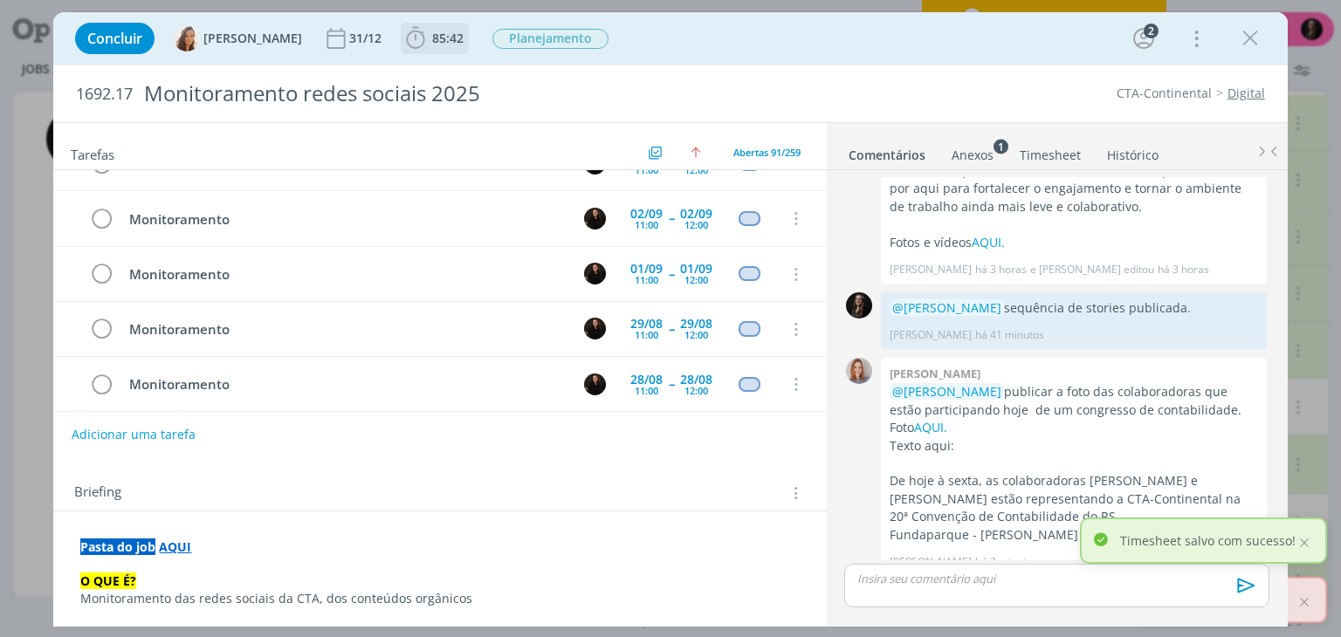
click at [447, 32] on span "85:42" at bounding box center [447, 38] width 31 height 17
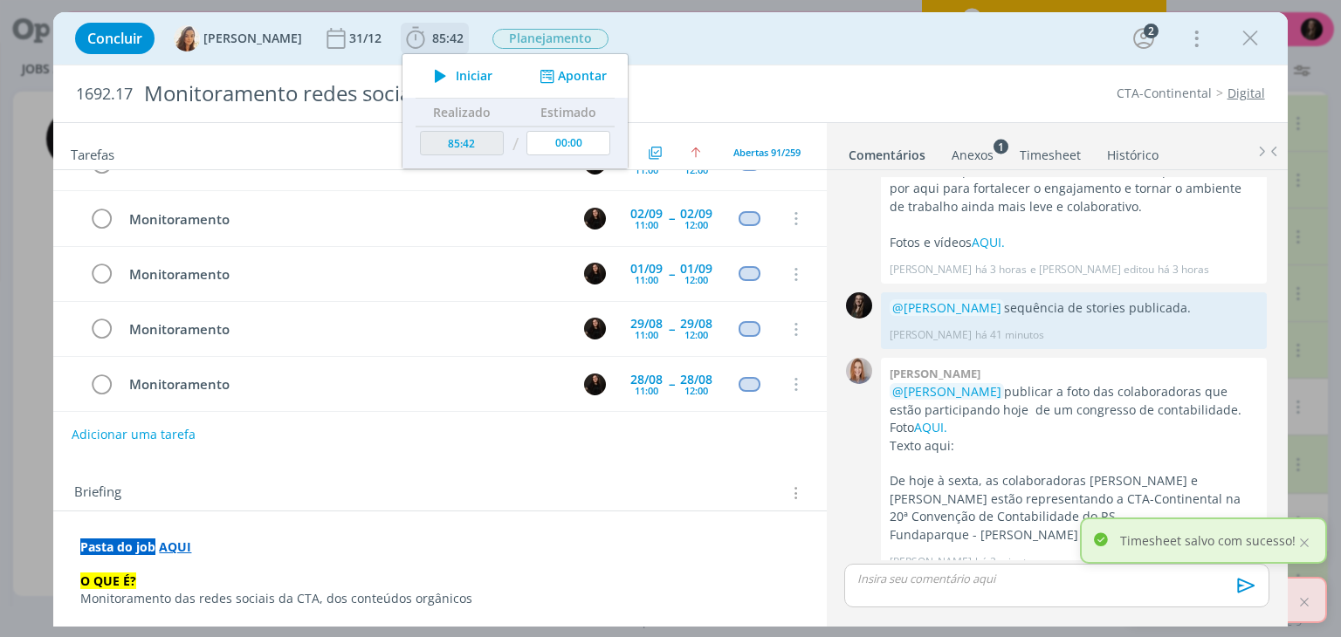
click at [456, 75] on span "Iniciar" at bounding box center [474, 76] width 37 height 12
click at [982, 70] on div "1692.17 Monitoramento redes sociais 2025 CTA-Continental Digital" at bounding box center [670, 93] width 1234 height 57
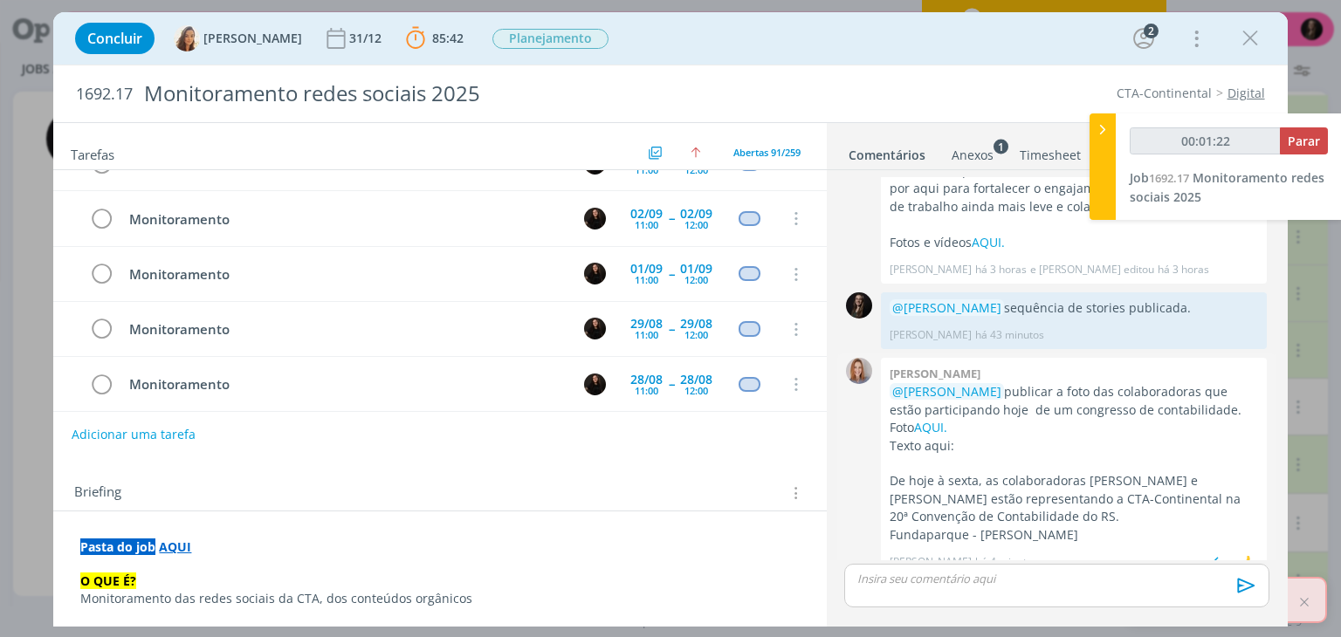
drag, startPoint x: 1118, startPoint y: 492, endPoint x: 897, endPoint y: 469, distance: 222.0
click at [897, 472] on p "De hoje à sexta, as colaboradoras [PERSON_NAME] e [PERSON_NAME] estão represent…" at bounding box center [1074, 498] width 368 height 53
click at [980, 586] on p "dialog" at bounding box center [1056, 579] width 396 height 16
type input "00:11:32"
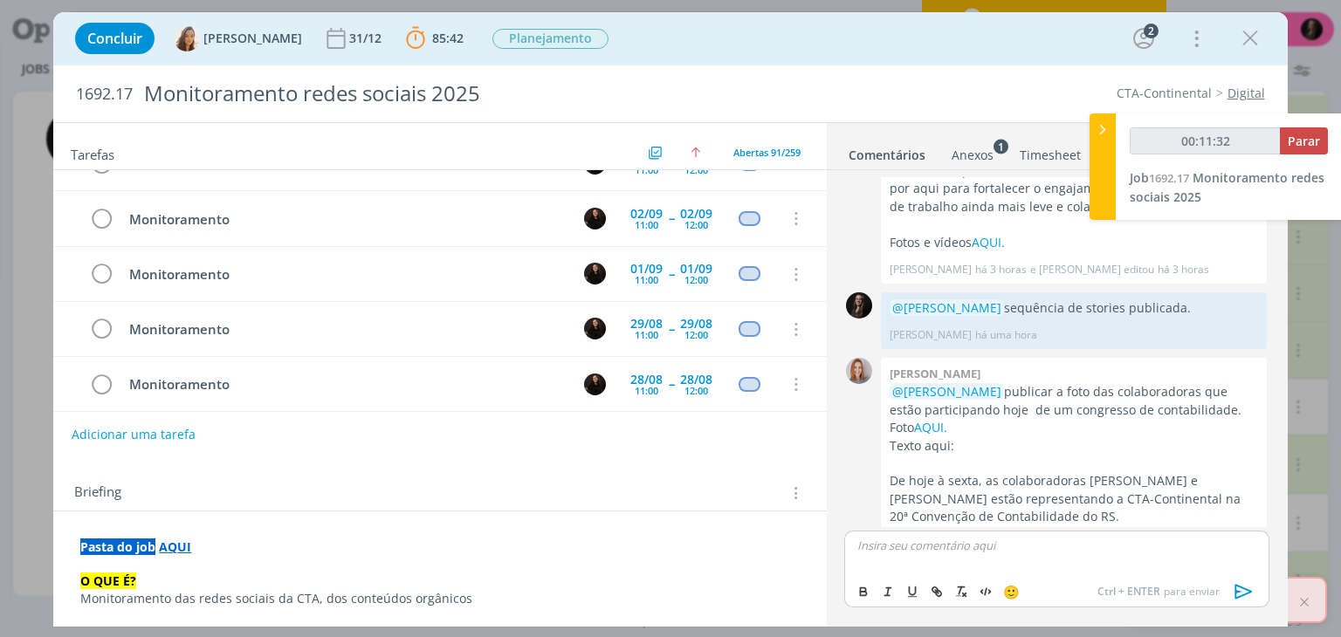
scroll to position [651, 0]
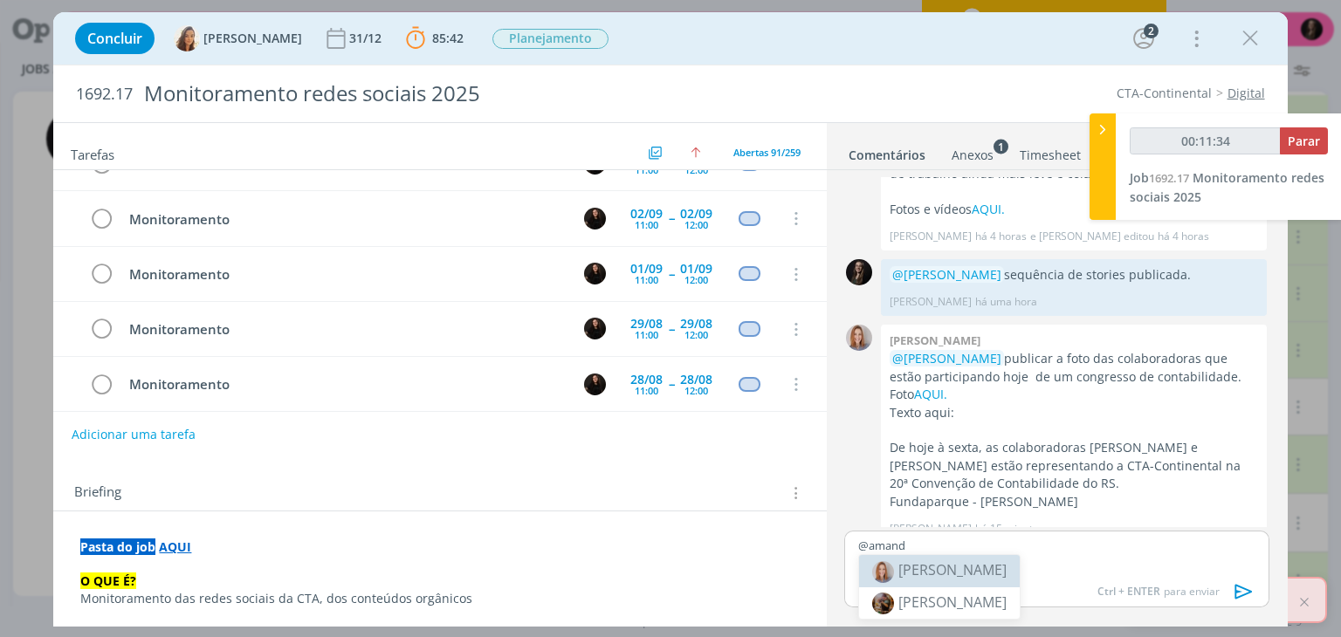
click at [1011, 574] on li "[PERSON_NAME]" at bounding box center [939, 570] width 161 height 31
click at [1244, 591] on icon "dialog" at bounding box center [1244, 592] width 26 height 26
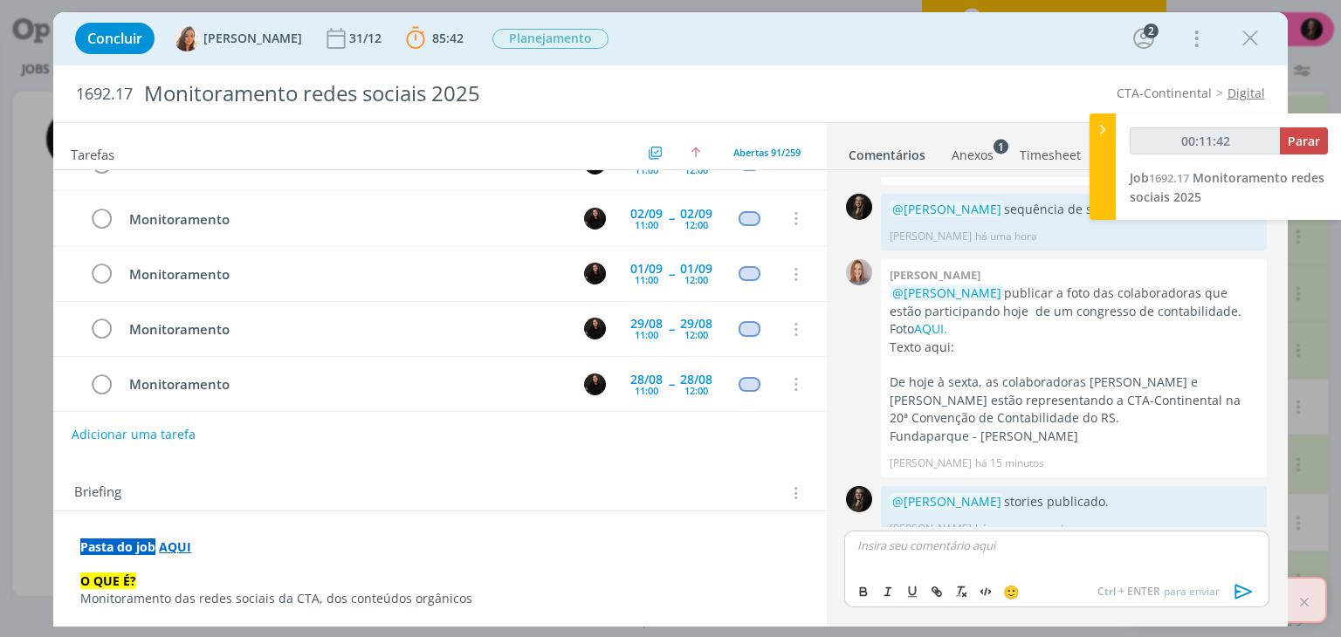
type input "00:11:43"
click at [1299, 145] on span "Parar" at bounding box center [1304, 141] width 32 height 17
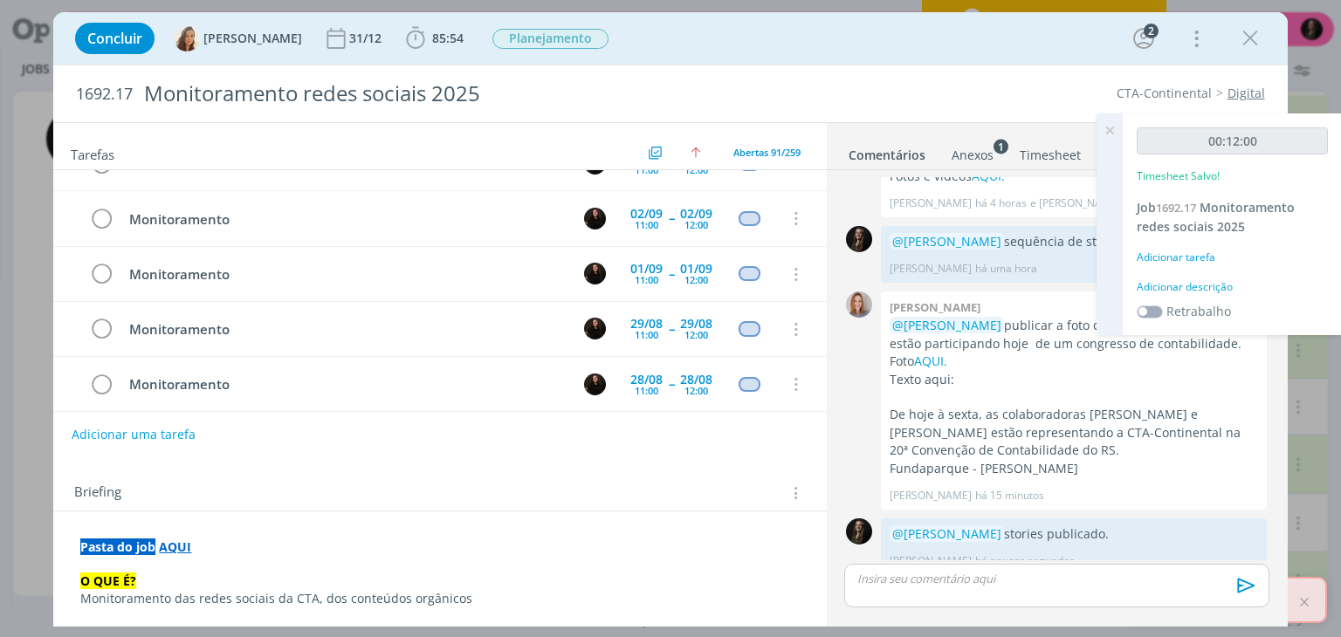
click at [1187, 283] on div "Adicionar descrição" at bounding box center [1232, 287] width 191 height 16
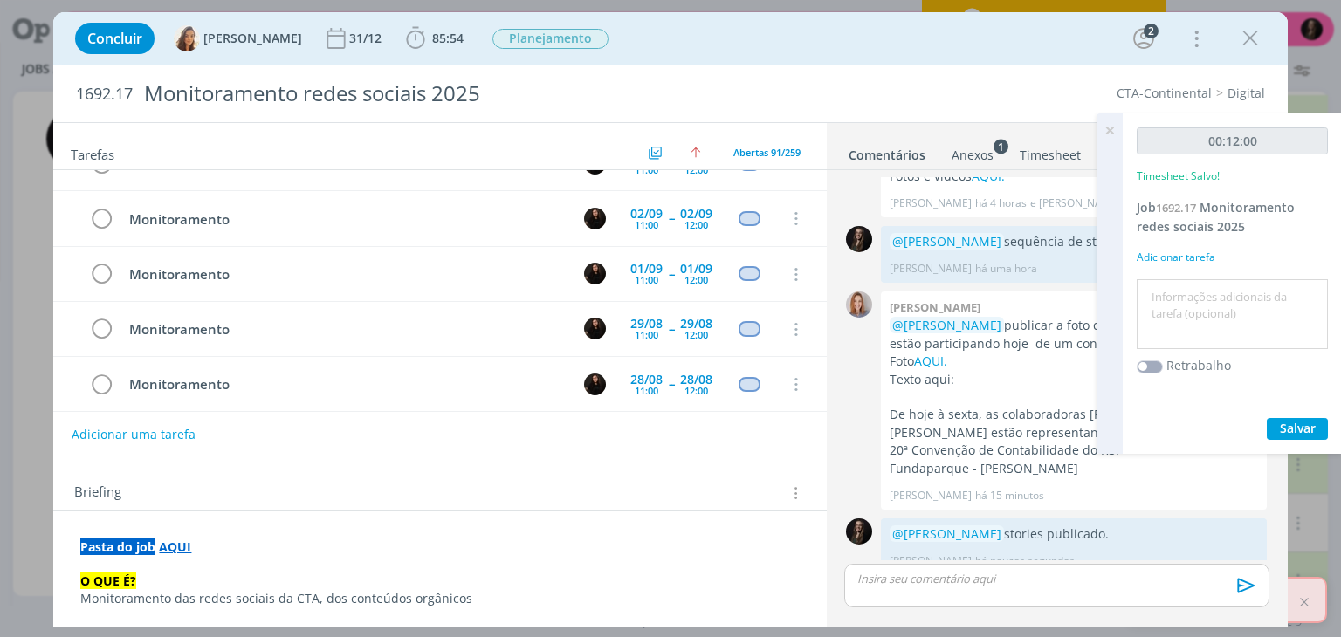
click at [1187, 284] on textarea at bounding box center [1232, 315] width 182 height 62
type textarea "publicar story"
click at [1267, 418] on button "Salvar" at bounding box center [1297, 429] width 61 height 22
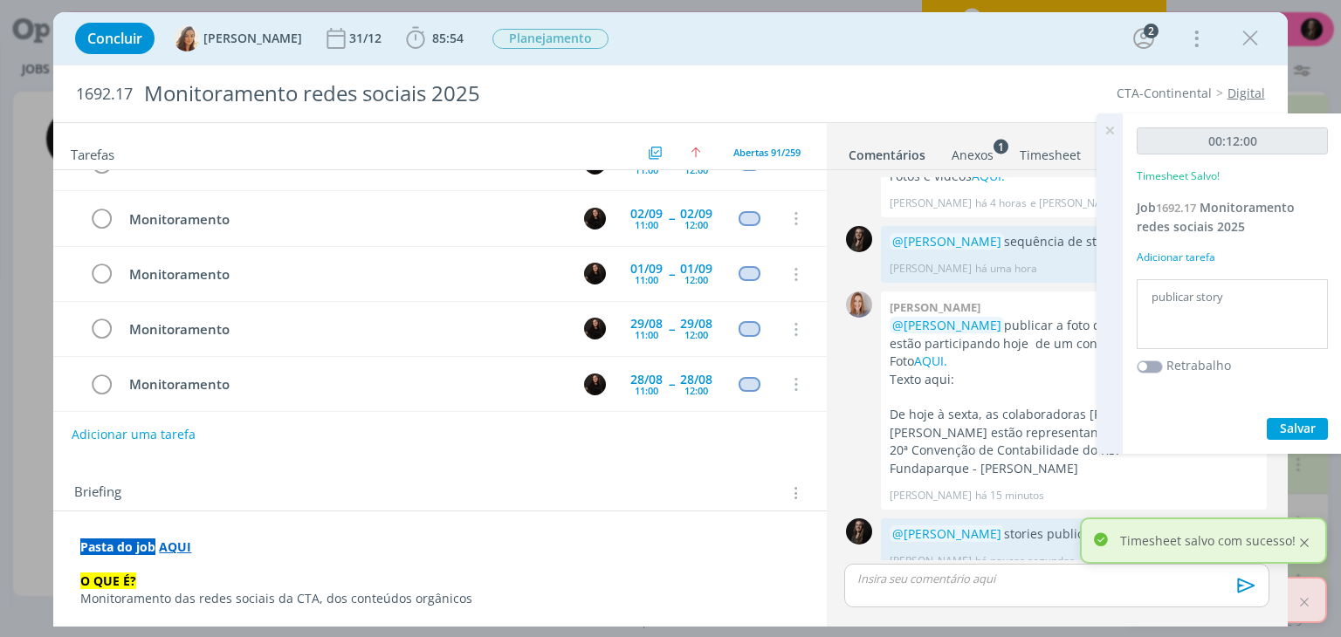
click at [1301, 547] on div at bounding box center [1304, 543] width 16 height 16
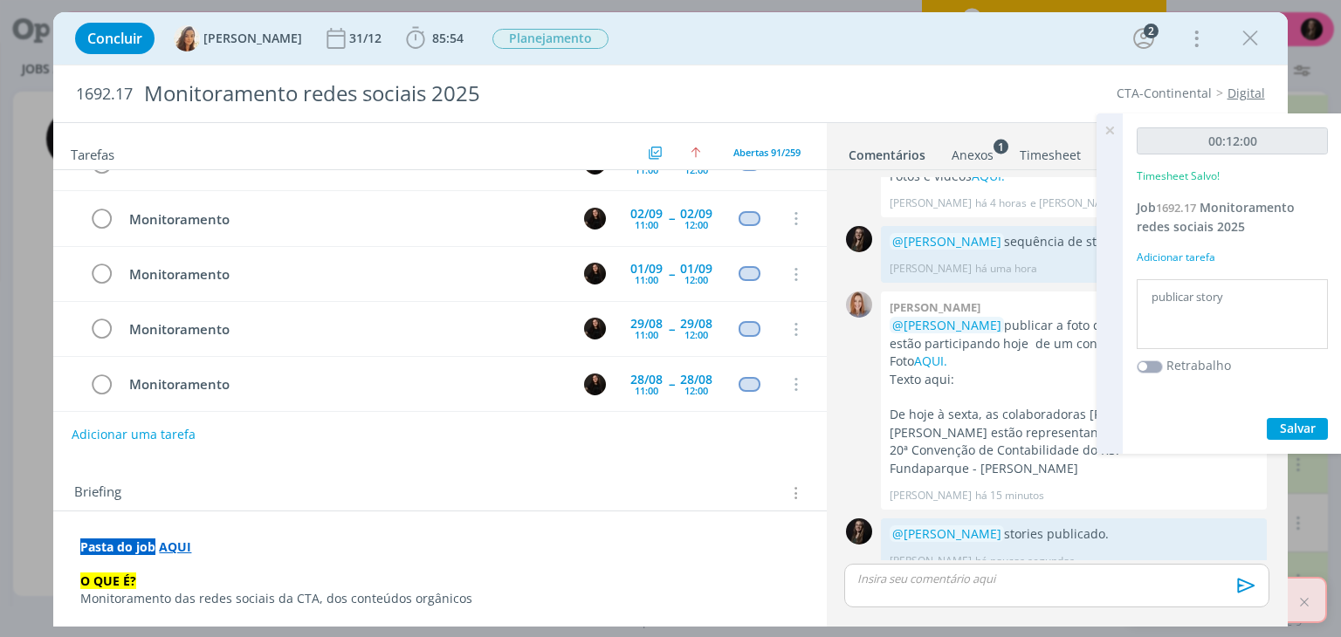
click at [0, 0] on icon "dialog" at bounding box center [0, 0] width 0 height 0
click at [1209, 506] on link "Editar" at bounding box center [1199, 520] width 138 height 28
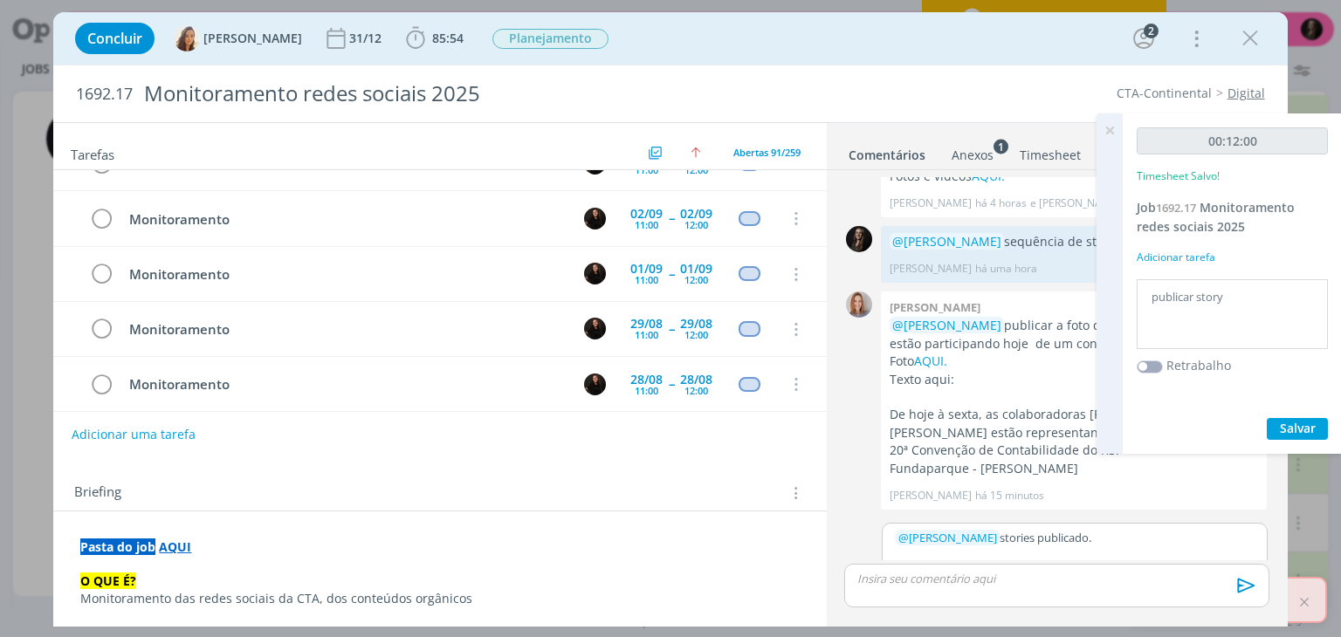
scroll to position [688, 0]
click at [1031, 526] on p "﻿ @ [PERSON_NAME] ﻿ stories publicado." at bounding box center [1075, 534] width 358 height 16
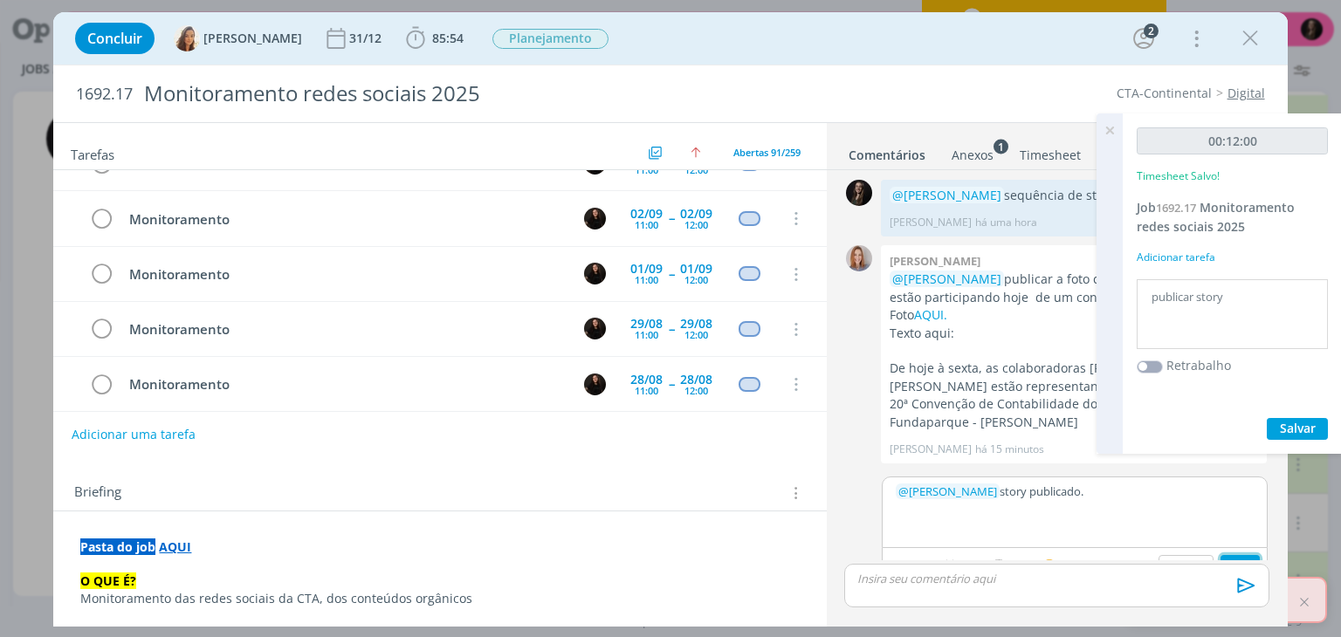
click at [1221, 555] on button "Salvar" at bounding box center [1239, 565] width 39 height 21
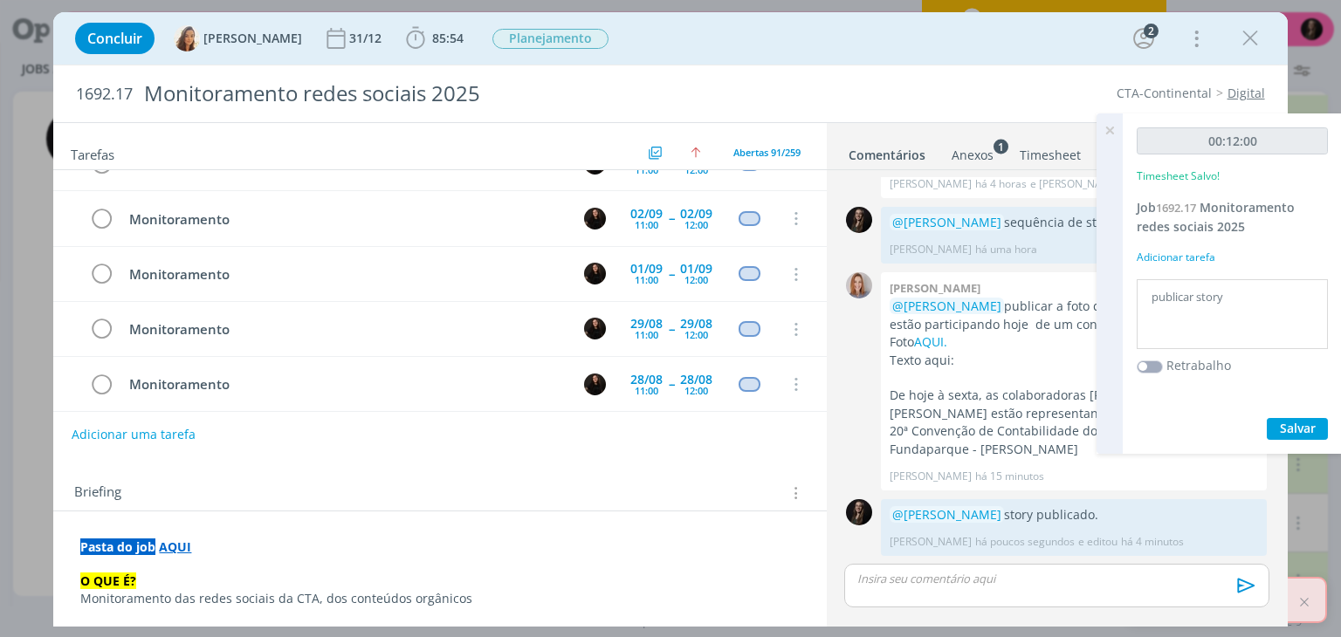
scroll to position [684, 0]
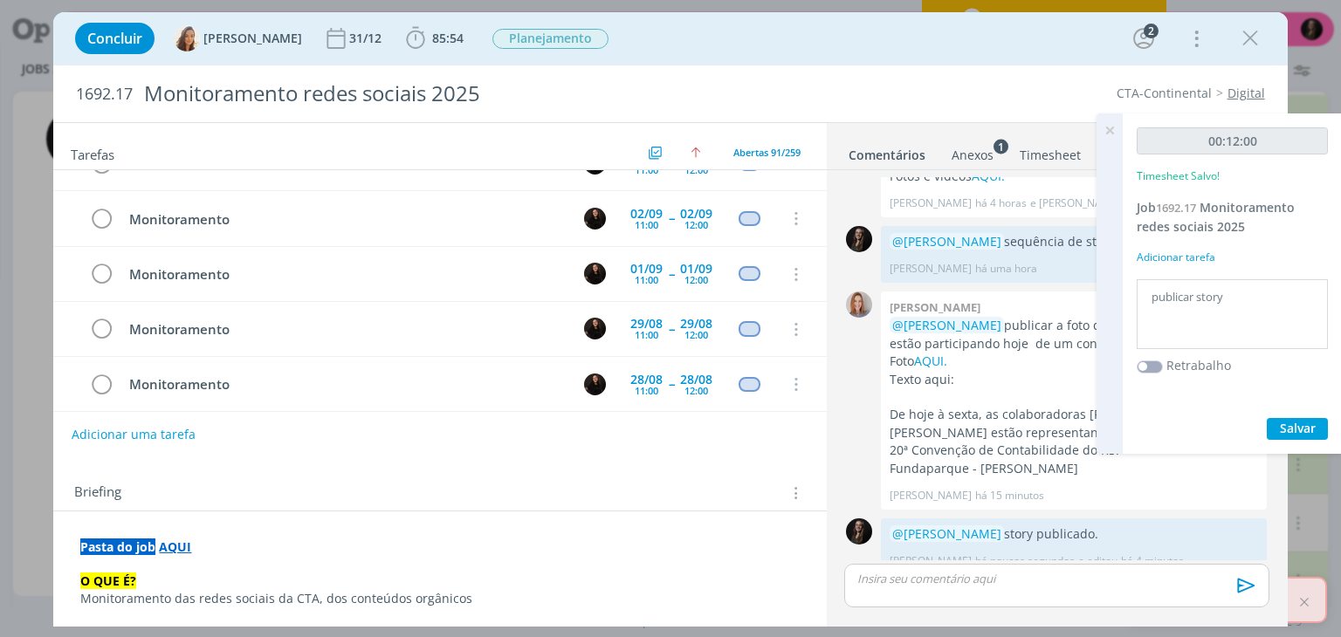
click at [1109, 132] on icon at bounding box center [1109, 130] width 31 height 34
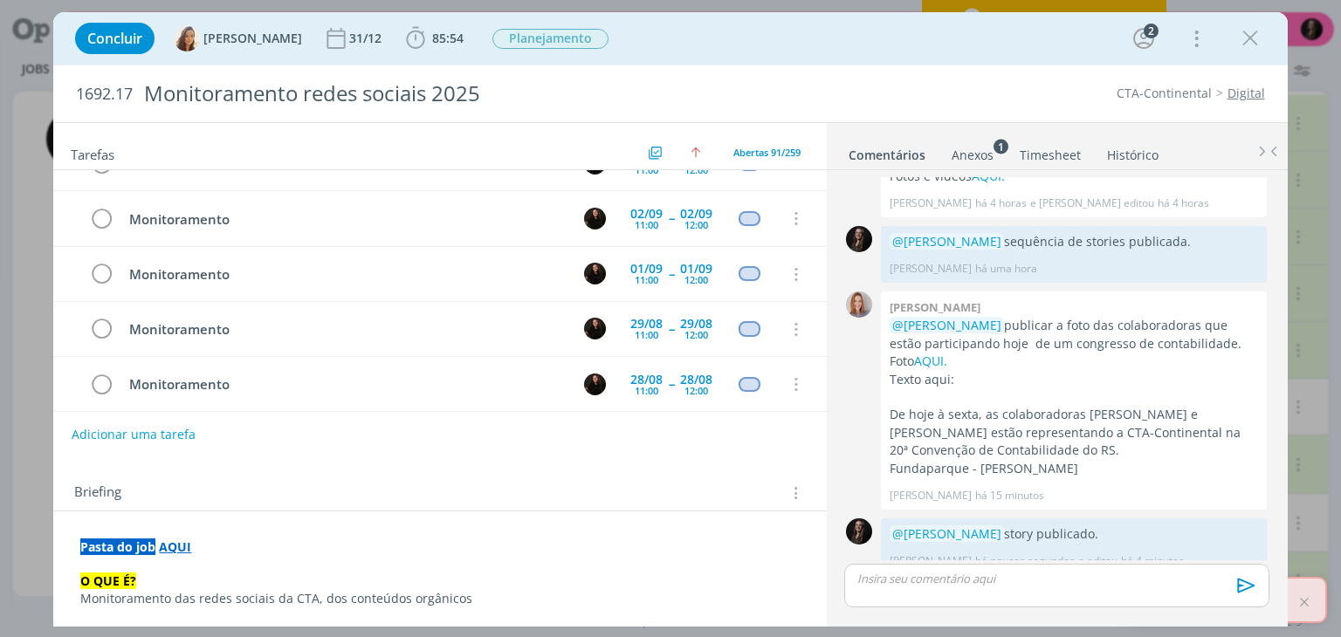
click at [98, 428] on icon "dialog" at bounding box center [101, 441] width 24 height 26
click at [1258, 32] on icon "dialog" at bounding box center [1250, 38] width 26 height 26
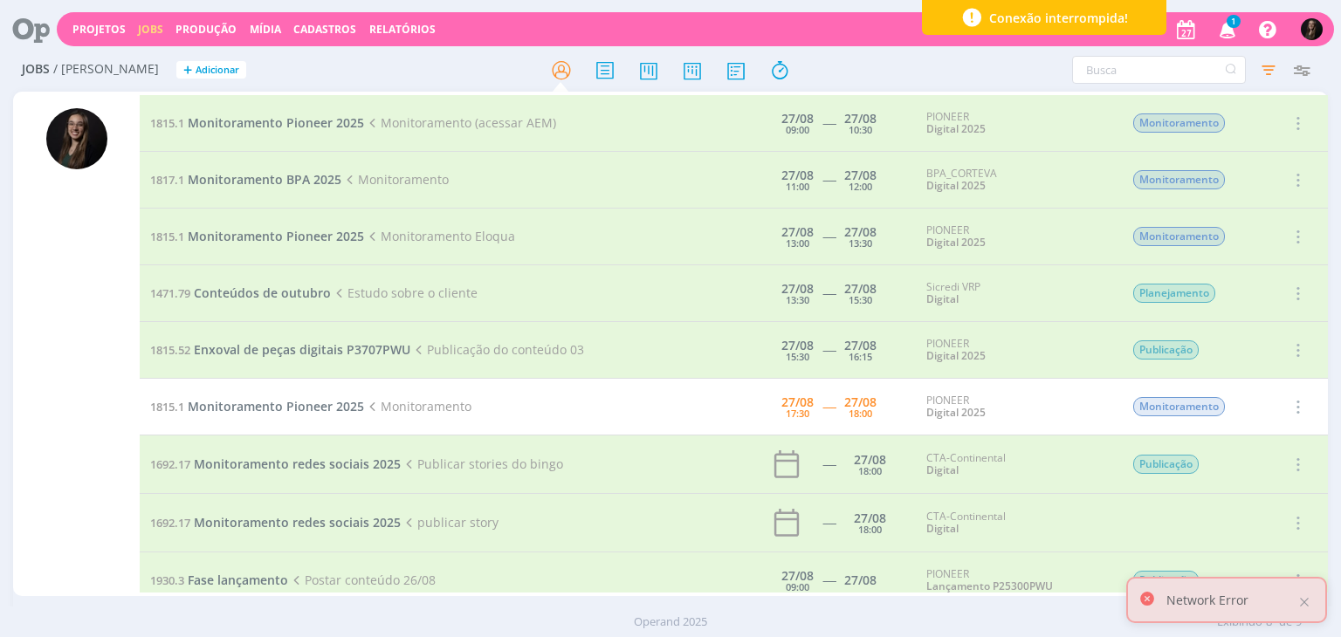
click at [364, 406] on icon at bounding box center [372, 407] width 16 height 16
click at [322, 409] on span "Monitoramento Pioneer 2025" at bounding box center [276, 406] width 176 height 17
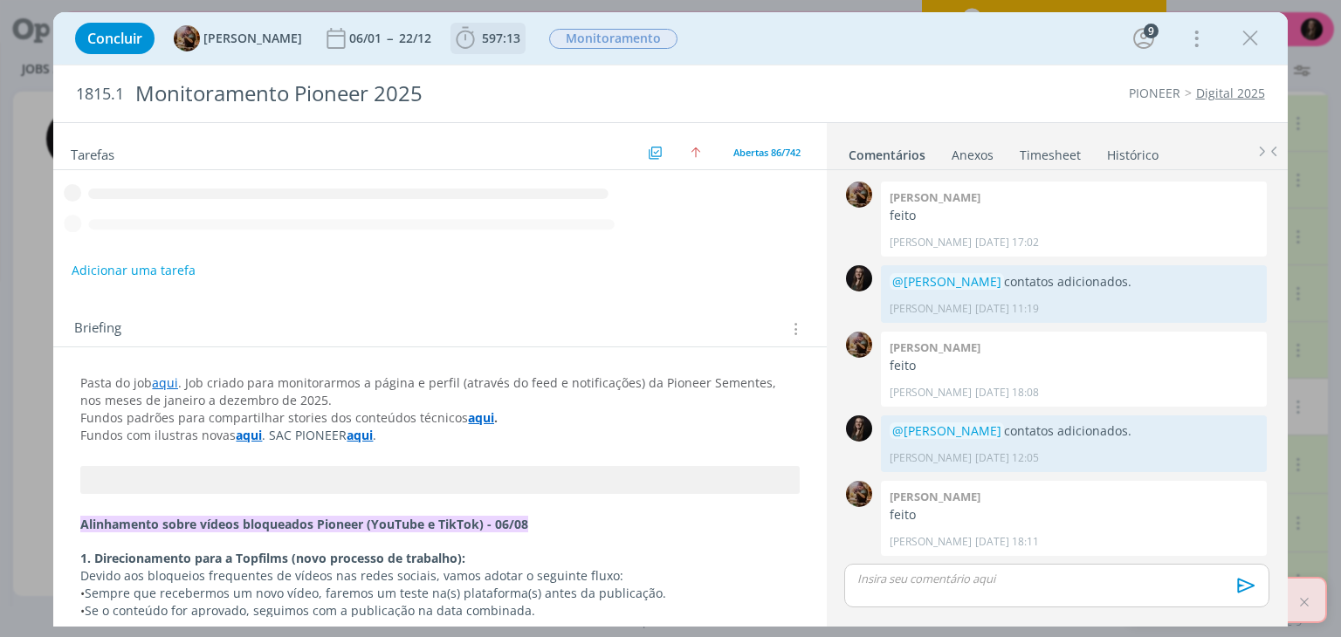
scroll to position [1268, 0]
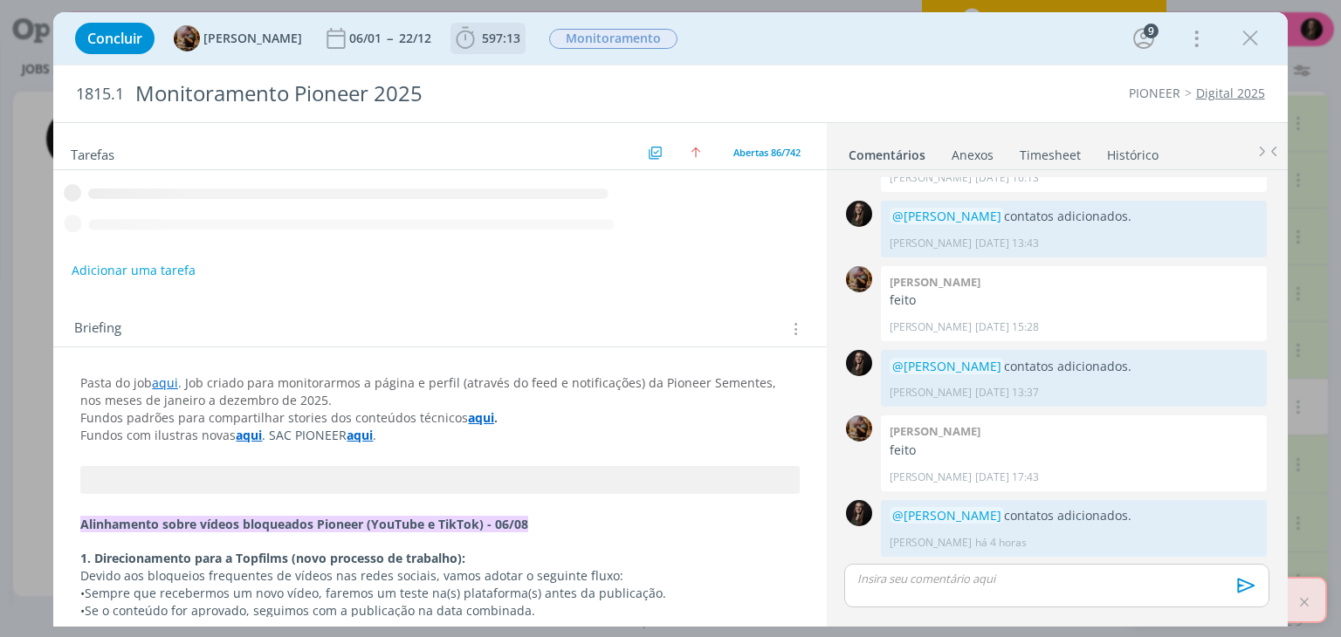
click at [465, 40] on icon "dialog" at bounding box center [465, 38] width 26 height 26
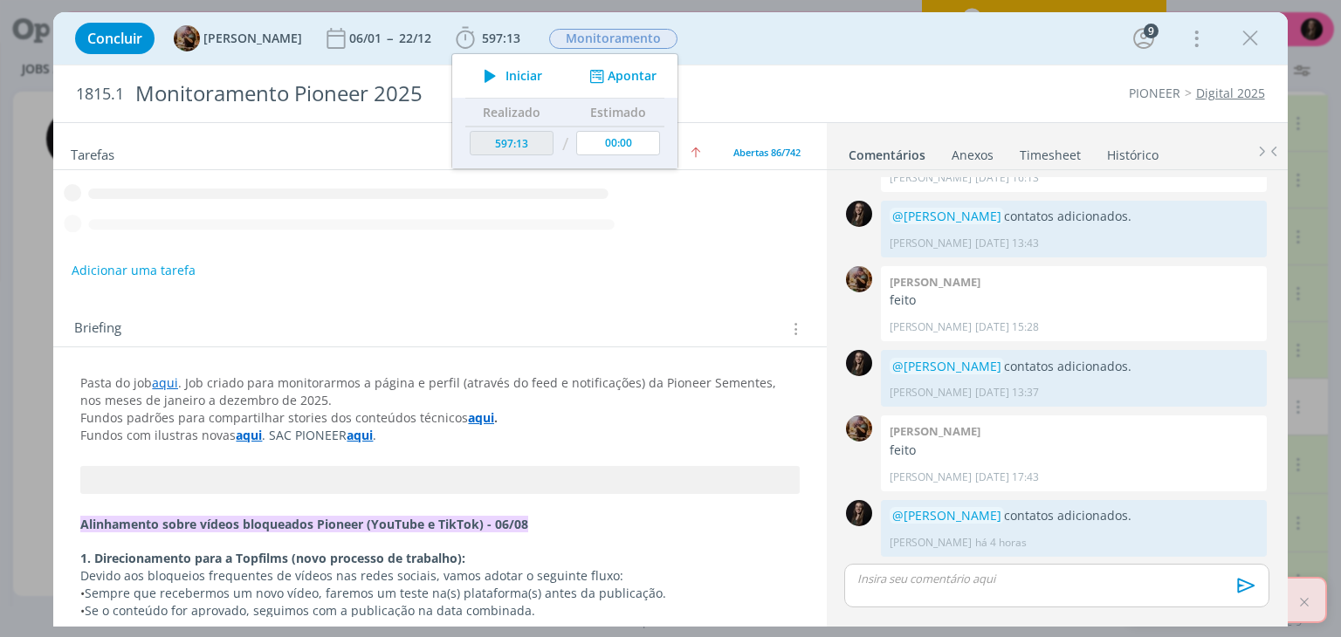
click at [518, 78] on span "Iniciar" at bounding box center [523, 76] width 37 height 12
click at [1254, 38] on icon "dialog" at bounding box center [1250, 38] width 26 height 26
click at [1247, 43] on div at bounding box center [670, 318] width 1341 height 637
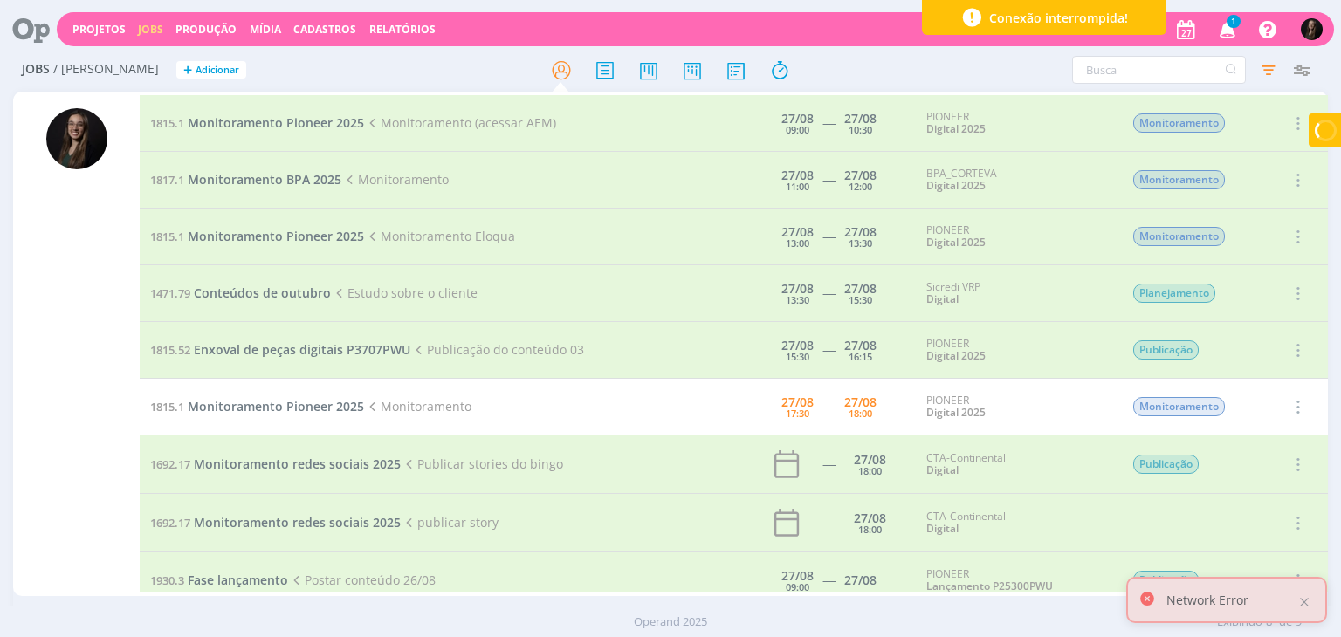
click at [1257, 36] on icon "button" at bounding box center [1268, 29] width 28 height 28
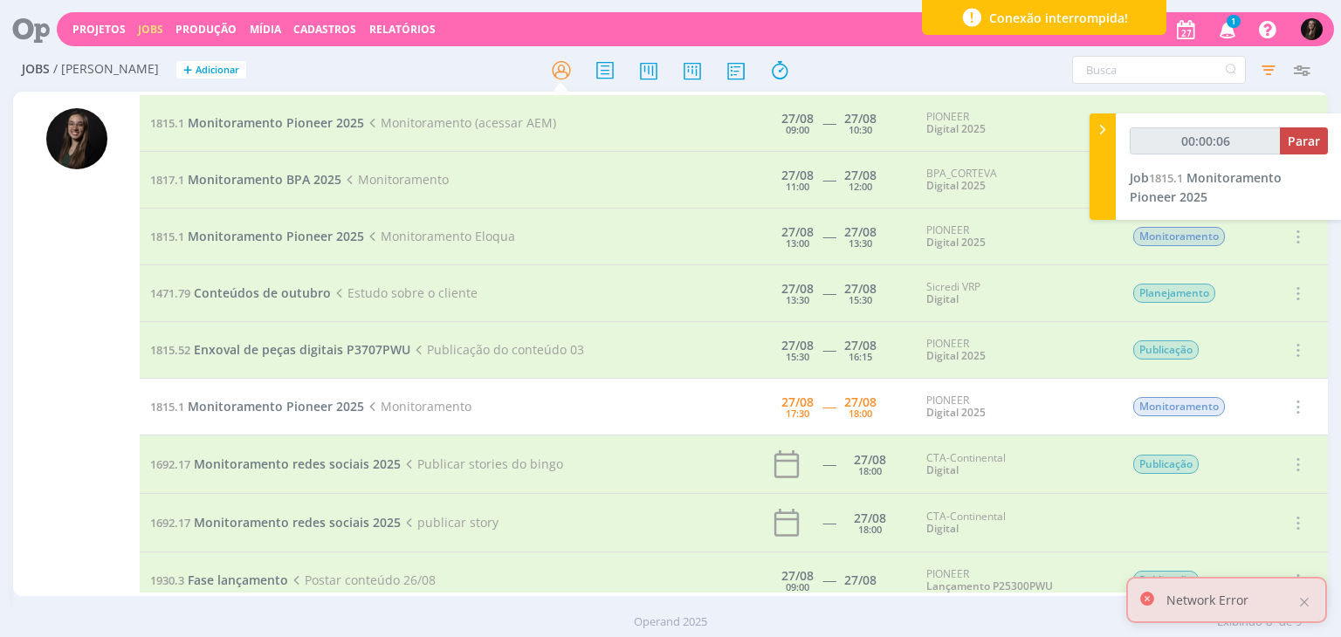
click at [38, 29] on icon at bounding box center [25, 29] width 36 height 34
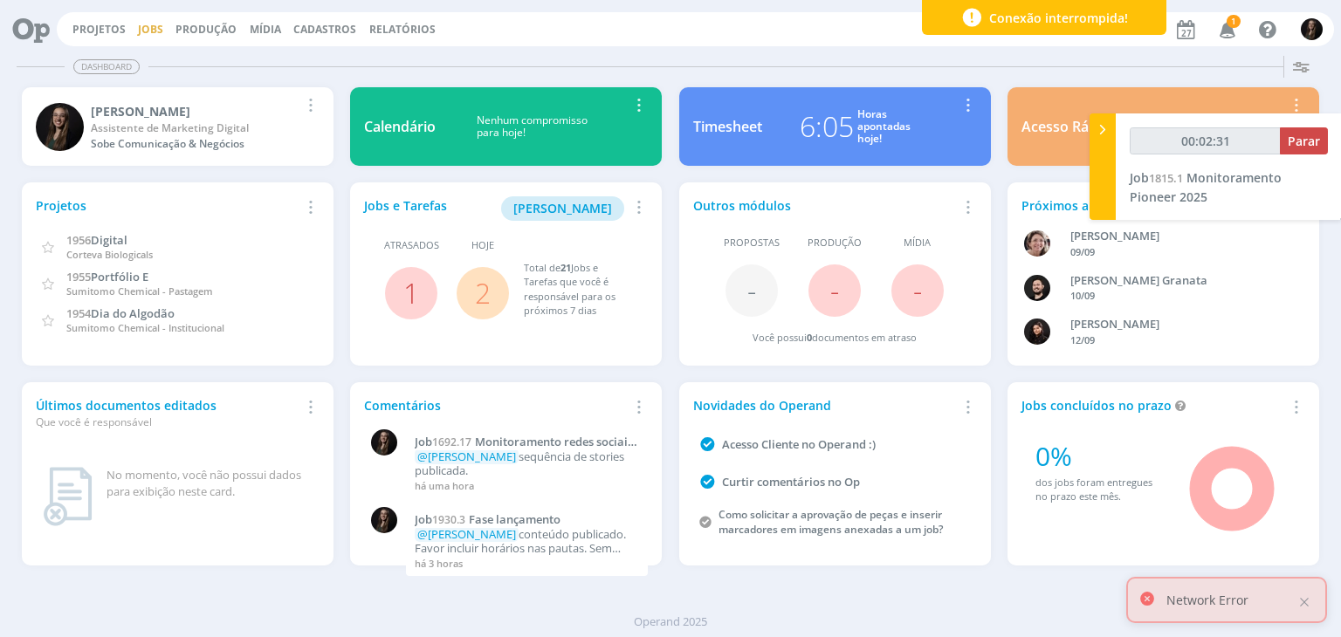
click at [154, 25] on link "Jobs" at bounding box center [150, 29] width 25 height 15
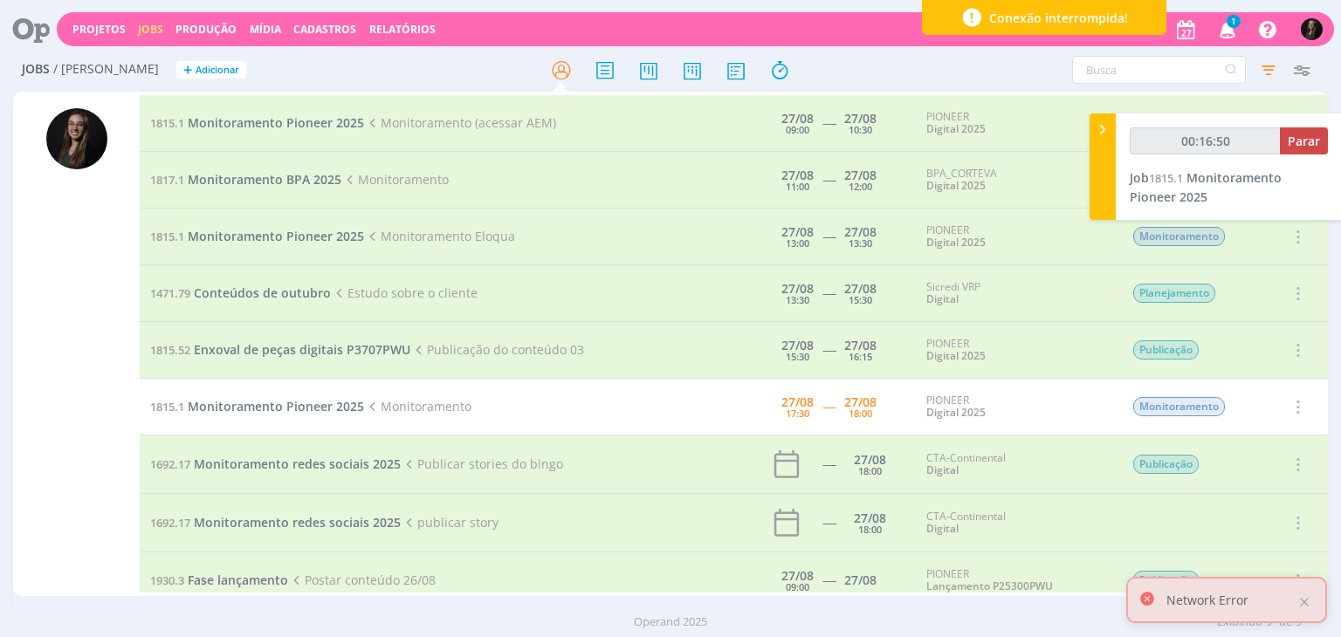
type input "00:17:50"
